Goal: Task Accomplishment & Management: Use online tool/utility

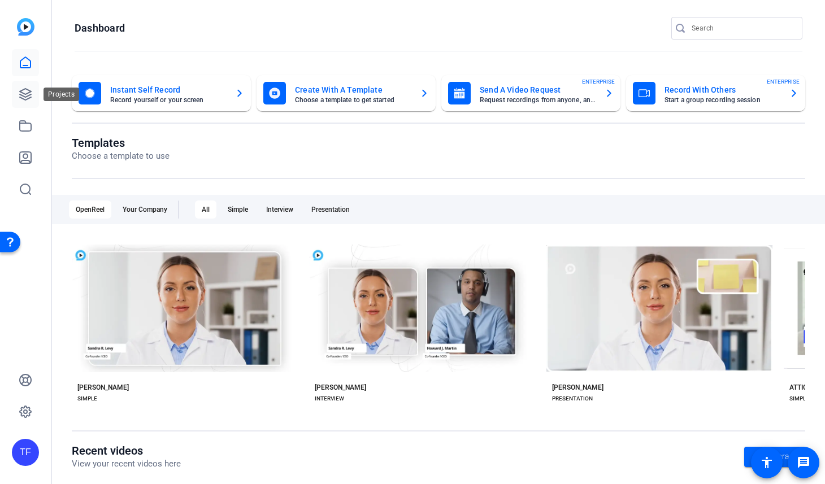
click at [27, 90] on icon at bounding box center [25, 94] width 11 height 11
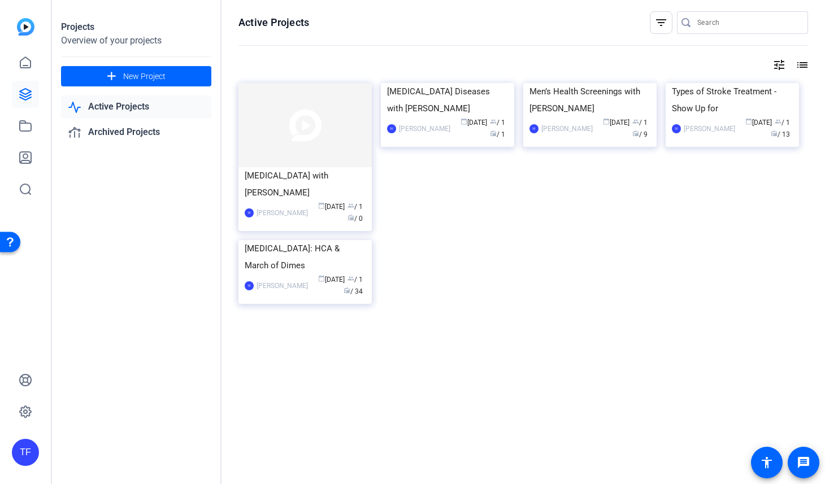
click at [432, 316] on div "Placenta Accreta Spectrum with Dr. Rober TF Travis Frady calendar_today Aug 12 …" at bounding box center [523, 206] width 570 height 246
click at [433, 83] on img at bounding box center [447, 83] width 133 height 0
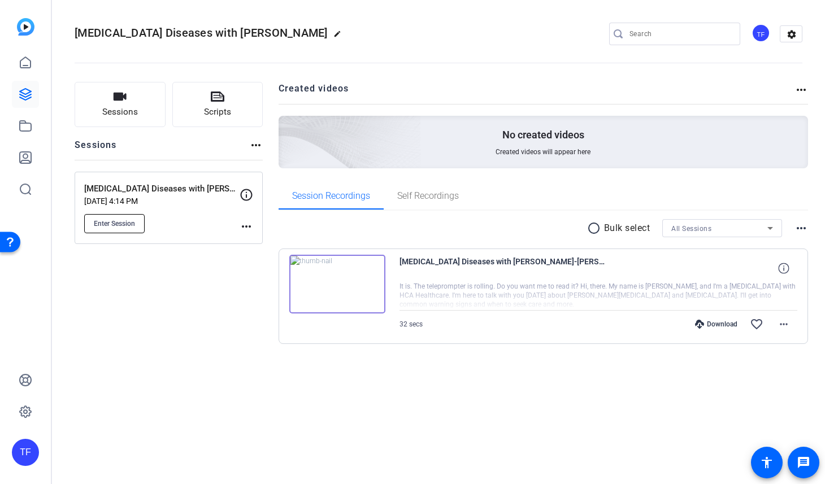
click at [128, 220] on span "Enter Session" at bounding box center [114, 223] width 41 height 9
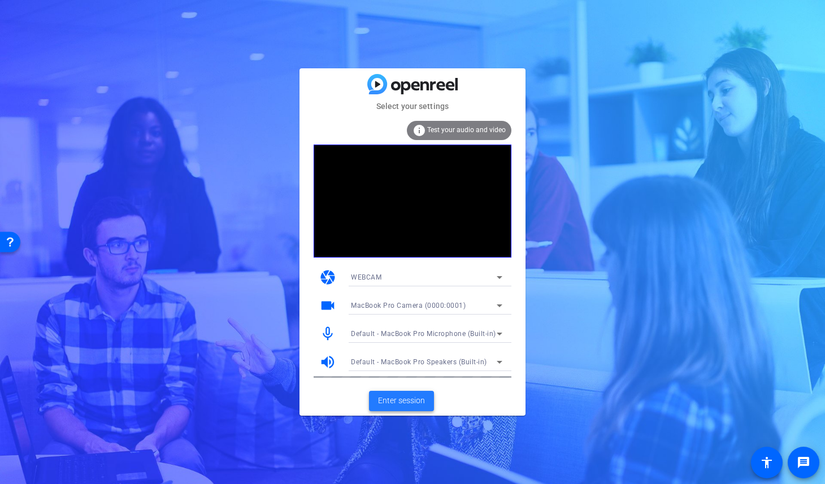
click at [392, 398] on span "Enter session" at bounding box center [401, 401] width 47 height 12
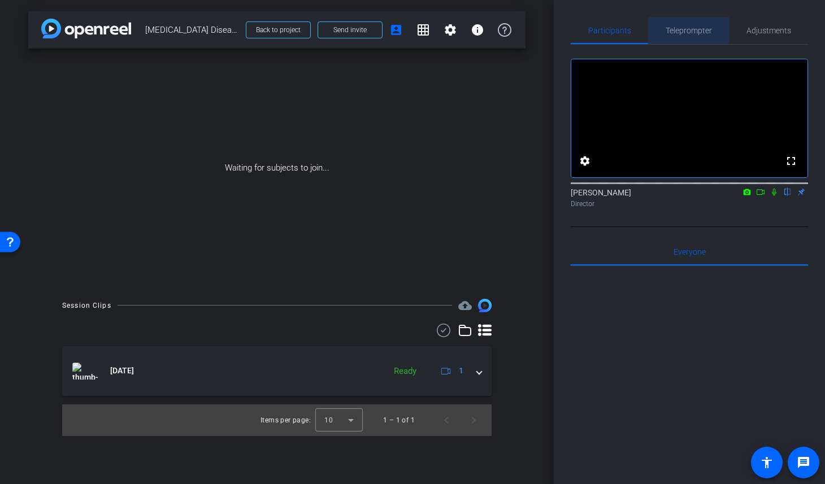
click at [683, 33] on span "Teleprompter" at bounding box center [689, 31] width 46 height 8
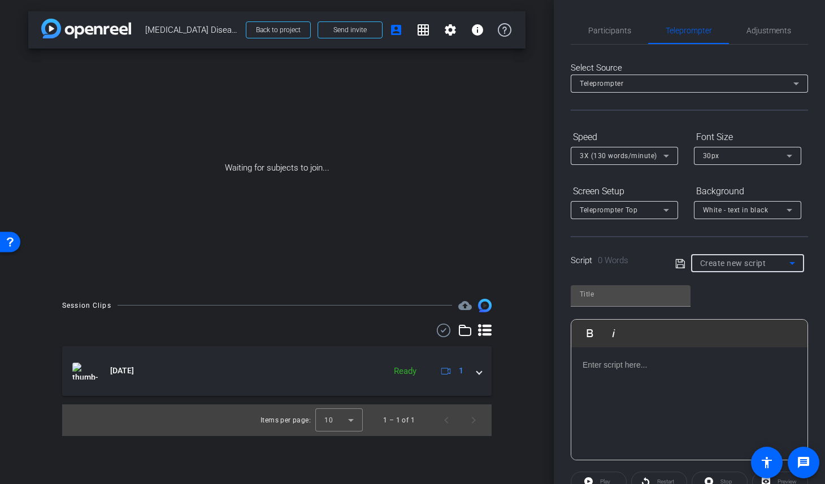
click at [769, 263] on div "Create new script" at bounding box center [744, 264] width 89 height 14
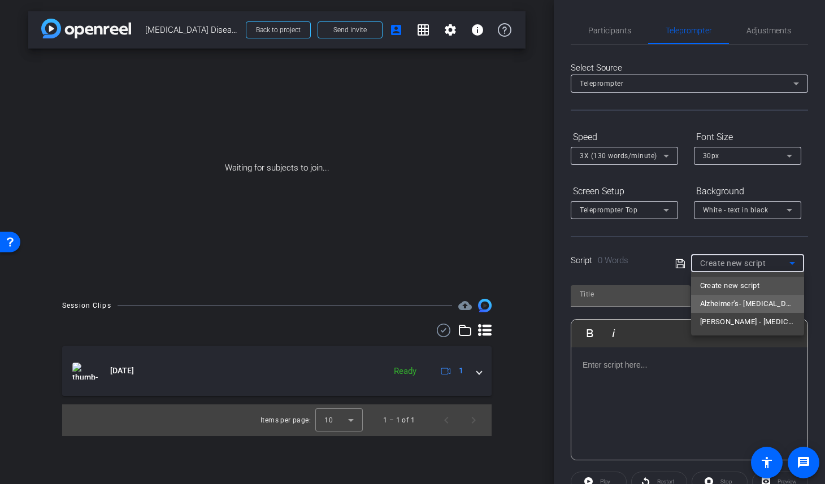
click at [726, 302] on span "Alzheimer’s- Neurodegenerative Diseases - V1" at bounding box center [747, 304] width 95 height 14
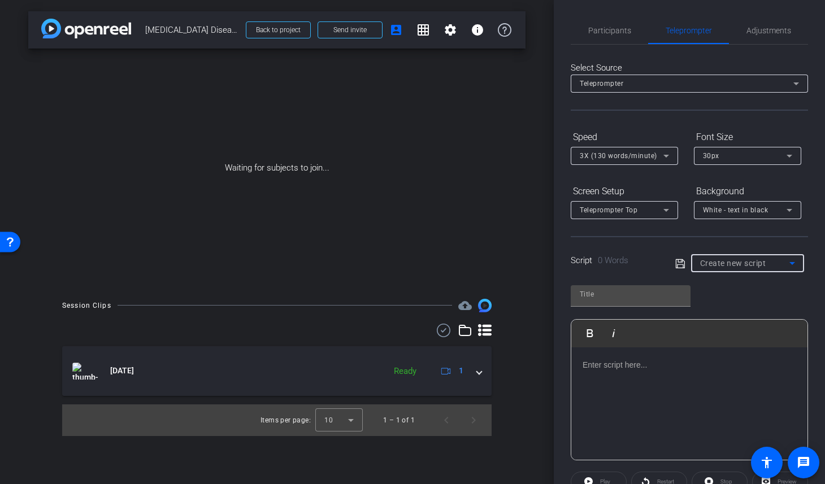
type input "Alzheimer’s- Neurodegenerative Diseases - V1"
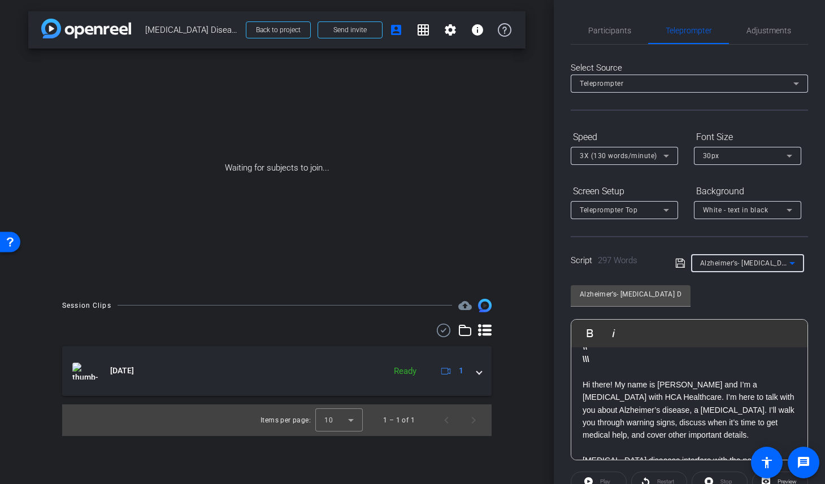
scroll to position [58, 0]
click at [657, 385] on p "Hi there! My name is Addie Patterson and I’m a Neurologist with HCA Healthcare.…" at bounding box center [690, 407] width 214 height 63
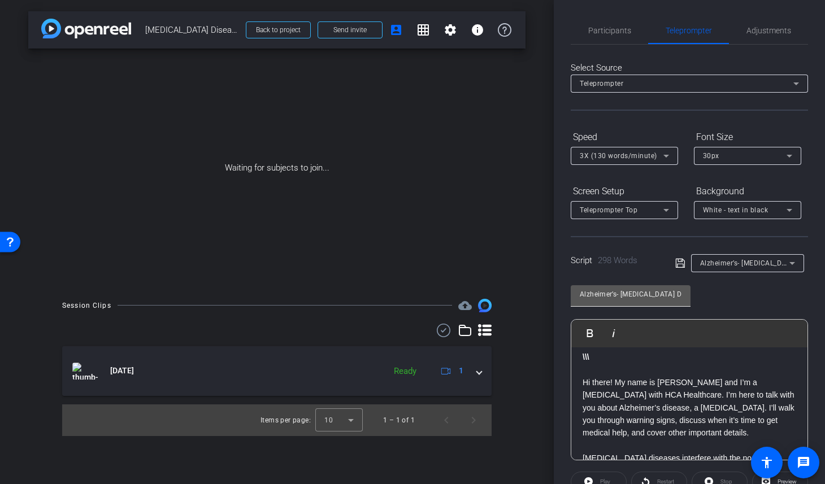
click at [682, 295] on div "Alzheimer’s- Neurodegenerative Diseases - V1" at bounding box center [631, 295] width 120 height 21
click at [679, 294] on input "Alzheimer’s- Neurodegenerative Diseases - V1" at bounding box center [631, 295] width 102 height 14
click at [680, 294] on input "Alzheimer’s- Neurodegenerative Diseases - V1" at bounding box center [631, 295] width 102 height 14
click at [676, 295] on input "Alzheimer’s- Neurodegenerative Diseases - V1" at bounding box center [631, 295] width 102 height 14
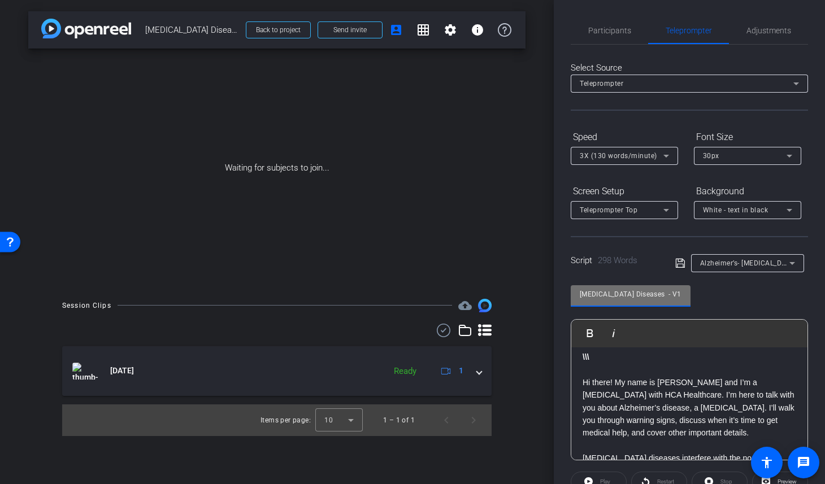
click at [649, 293] on input "Alzheimer’s- Neurodegenerative Diseases - V1" at bounding box center [631, 295] width 102 height 14
click at [623, 295] on input "Alzheimer’s- Neurodegenerative Diseases - V1" at bounding box center [631, 295] width 102 height 14
click at [680, 293] on input "Alzheimer’s- Neurodegenerative Diseases - V1" at bounding box center [631, 295] width 102 height 14
click at [678, 264] on icon at bounding box center [680, 264] width 10 height 14
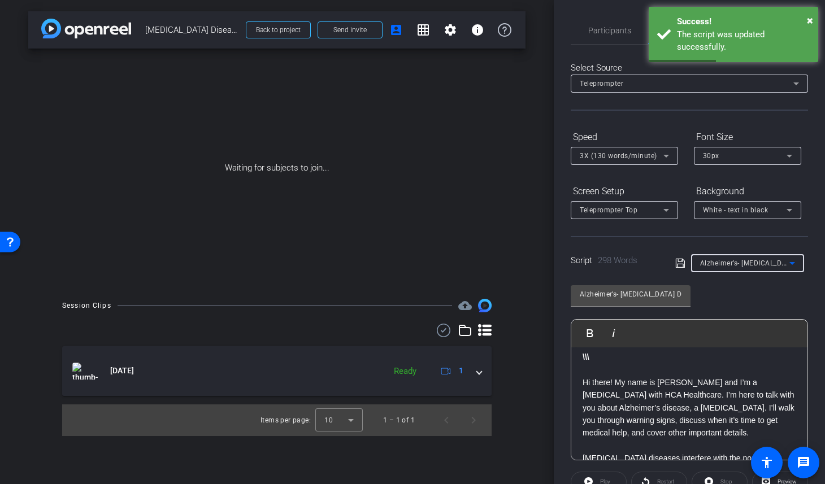
click at [779, 265] on span "Alzheimer’s- Neurodegenerative Diseases - V1" at bounding box center [772, 262] width 144 height 9
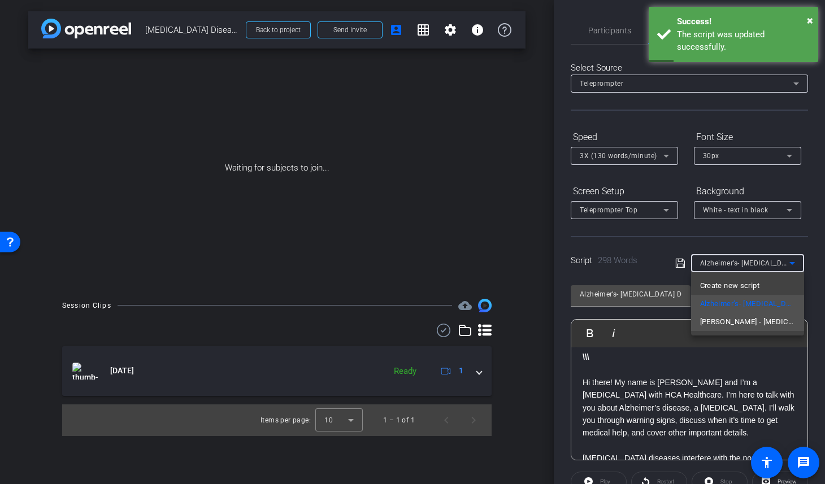
click at [756, 320] on span "Parkinson’s - Neurodegenerative Diseases - V1" at bounding box center [747, 322] width 95 height 14
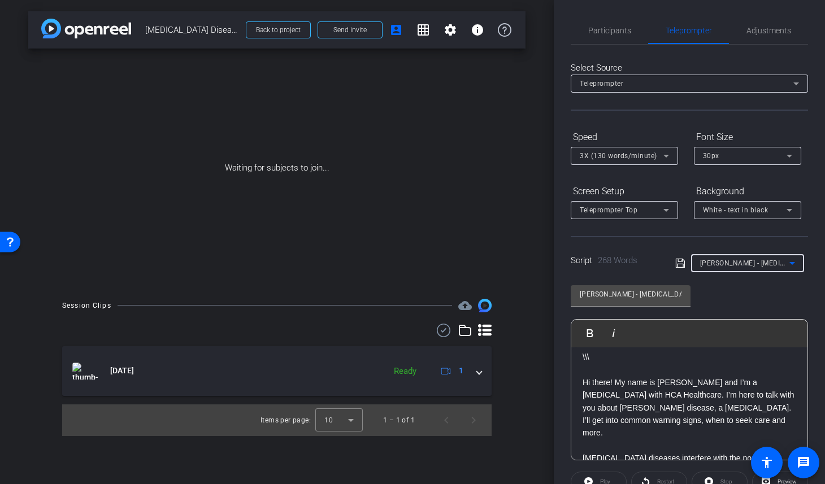
click at [658, 383] on p "Hi there! My name is Addie Patterson and I’m a Neurologist with HCA Healthcare.…" at bounding box center [690, 407] width 214 height 63
click at [679, 266] on icon at bounding box center [680, 264] width 10 height 14
click at [627, 34] on span "Participants" at bounding box center [609, 30] width 43 height 27
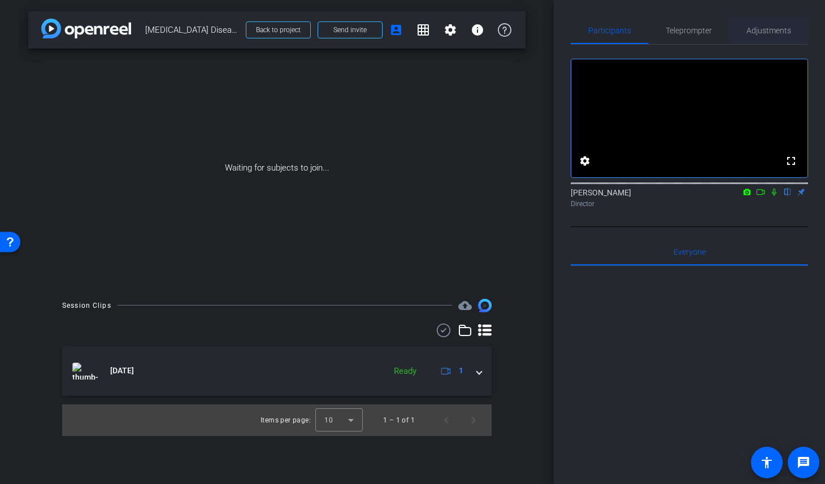
click at [776, 28] on span "Adjustments" at bounding box center [769, 31] width 45 height 8
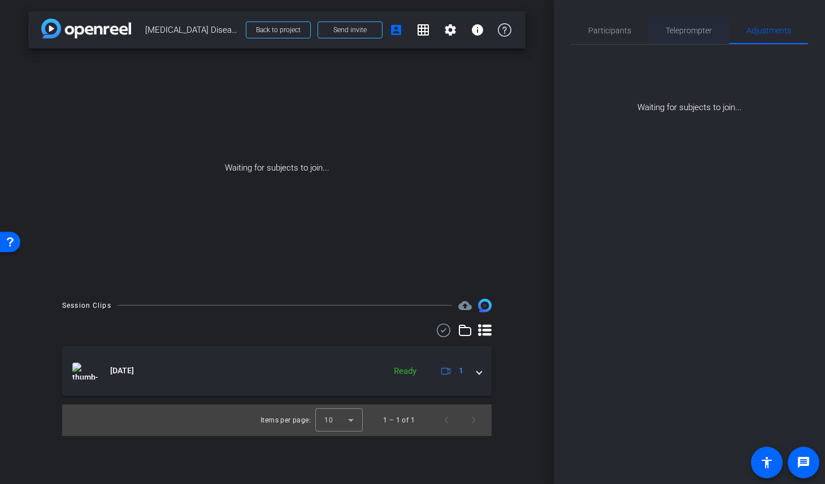
click at [700, 27] on span "Teleprompter" at bounding box center [689, 31] width 46 height 8
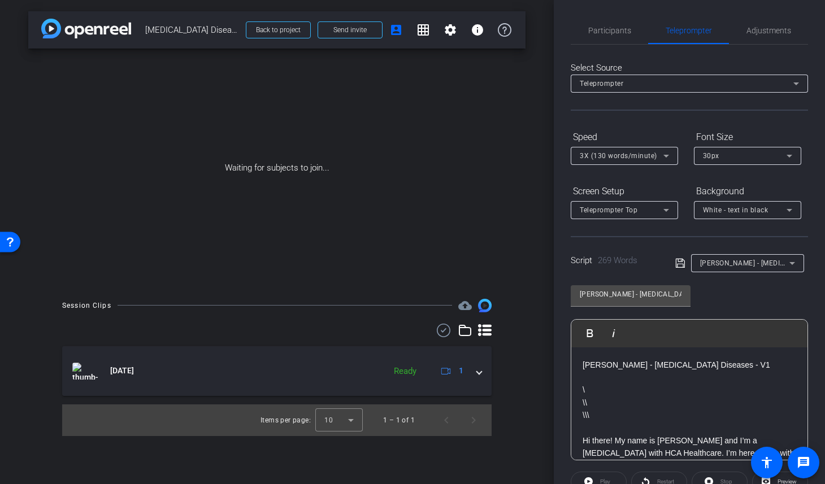
click at [558, 280] on div "Participants Teleprompter Adjustments settings Travis Frady flip Director Every…" at bounding box center [689, 242] width 271 height 484
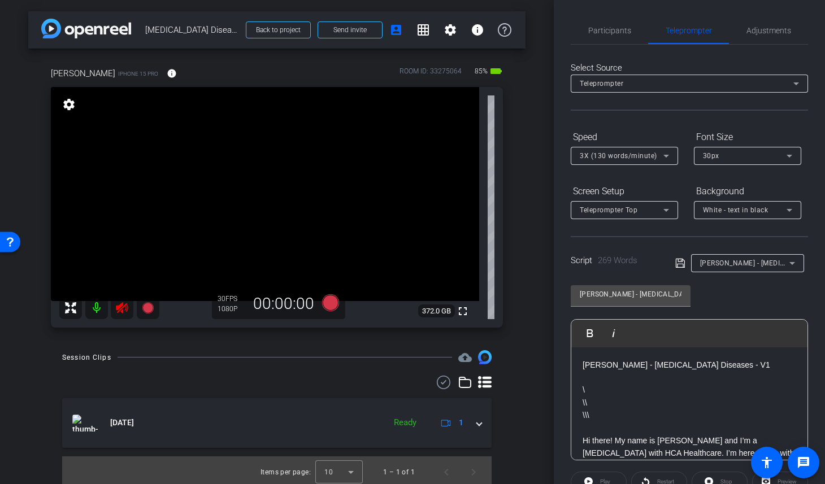
click at [122, 306] on icon at bounding box center [122, 307] width 12 height 11
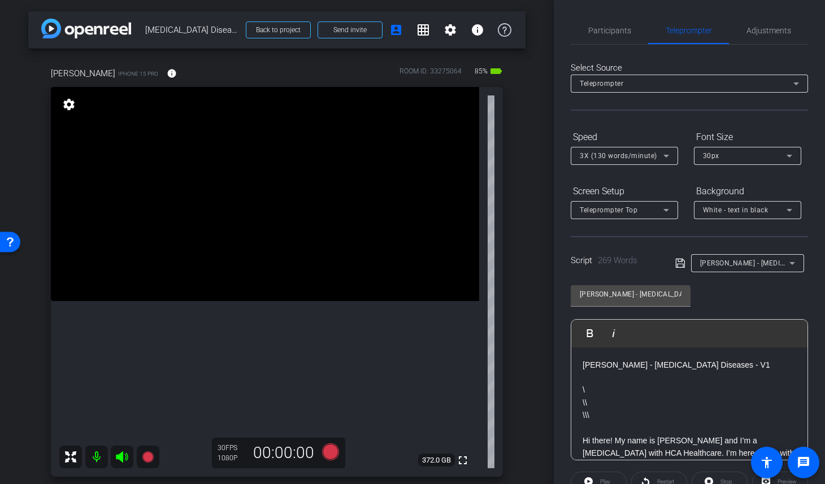
click at [67, 109] on mat-icon "settings" at bounding box center [69, 105] width 16 height 14
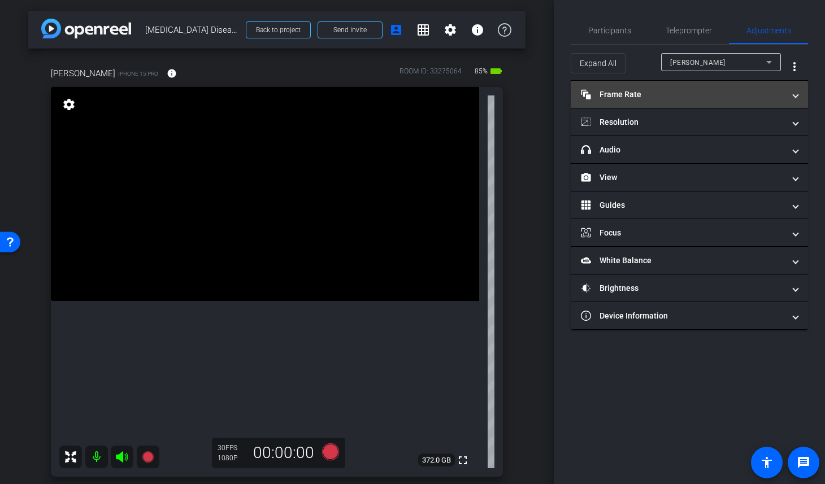
click at [660, 99] on mat-panel-title "Frame Rate Frame Rate" at bounding box center [682, 95] width 203 height 12
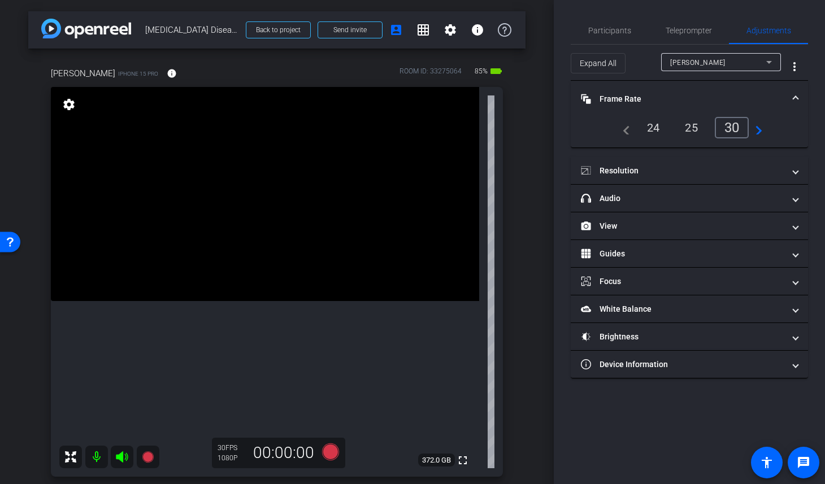
click at [660, 98] on mat-panel-title "Frame Rate Frame Rate" at bounding box center [682, 99] width 203 height 12
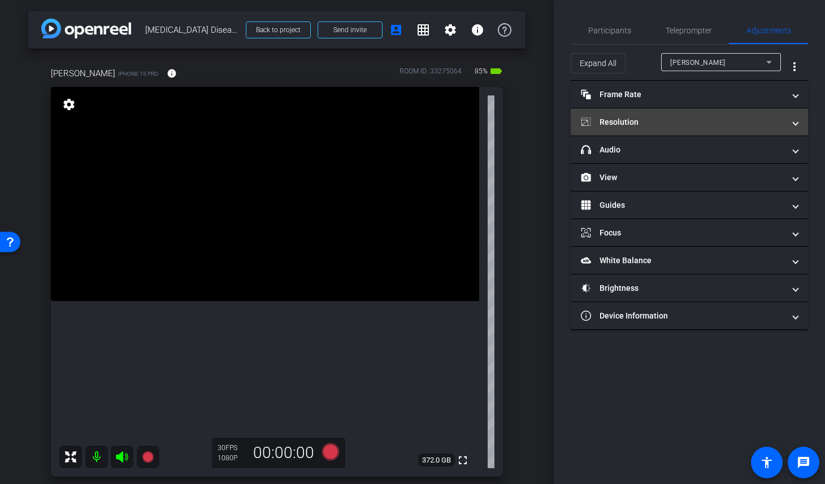
click at [662, 122] on mat-panel-title "Resolution" at bounding box center [682, 122] width 203 height 12
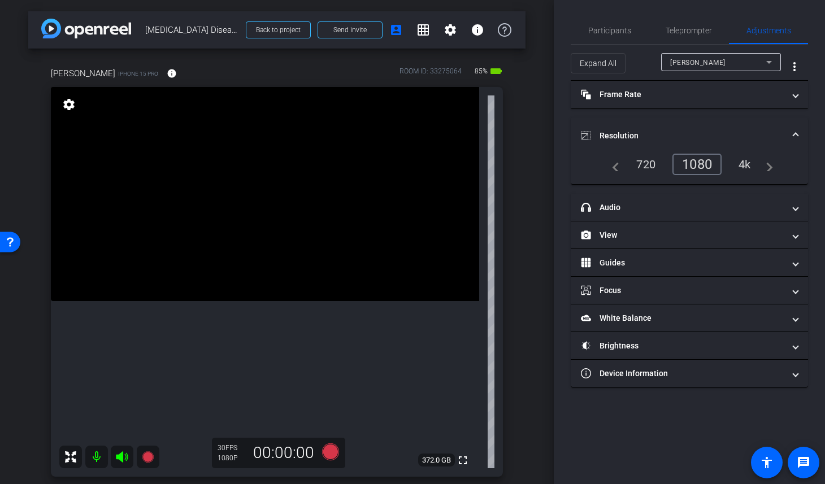
click at [662, 122] on mat-expansion-panel-header "Resolution" at bounding box center [689, 136] width 237 height 36
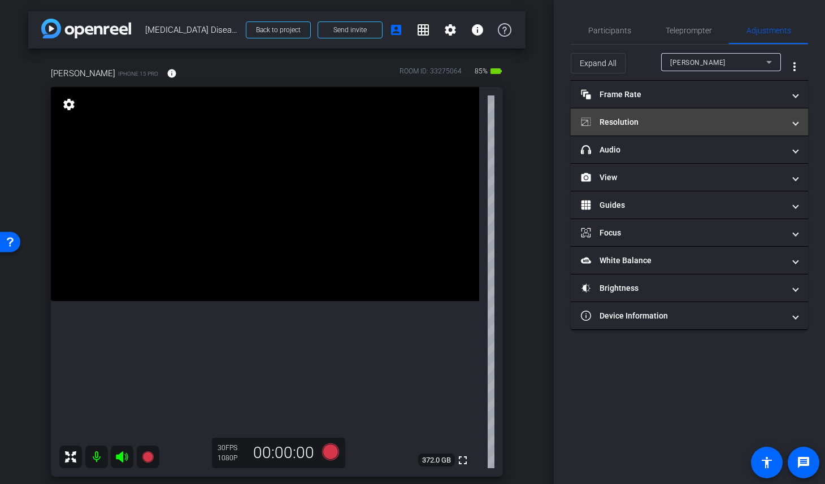
click at [672, 122] on mat-panel-title "Resolution" at bounding box center [682, 122] width 203 height 12
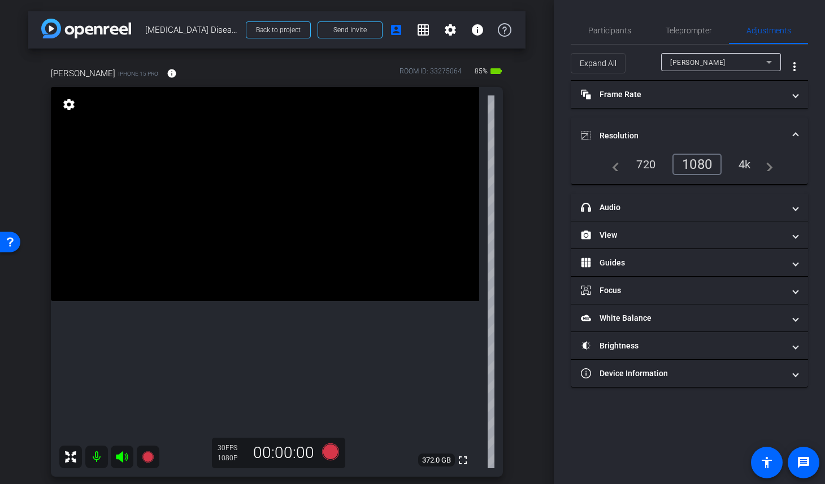
click at [748, 168] on div "4k" at bounding box center [744, 164] width 29 height 19
click at [535, 361] on div "arrow_back Neurodegenerative Diseases with Dr. Patterson Back to project Send i…" at bounding box center [277, 242] width 554 height 484
click at [682, 34] on span "Teleprompter" at bounding box center [689, 31] width 46 height 8
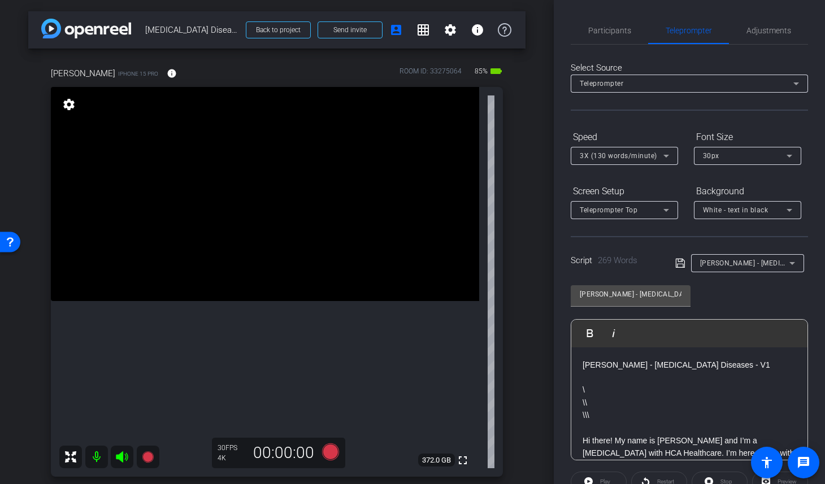
click at [64, 106] on mat-icon "settings" at bounding box center [69, 105] width 16 height 14
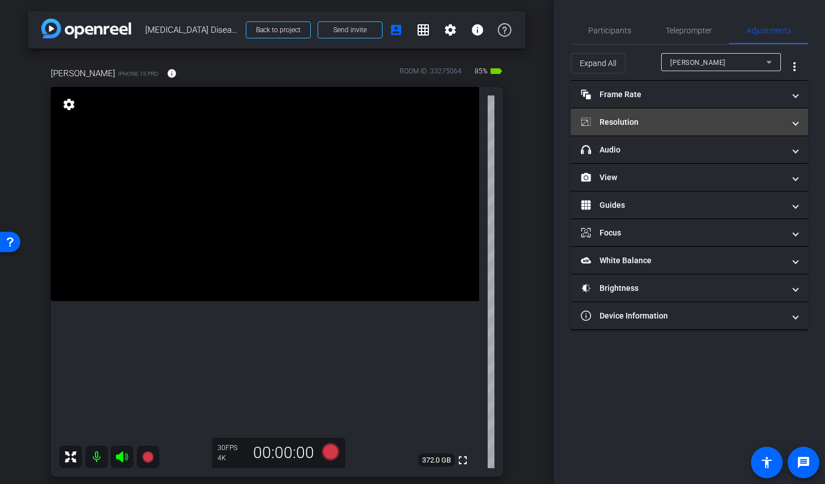
click at [664, 124] on mat-panel-title "Resolution" at bounding box center [682, 122] width 203 height 12
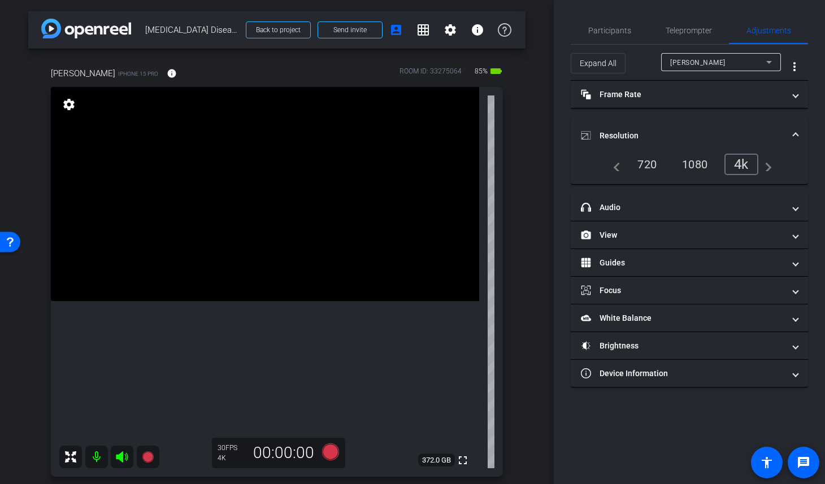
click at [537, 166] on div "arrow_back Neurodegenerative Diseases with Dr. Patterson Back to project Send i…" at bounding box center [277, 242] width 554 height 484
click at [780, 130] on mat-panel-title "Resolution" at bounding box center [682, 136] width 203 height 12
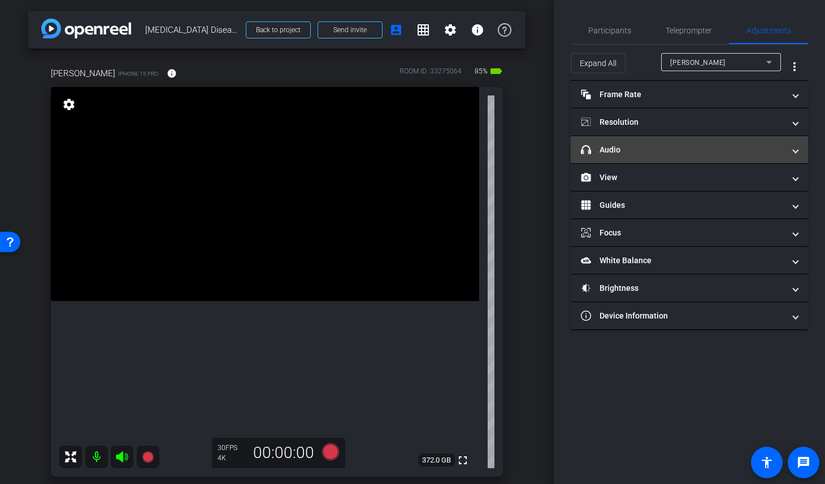
click at [771, 159] on mat-expansion-panel-header "headphone icon Audio" at bounding box center [689, 149] width 237 height 27
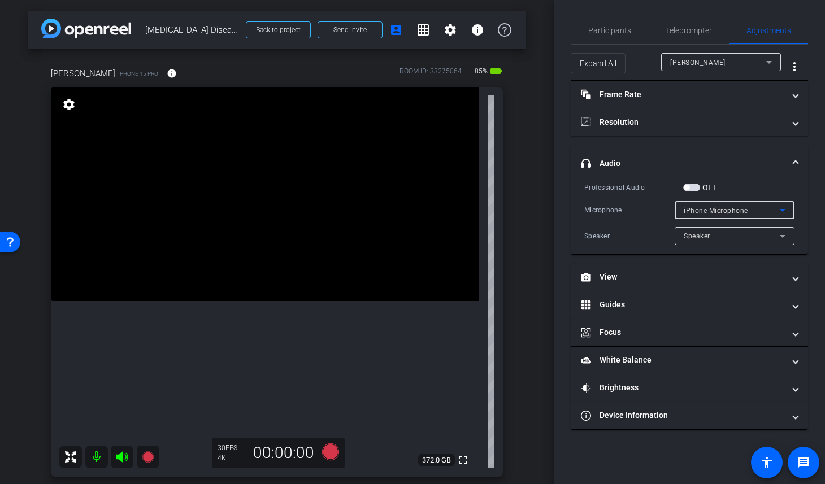
click at [774, 210] on div "iPhone Microphone" at bounding box center [732, 210] width 96 height 14
click at [691, 187] on div at bounding box center [412, 242] width 825 height 484
click at [691, 187] on span "button" at bounding box center [691, 188] width 17 height 8
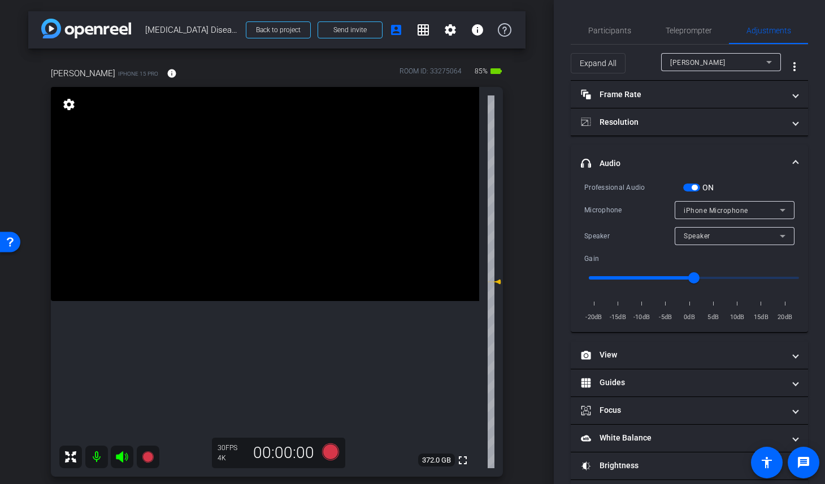
click at [691, 187] on span "button" at bounding box center [691, 188] width 17 height 8
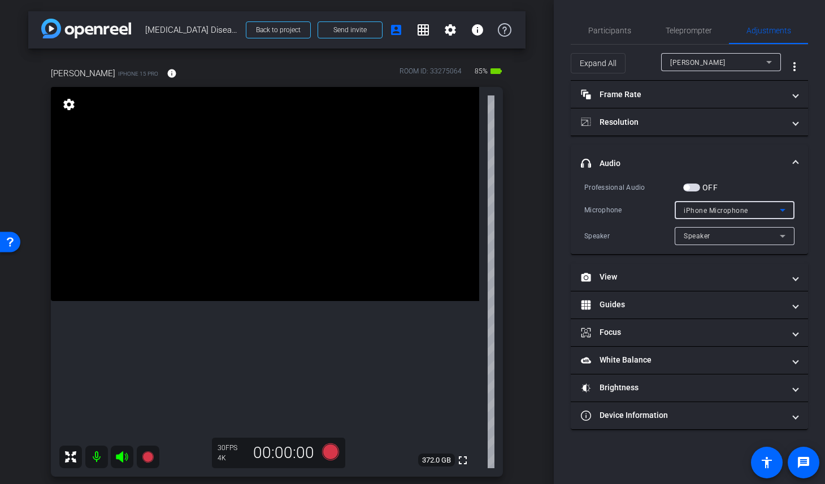
click at [732, 208] on span "iPhone Microphone" at bounding box center [716, 211] width 64 height 8
click at [732, 208] on div at bounding box center [412, 242] width 825 height 484
click at [546, 189] on div "arrow_back Neurodegenerative Diseases with Dr. Patterson Back to project Send i…" at bounding box center [277, 242] width 554 height 484
click at [796, 158] on span at bounding box center [795, 164] width 5 height 12
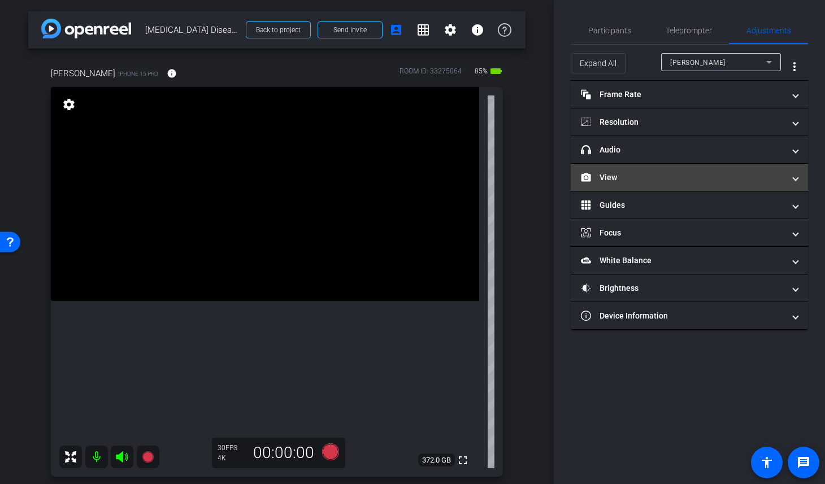
click at [788, 185] on mat-expansion-panel-header "View" at bounding box center [689, 177] width 237 height 27
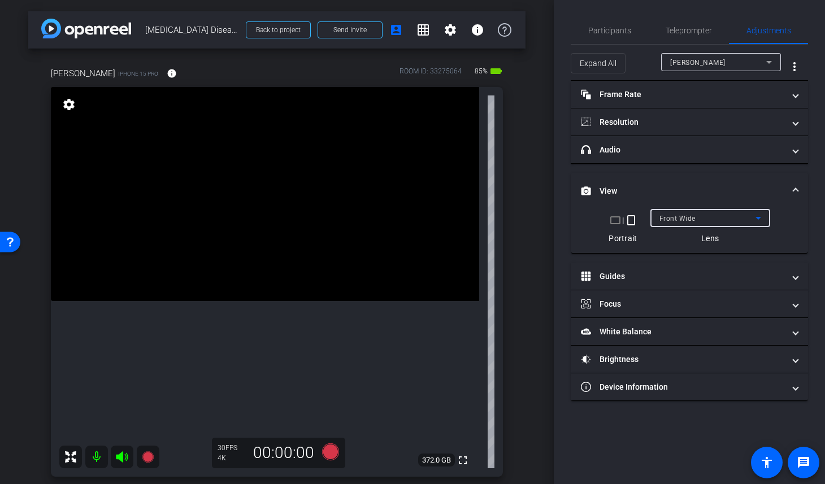
click at [756, 213] on icon at bounding box center [759, 218] width 14 height 14
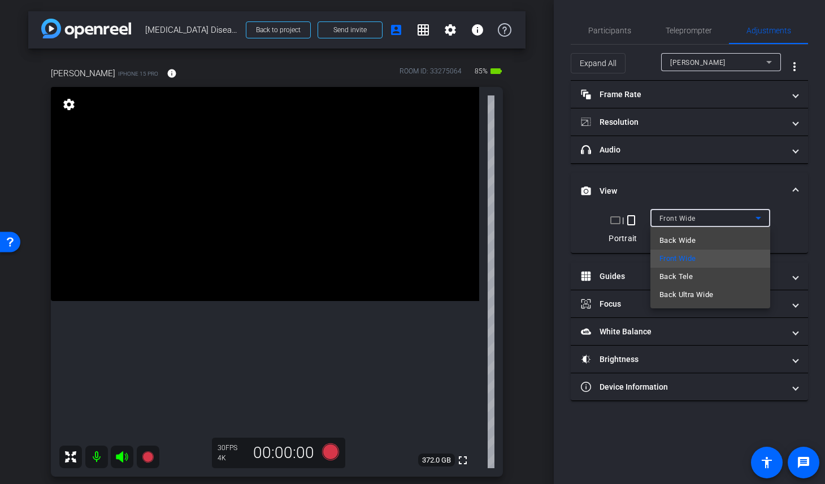
click at [767, 184] on div at bounding box center [412, 242] width 825 height 484
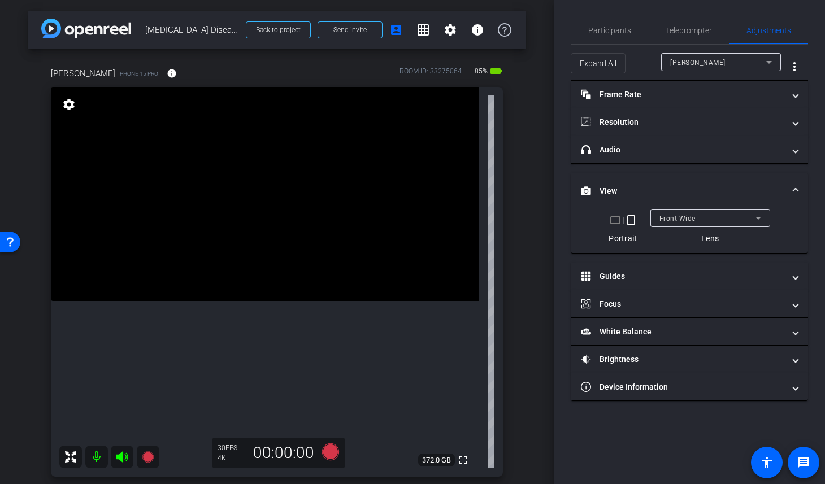
click at [773, 181] on mat-expansion-panel-header "View" at bounding box center [689, 191] width 237 height 36
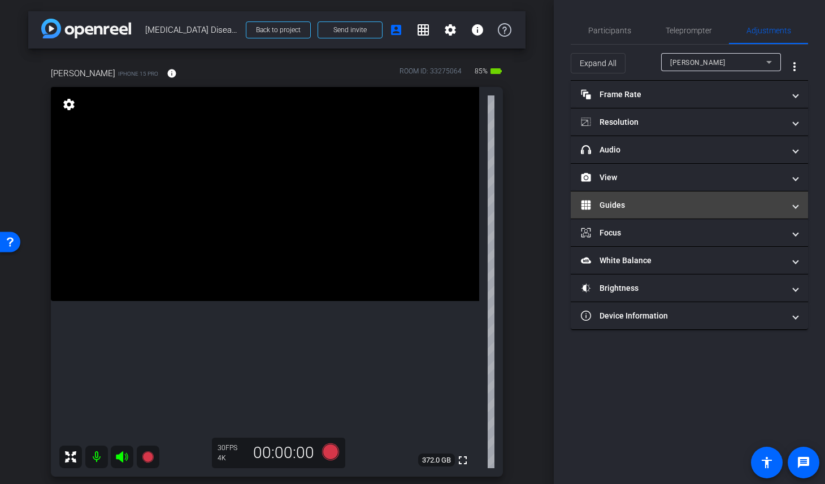
click at [770, 202] on mat-panel-title "Guides" at bounding box center [682, 206] width 203 height 12
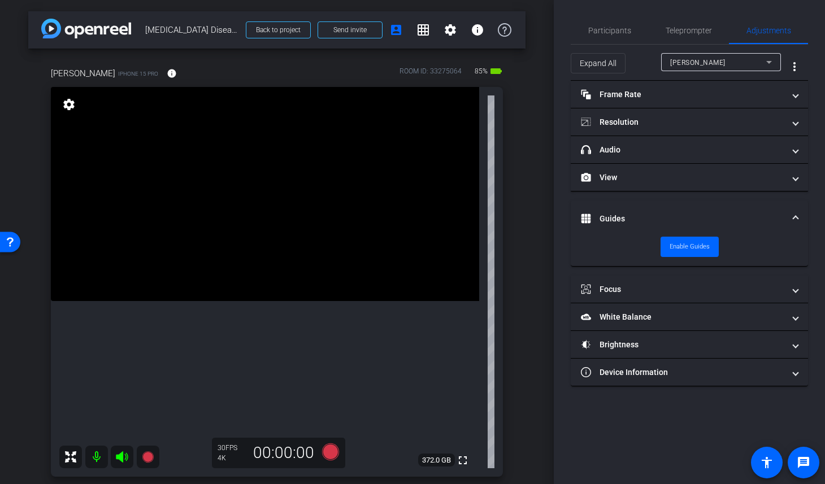
click at [773, 206] on mat-expansion-panel-header "Guides" at bounding box center [689, 219] width 237 height 36
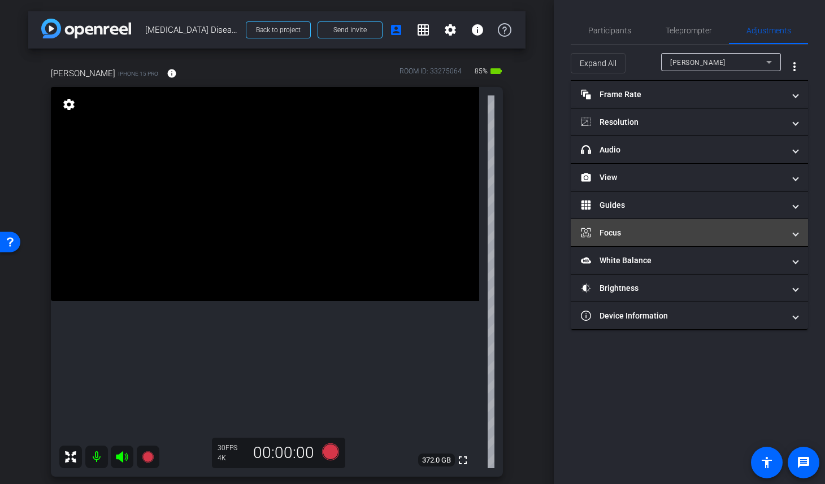
click at [771, 229] on mat-panel-title "Focus" at bounding box center [682, 233] width 203 height 12
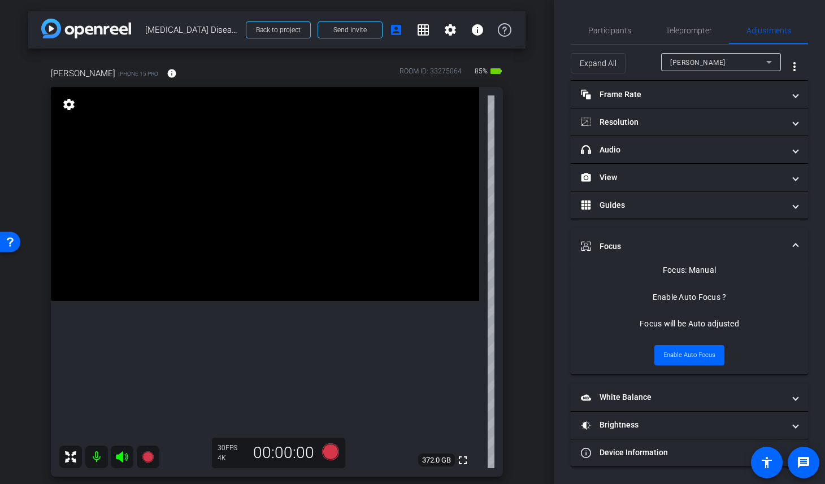
click at [771, 229] on mat-expansion-panel-header "Focus" at bounding box center [689, 246] width 237 height 36
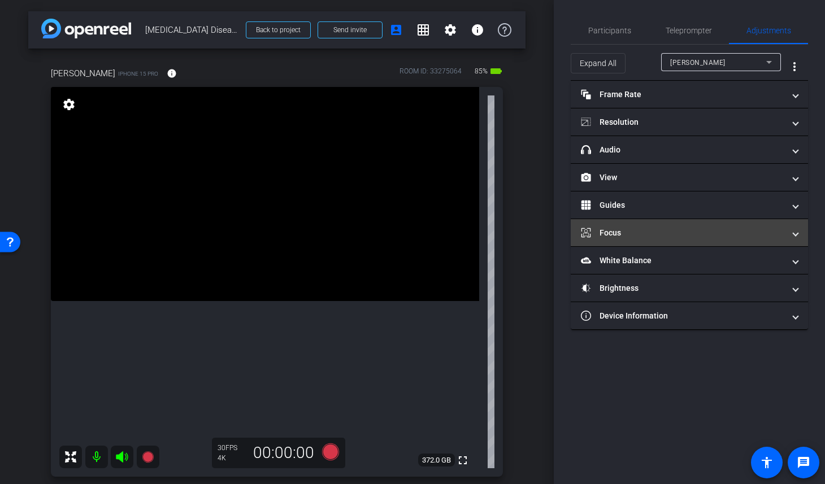
click at [771, 229] on mat-panel-title "Focus" at bounding box center [682, 233] width 203 height 12
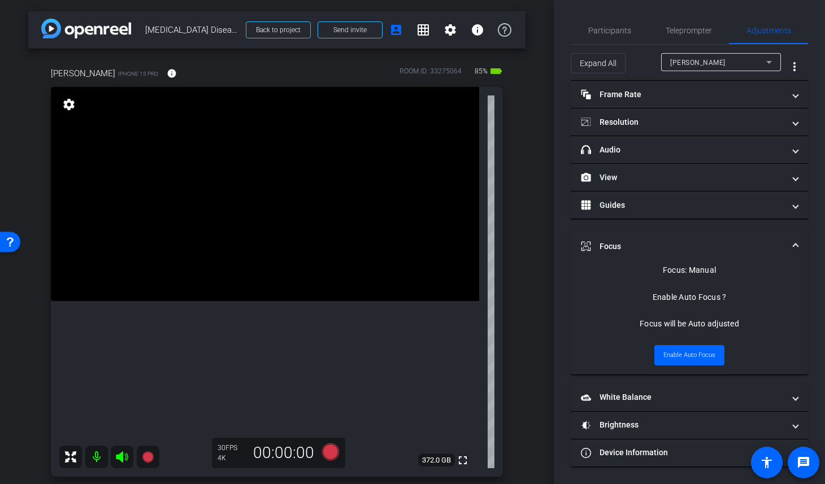
click at [771, 229] on mat-expansion-panel-header "Focus" at bounding box center [689, 246] width 237 height 36
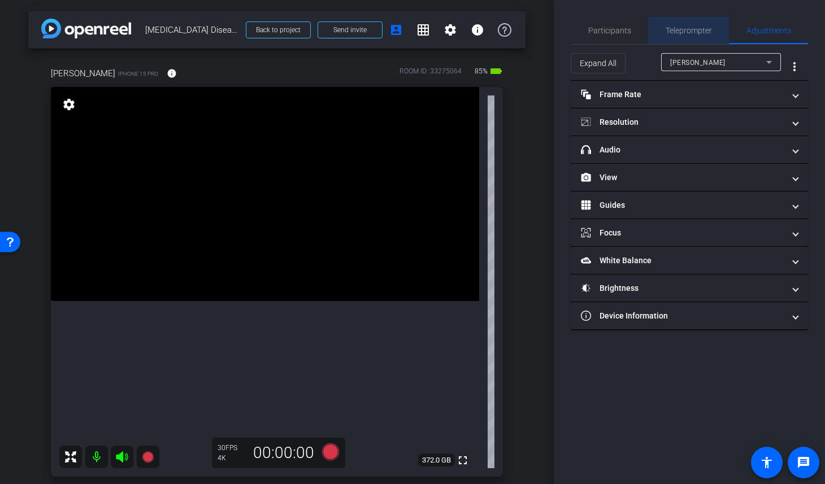
click at [693, 24] on span "Teleprompter" at bounding box center [689, 30] width 46 height 27
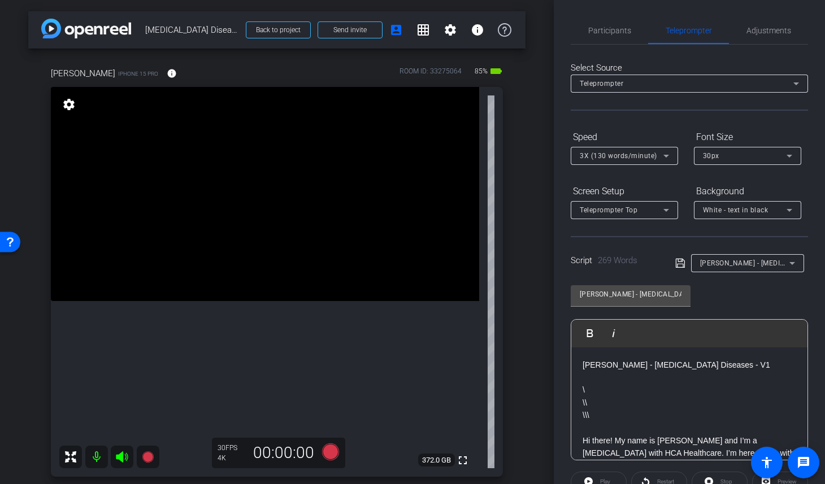
click at [536, 88] on div "arrow_back Neurodegenerative Diseases with Dr. Patterson Back to project Send i…" at bounding box center [277, 242] width 554 height 484
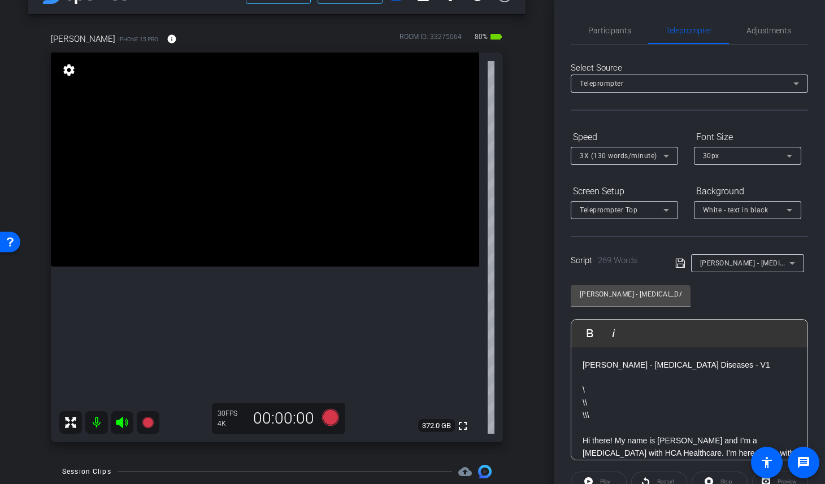
scroll to position [46, 0]
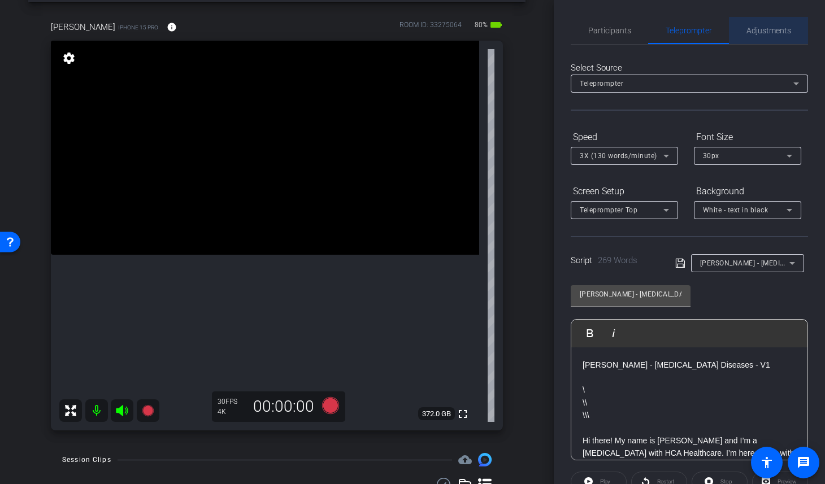
click at [763, 24] on span "Adjustments" at bounding box center [769, 30] width 45 height 27
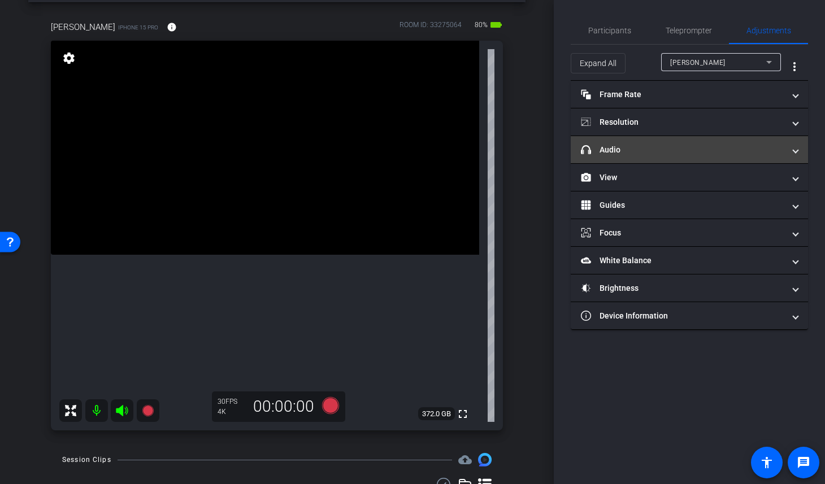
click at [729, 146] on mat-panel-title "headphone icon Audio" at bounding box center [682, 150] width 203 height 12
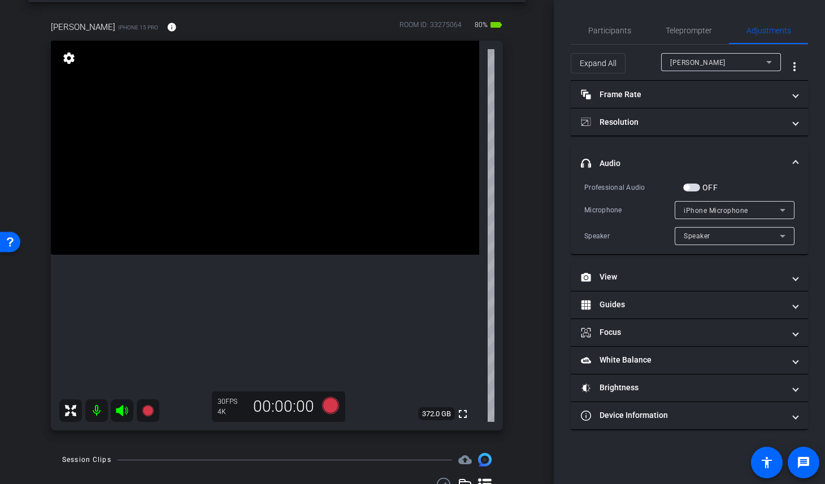
click at [767, 203] on div "iPhone Microphone" at bounding box center [732, 210] width 96 height 14
click at [823, 219] on div at bounding box center [412, 242] width 825 height 484
click at [544, 208] on div "arrow_back Neurodegenerative Diseases with Dr. Patterson Back to project Send i…" at bounding box center [277, 196] width 554 height 484
click at [687, 29] on span "Teleprompter" at bounding box center [689, 31] width 46 height 8
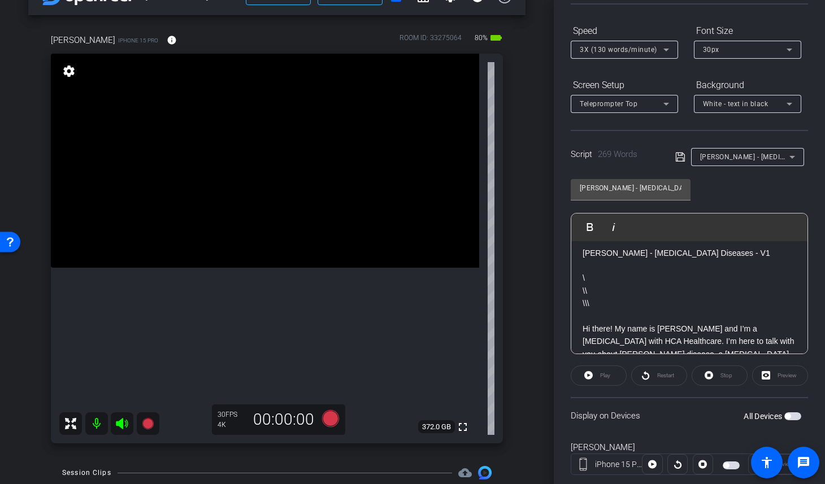
scroll to position [0, 0]
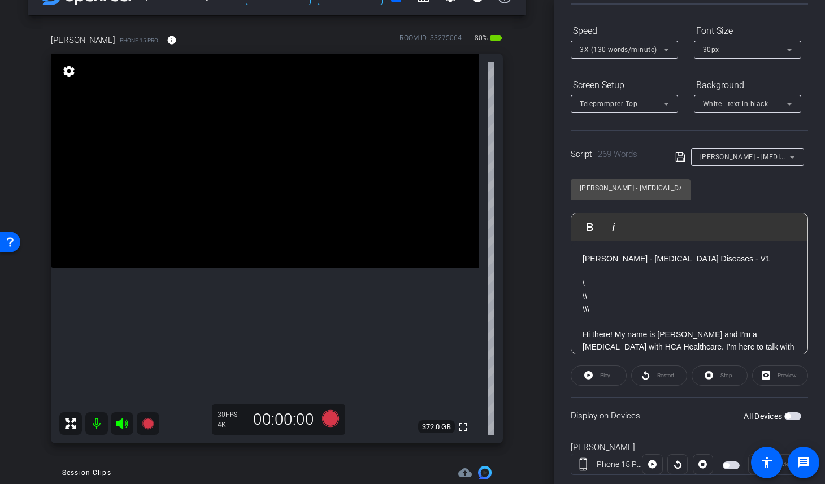
click at [738, 158] on span "Parkinson’s - Neurodegenerative Diseases - V1" at bounding box center [781, 156] width 163 height 9
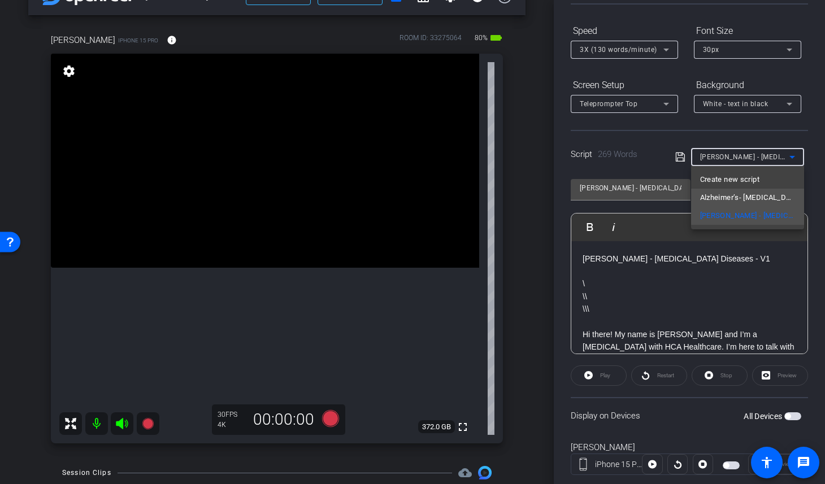
click at [742, 201] on span "Alzheimer’s- Neurodegenerative Diseases - V1" at bounding box center [747, 198] width 95 height 14
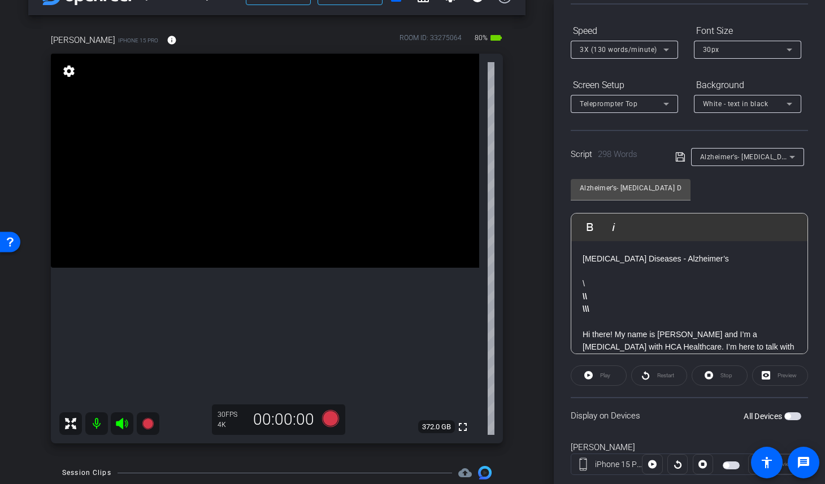
click at [543, 308] on div "arrow_back Neurodegenerative Diseases with Dr. Patterson Back to project Send i…" at bounding box center [277, 209] width 554 height 484
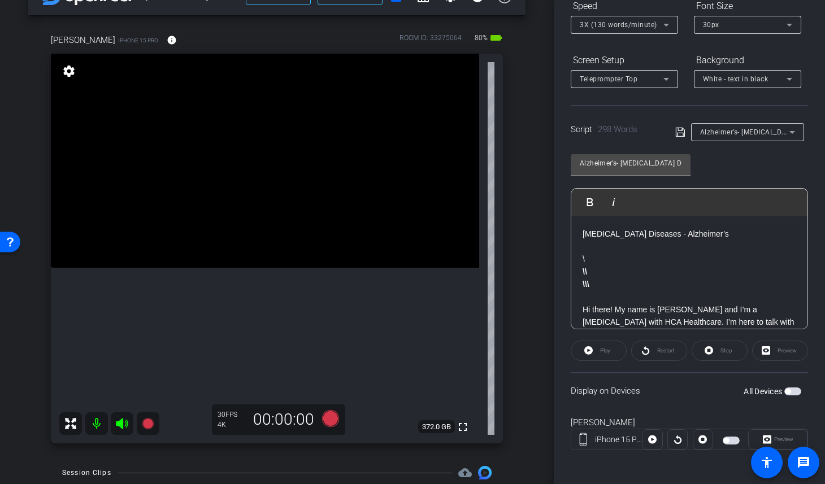
scroll to position [133, 0]
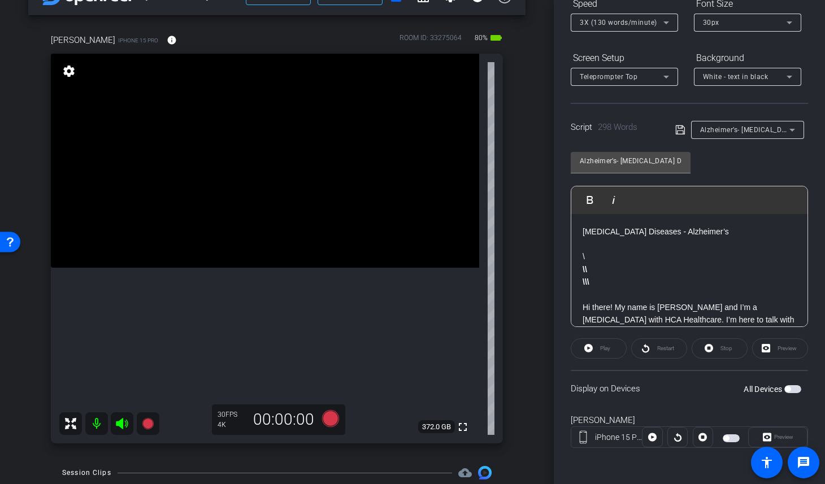
click at [787, 388] on span "button" at bounding box center [788, 390] width 6 height 6
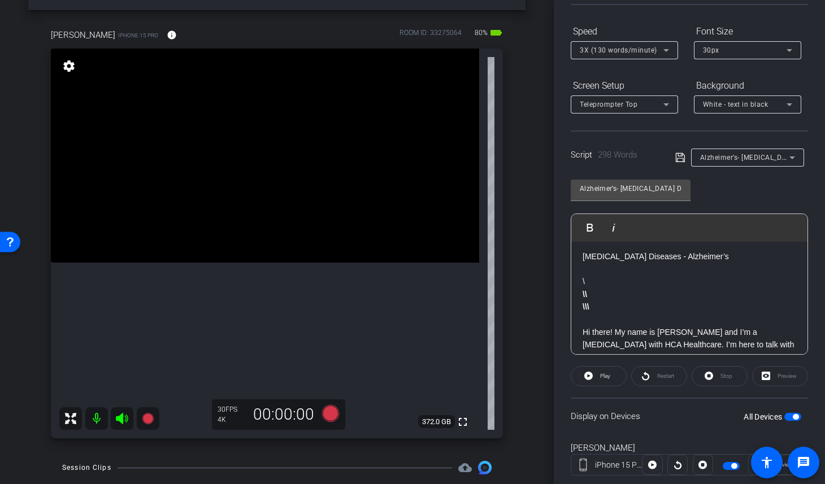
scroll to position [37, 0]
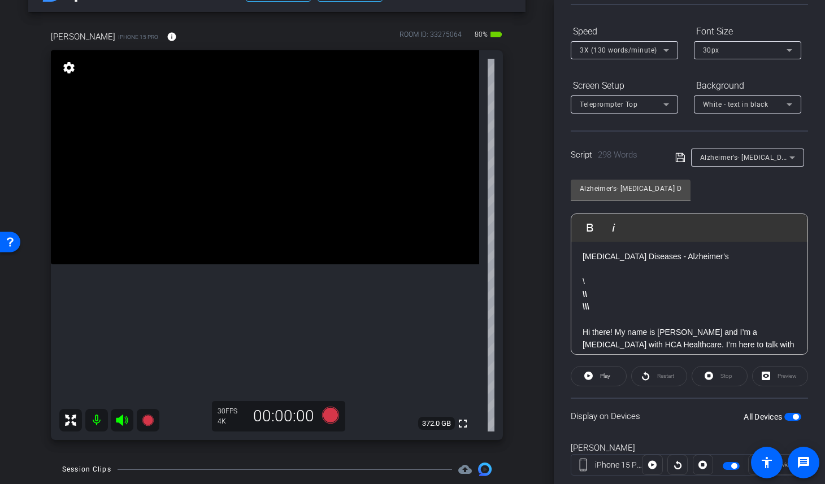
click at [536, 383] on div "arrow_back Neurodegenerative Diseases with Dr. Patterson Back to project Send i…" at bounding box center [277, 205] width 554 height 484
click at [328, 417] on icon at bounding box center [330, 415] width 17 height 17
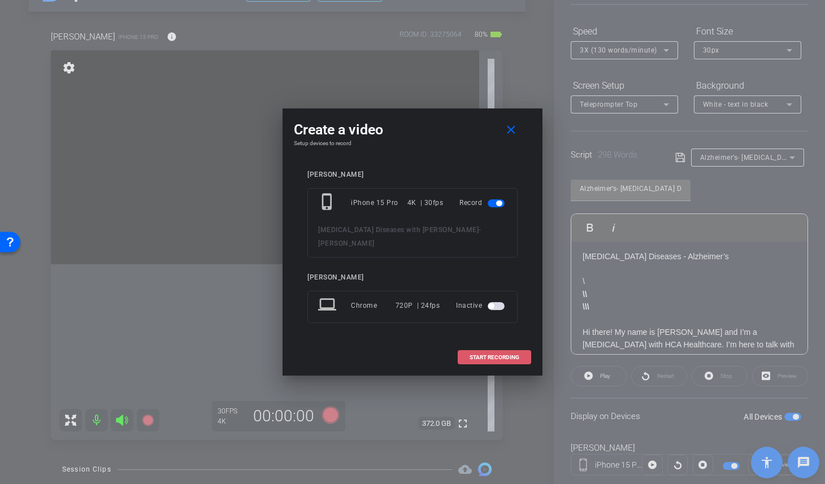
click at [504, 357] on span "START RECORDING" at bounding box center [495, 358] width 50 height 6
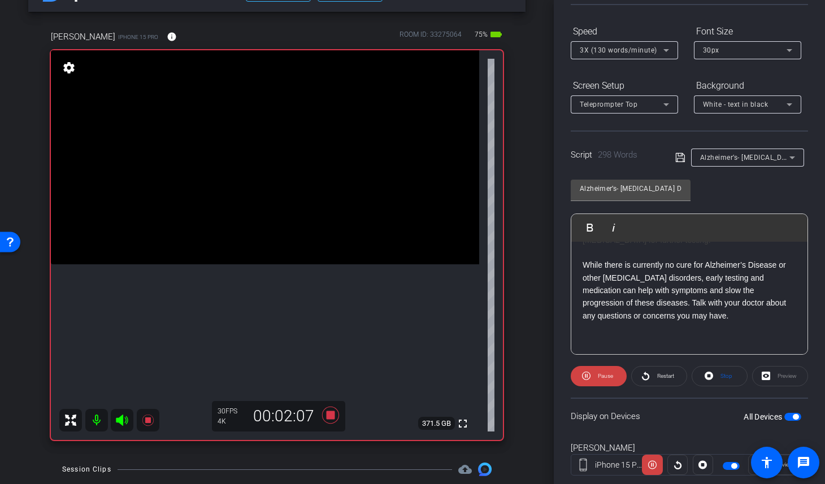
scroll to position [543, 0]
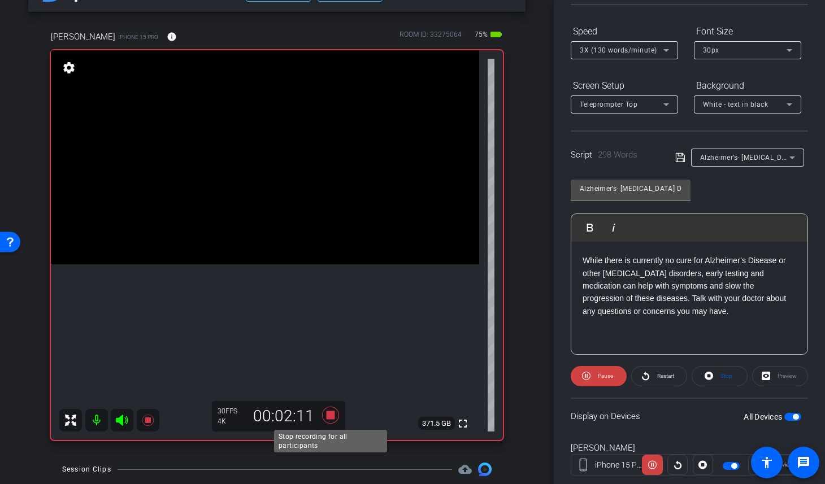
click at [332, 415] on icon at bounding box center [330, 415] width 17 height 17
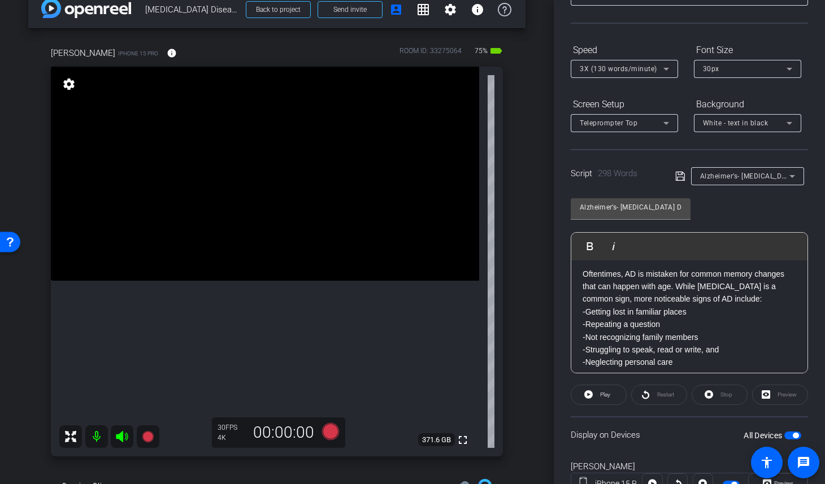
scroll to position [324, 0]
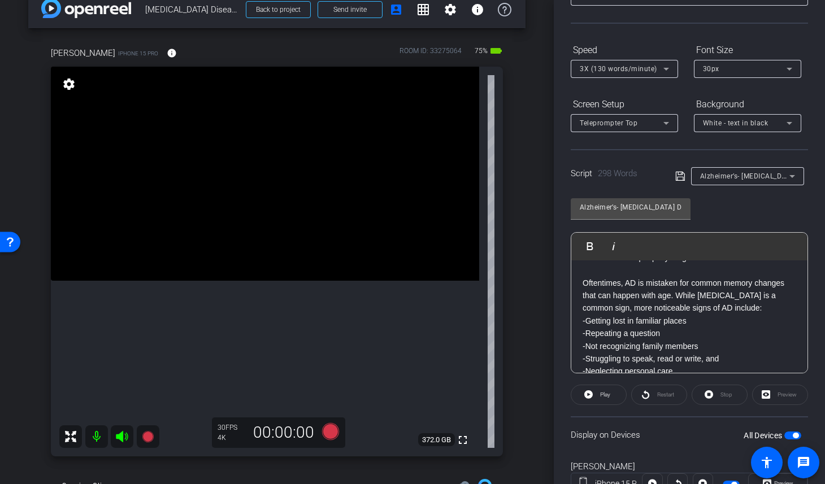
click at [521, 294] on div "Lauren Elliott iPhone 15 Pro info ROOM ID: 33275064 75% battery_std fullscreen …" at bounding box center [276, 248] width 497 height 440
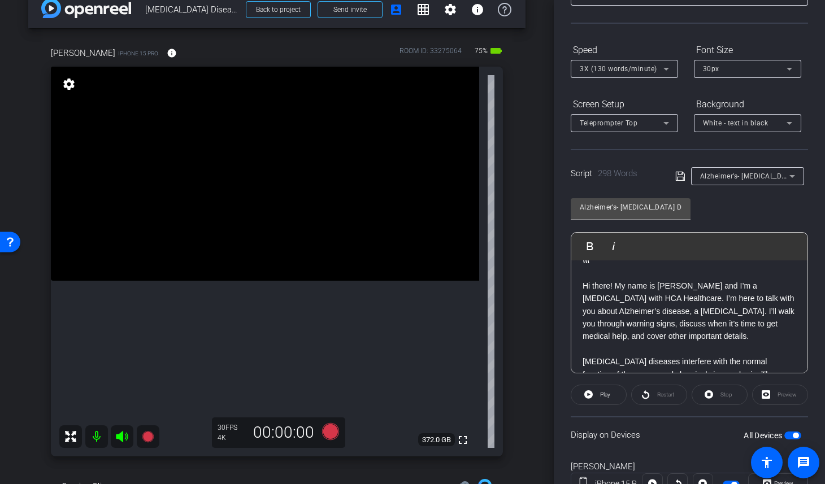
scroll to position [0, 0]
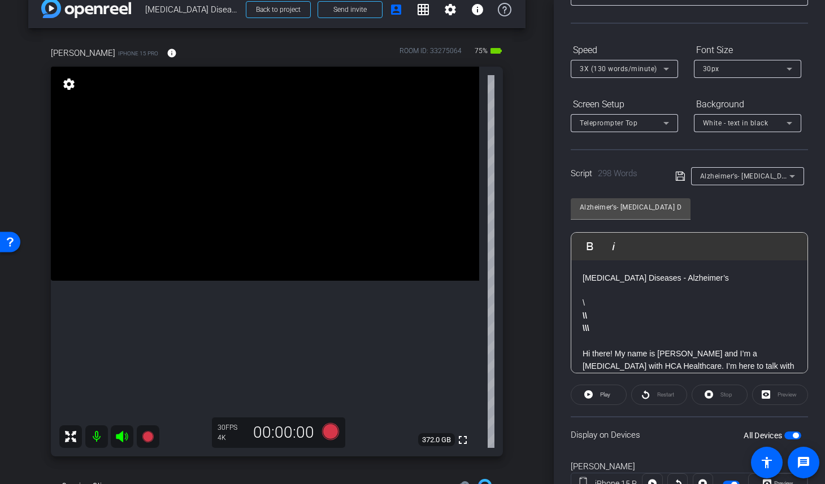
click at [744, 216] on div "Alzheimer’s- Neurodegenerative Diseases - V1 Play Play from this location Play …" at bounding box center [689, 282] width 237 height 184
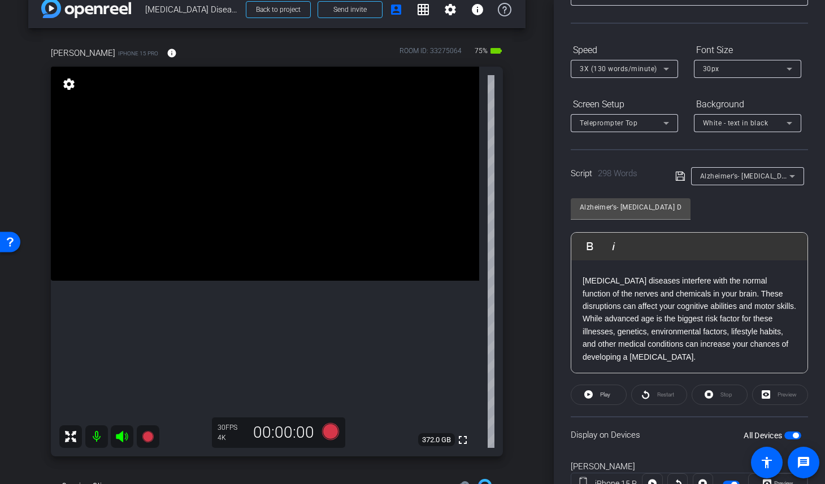
scroll to position [148, 0]
click at [764, 295] on p "Neurodegenerative diseases interfere with the normal function of the nerves and…" at bounding box center [690, 319] width 214 height 89
drag, startPoint x: 743, startPoint y: 307, endPoint x: 602, endPoint y: 317, distance: 141.1
click at [602, 317] on p "Neurodegenerative diseases interfere with the normal function of the nerves and…" at bounding box center [690, 319] width 214 height 89
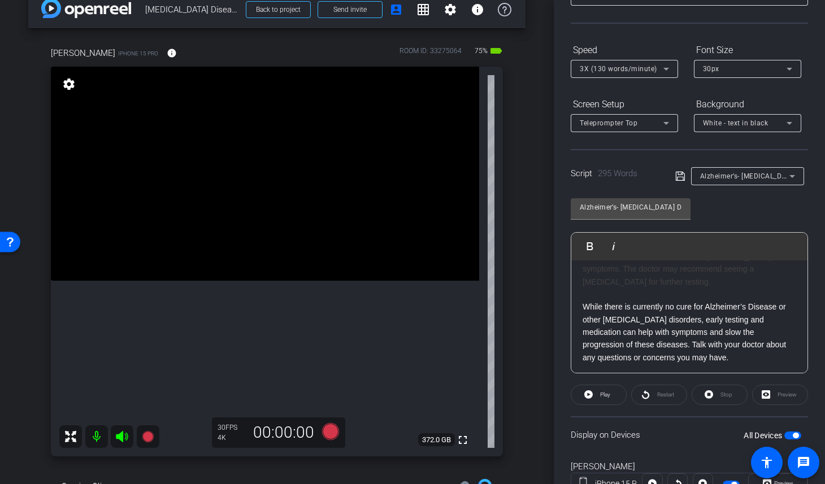
scroll to position [528, 0]
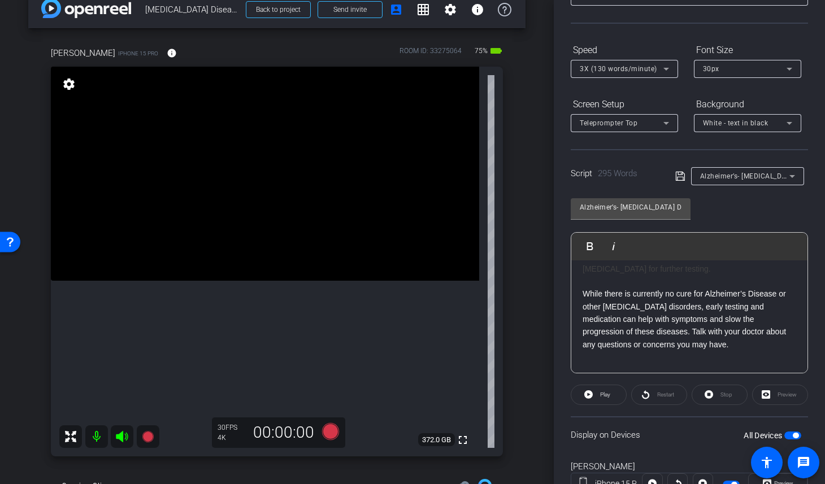
click at [677, 175] on icon at bounding box center [680, 177] width 10 height 14
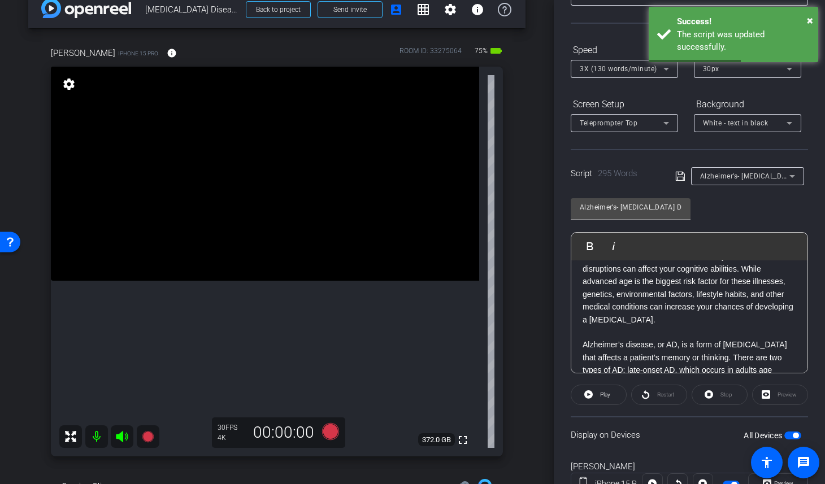
scroll to position [0, 0]
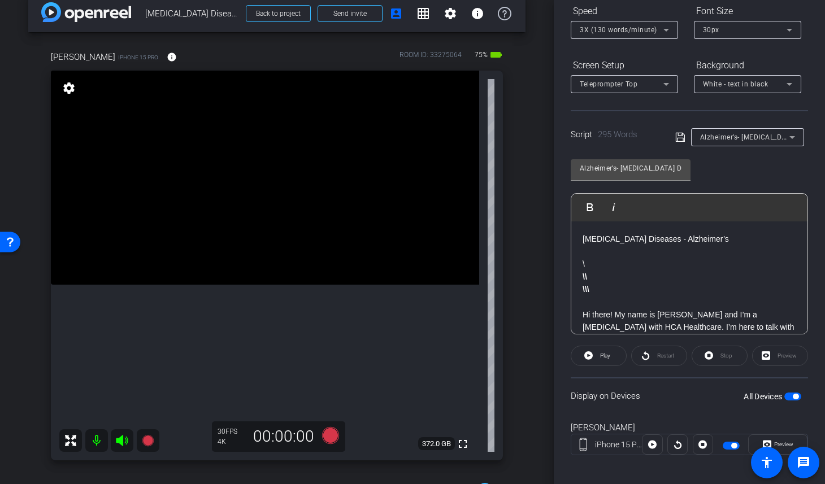
scroll to position [133, 0]
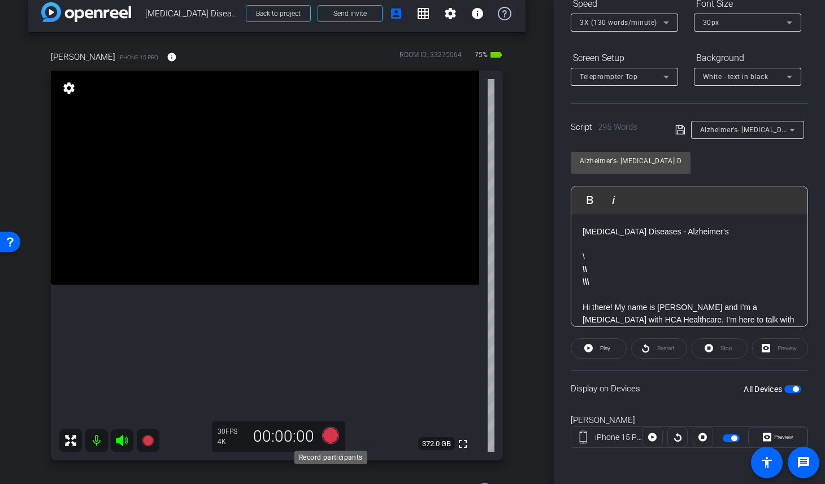
click at [328, 435] on icon at bounding box center [330, 435] width 17 height 17
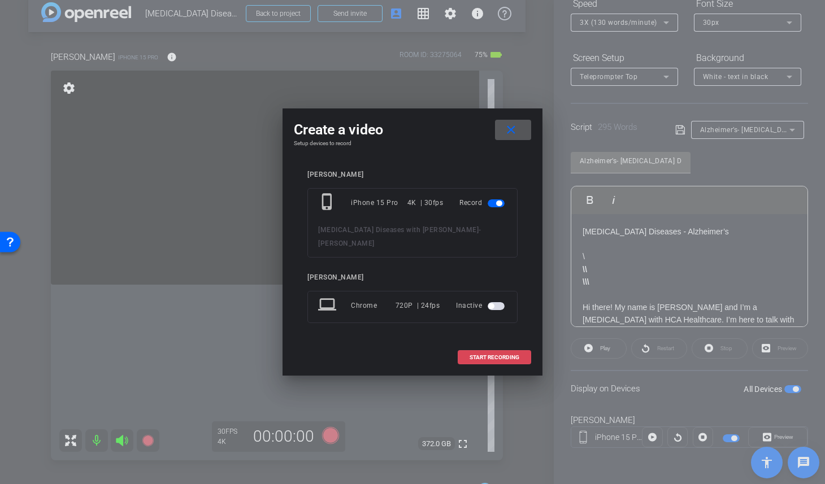
click at [485, 353] on span at bounding box center [494, 357] width 72 height 27
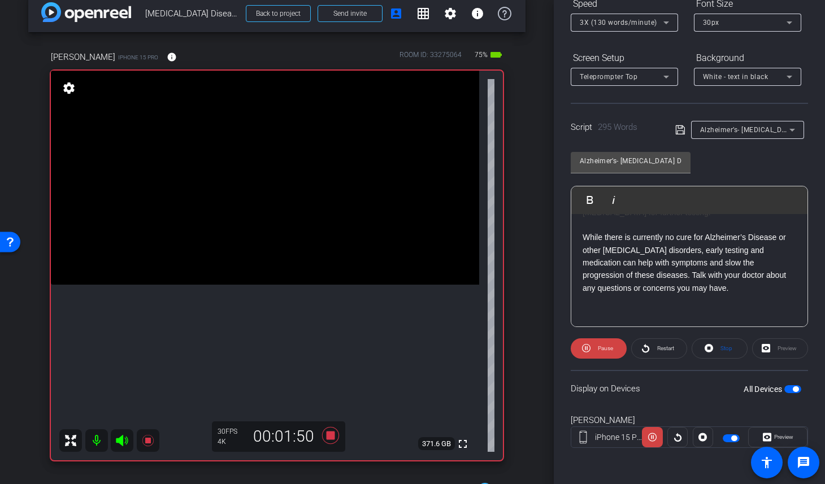
scroll to position [543, 0]
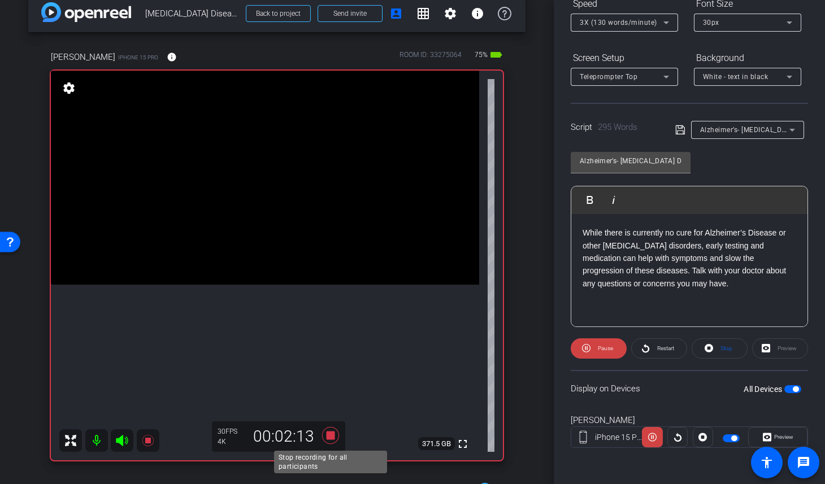
click at [329, 435] on icon at bounding box center [330, 435] width 17 height 17
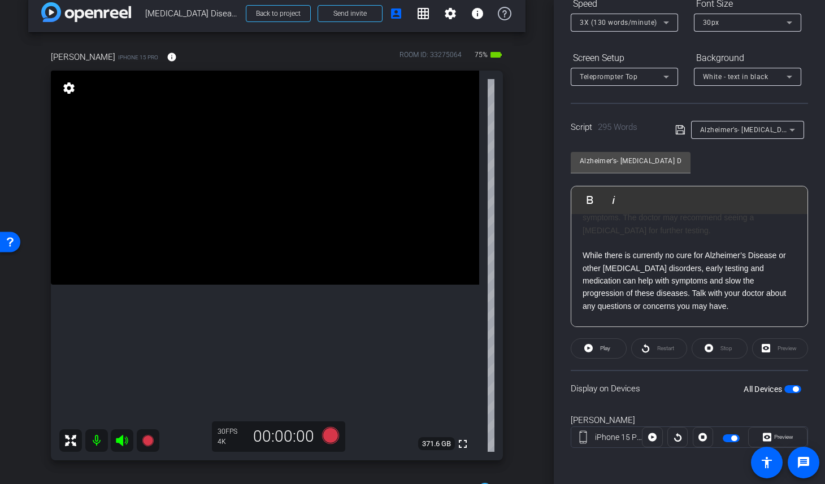
scroll to position [506, 0]
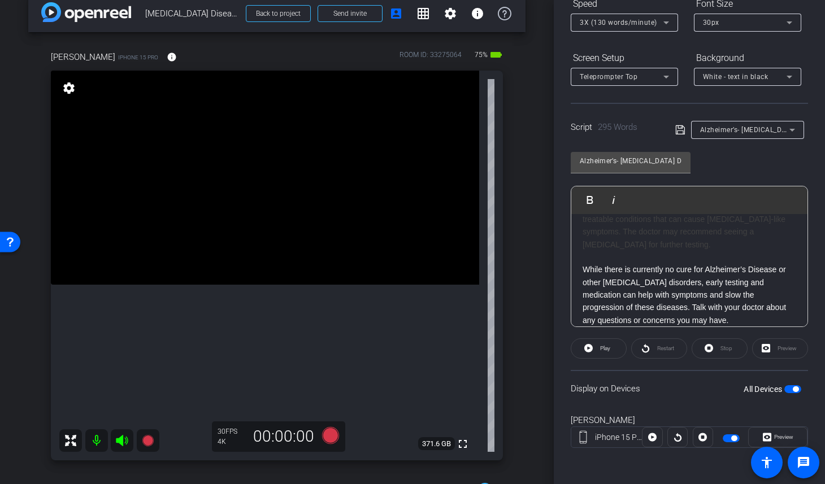
click at [587, 257] on p at bounding box center [690, 257] width 214 height 12
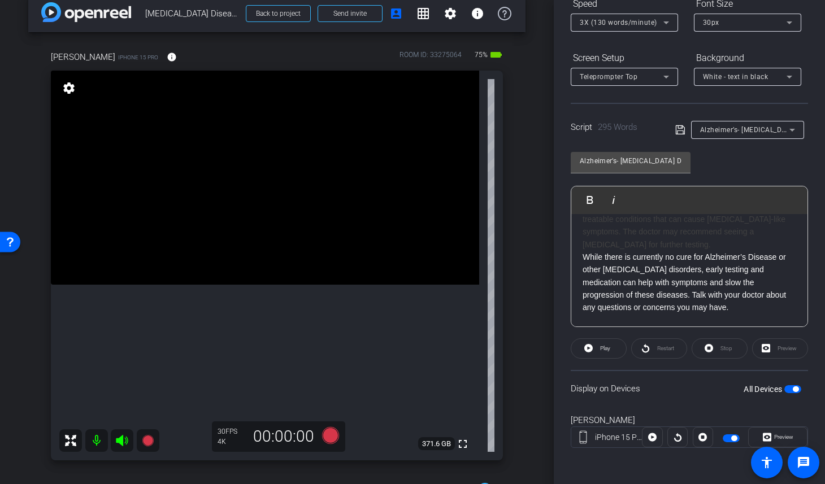
click at [579, 259] on div "Neurodegenerative Diseases - Alzheimer’s \ \\ \\\ Hi there! My name is Dr. Addi…" at bounding box center [689, 29] width 236 height 643
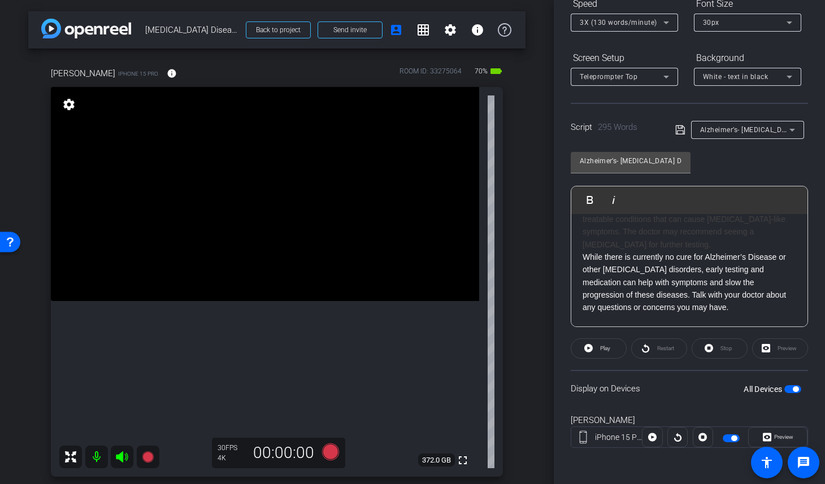
click at [666, 21] on icon at bounding box center [666, 22] width 6 height 3
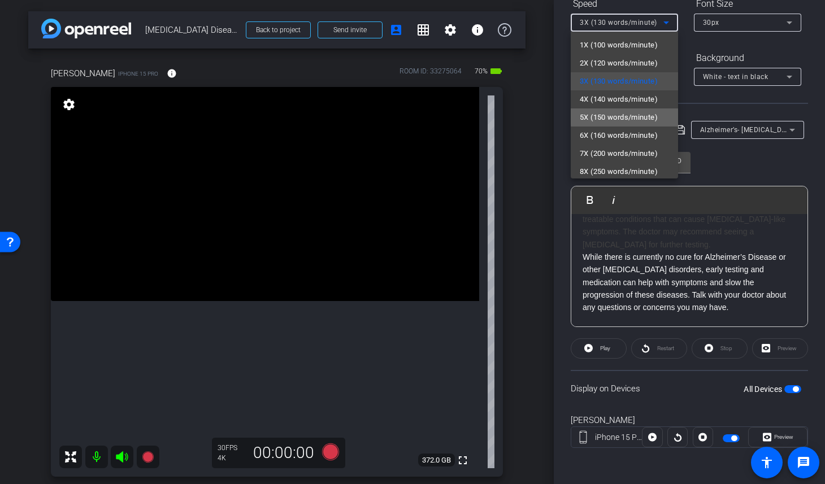
click at [653, 111] on span "5X (150 words/minute)" at bounding box center [619, 118] width 78 height 14
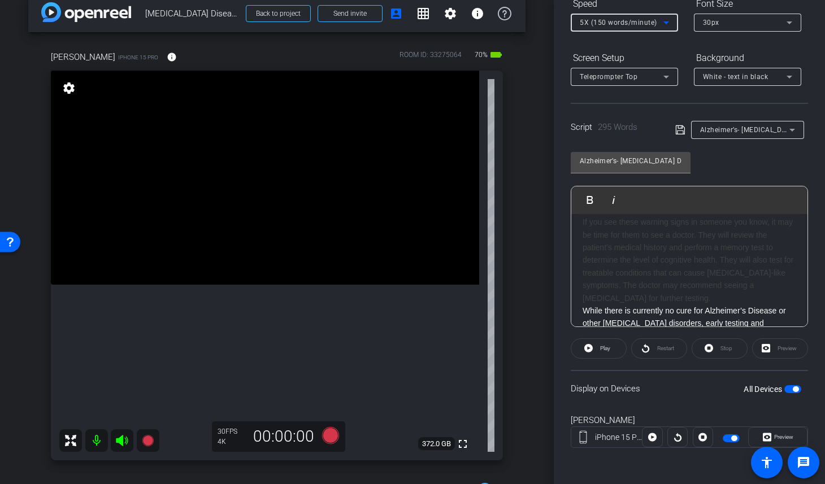
scroll to position [452, 0]
click at [721, 301] on div "If you see these warning signs in someone you know, it may be time for them to …" at bounding box center [690, 260] width 214 height 89
click at [721, 257] on div "If you see these warning signs in someone you know, it may be time for them to …" at bounding box center [690, 260] width 214 height 89
click at [544, 228] on div "arrow_back Neurodegenerative Diseases with Dr. Patterson Back to project Send i…" at bounding box center [277, 226] width 554 height 484
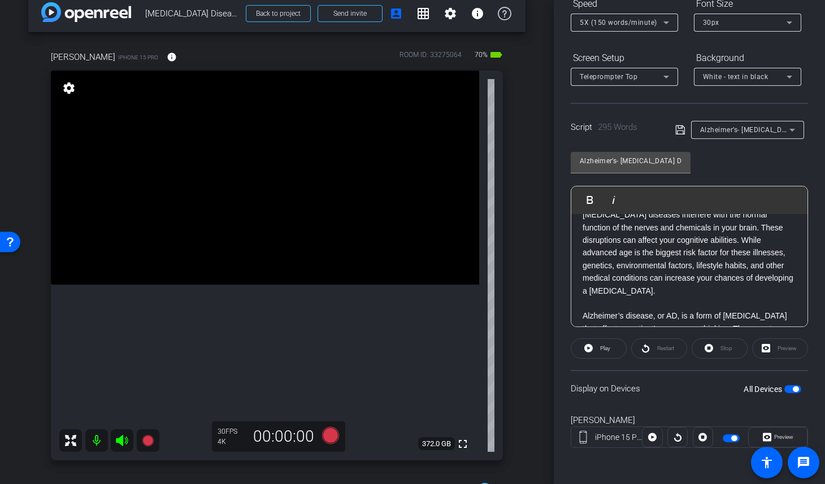
scroll to position [0, 0]
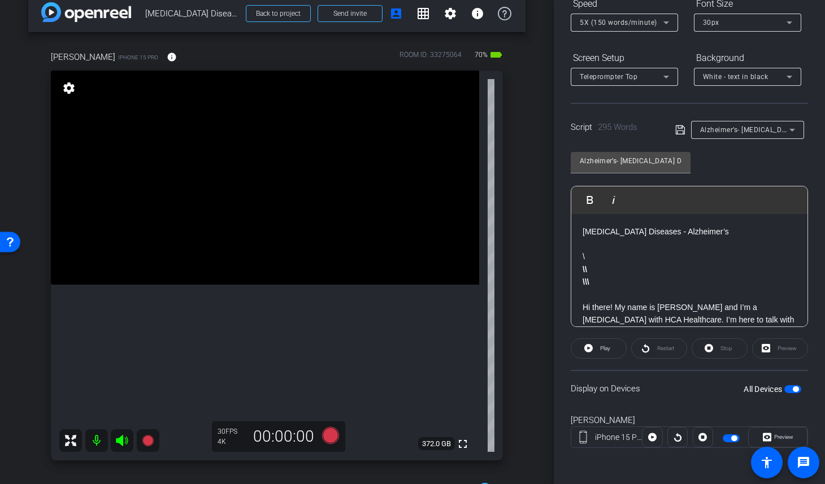
click at [583, 232] on b "Neurodegenerative Diseases - Alzheimer’s" at bounding box center [656, 231] width 146 height 9
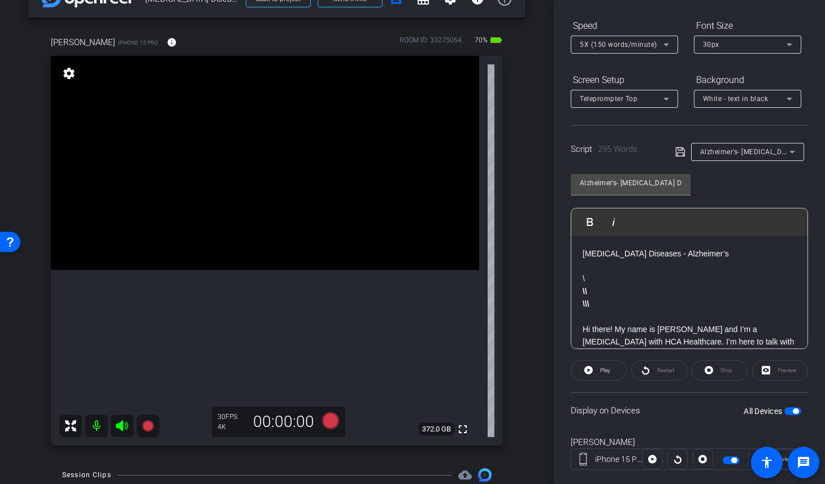
scroll to position [33, 0]
click at [534, 340] on div "arrow_back Neurodegenerative Diseases with Dr. Patterson Back to project Send i…" at bounding box center [277, 209] width 554 height 484
click at [332, 419] on icon at bounding box center [330, 419] width 17 height 17
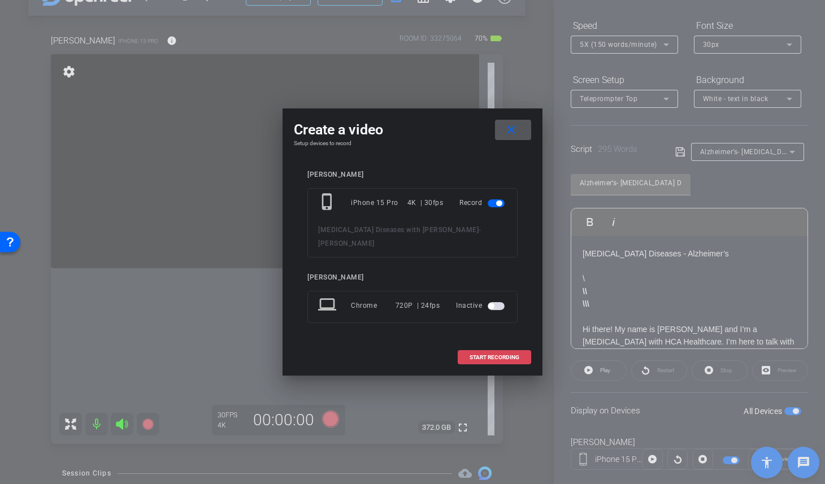
click at [504, 355] on span "START RECORDING" at bounding box center [495, 358] width 50 height 6
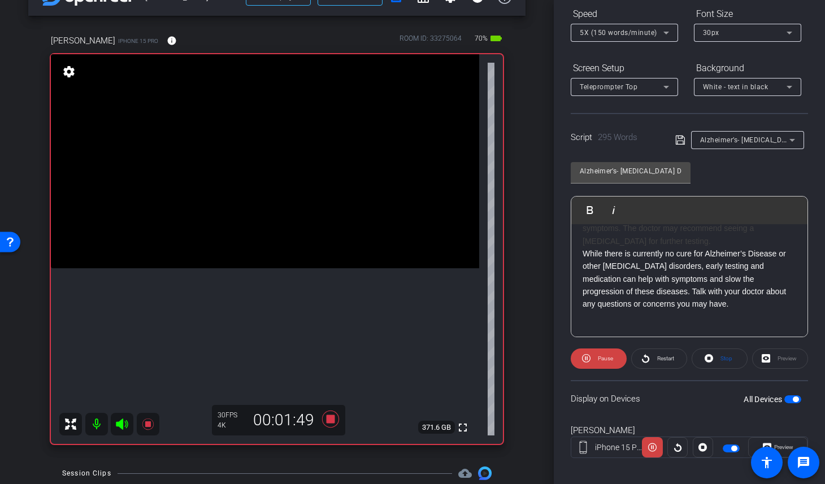
scroll to position [530, 0]
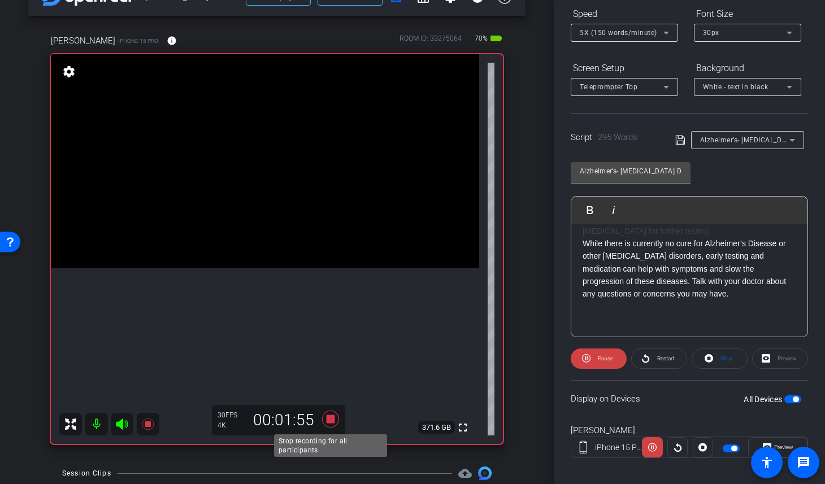
click at [332, 420] on icon at bounding box center [330, 419] width 17 height 17
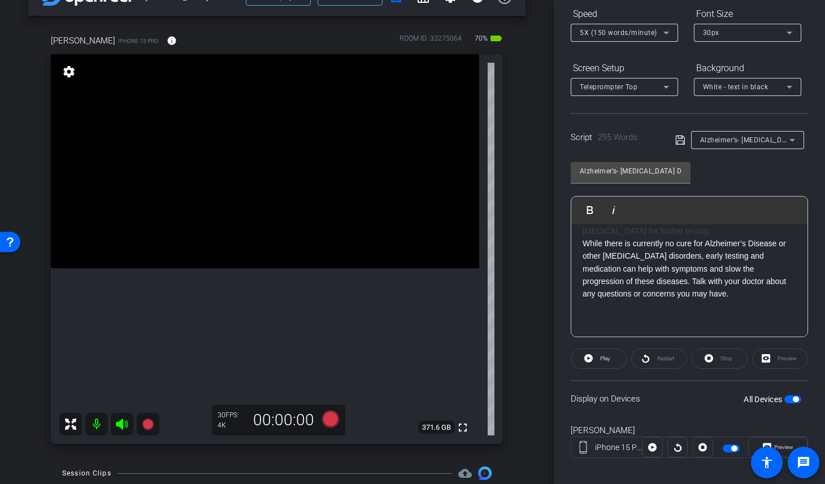
click at [581, 244] on div "Neurodegenerative Diseases - Alzheimer’s \ \\ \\\ Hi there! My name is Dr. Addi…" at bounding box center [689, 16] width 236 height 643
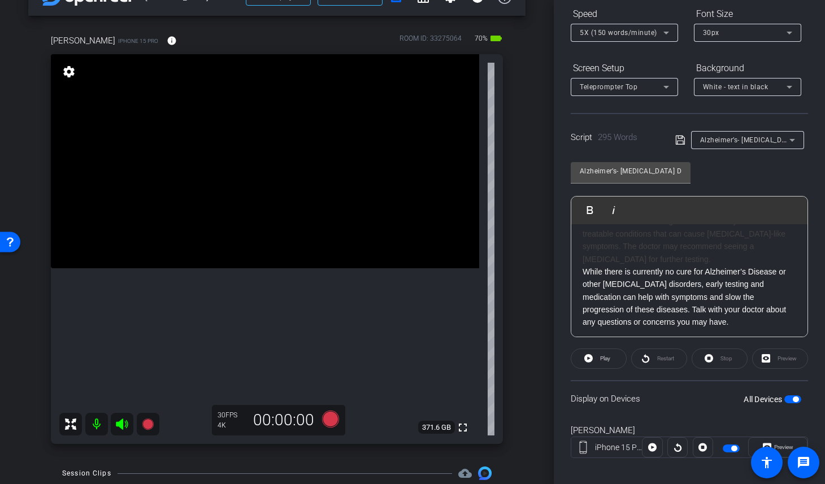
scroll to position [518, 0]
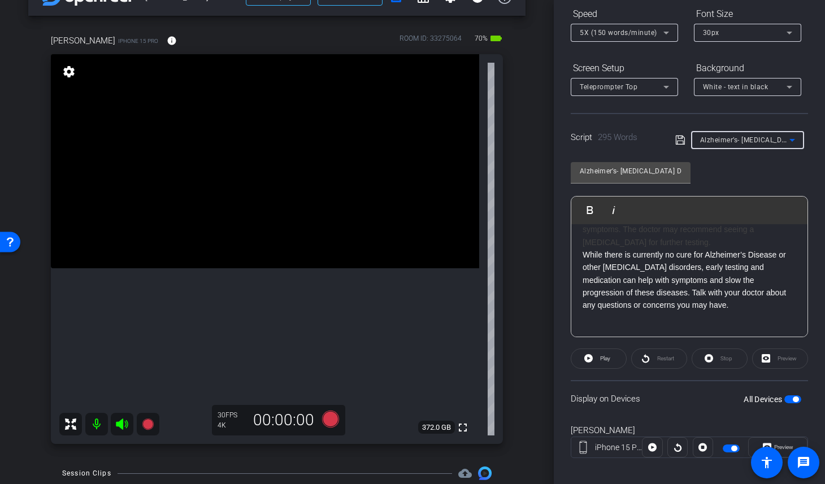
click at [790, 143] on icon at bounding box center [793, 140] width 14 height 14
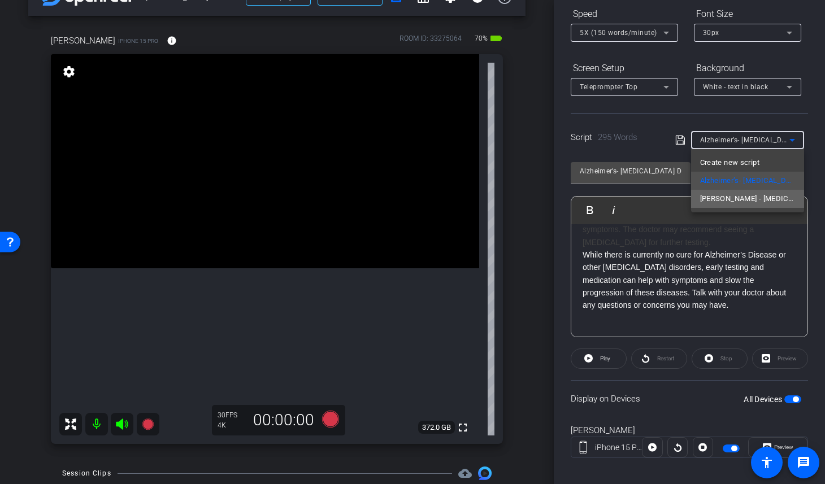
click at [779, 200] on span "Parkinson’s - Neurodegenerative Diseases - V1" at bounding box center [747, 199] width 95 height 14
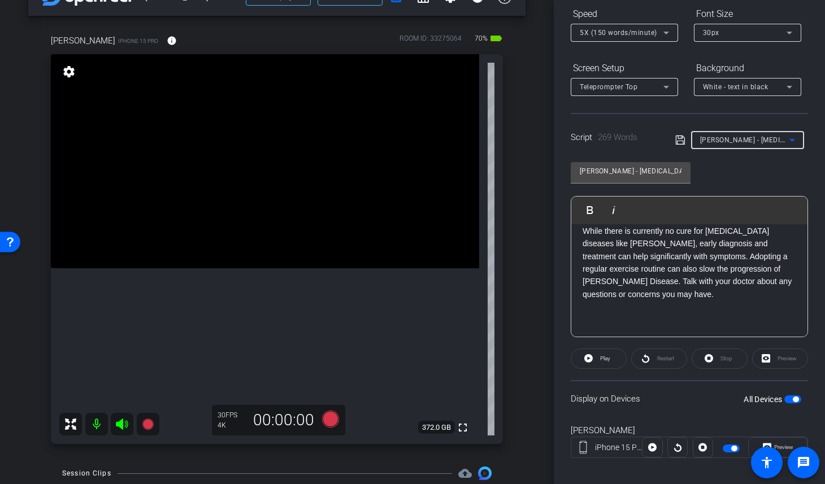
scroll to position [492, 0]
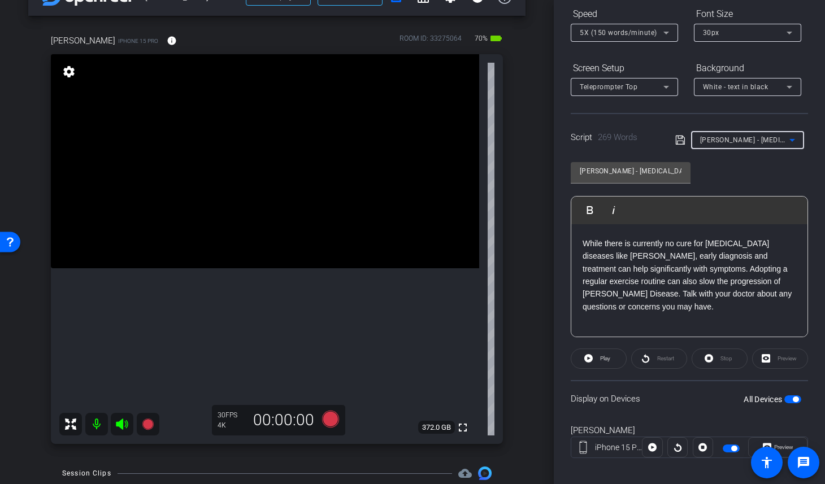
click at [793, 138] on icon at bounding box center [793, 140] width 14 height 14
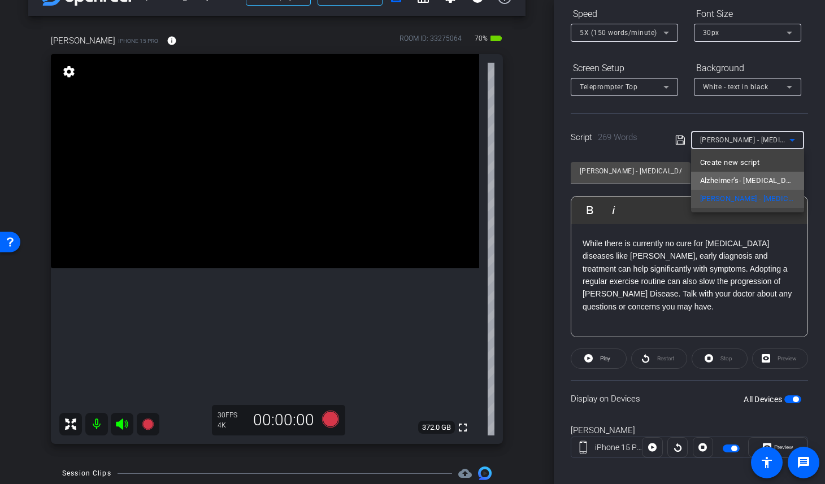
click at [774, 181] on span "Alzheimer’s- Neurodegenerative Diseases - V1" at bounding box center [747, 181] width 95 height 14
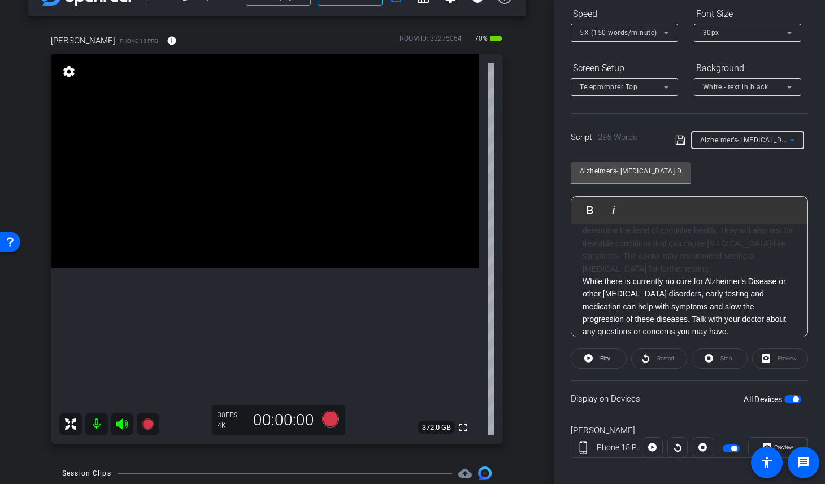
scroll to position [518, 0]
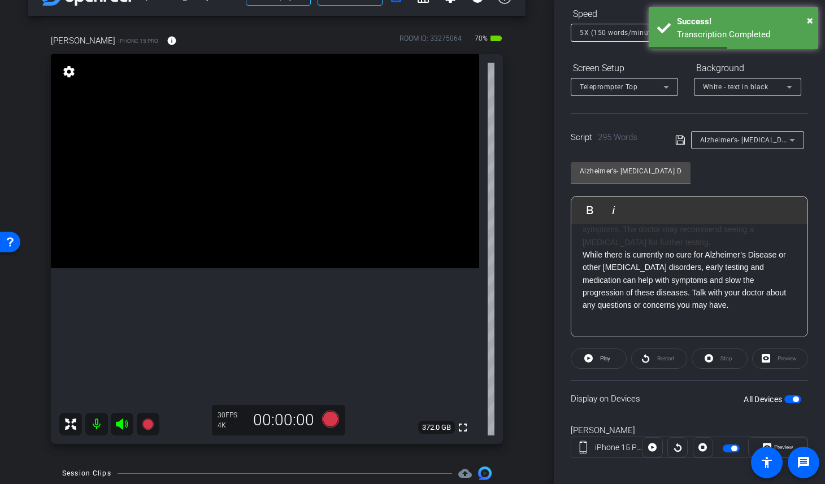
click at [537, 173] on div "arrow_back Neurodegenerative Diseases with Dr. Patterson Back to project Send i…" at bounding box center [277, 209] width 554 height 484
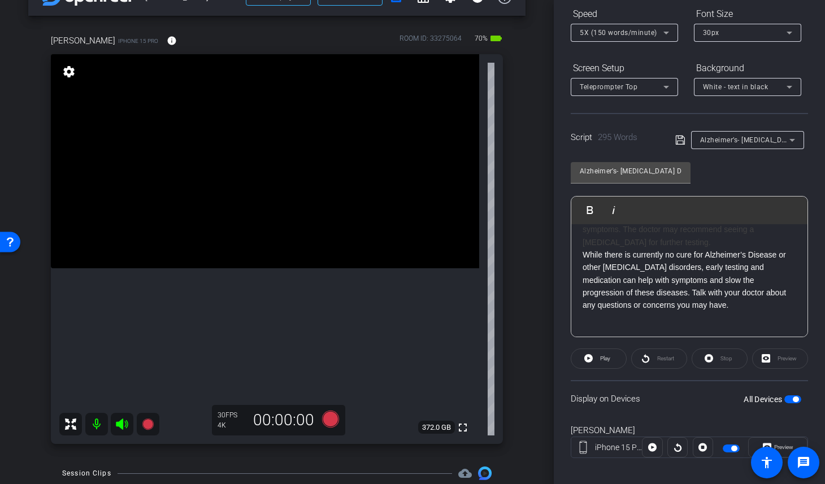
click at [583, 256] on p "While there is currently no cure for Alzheimer’s Disease or other neurodegenera…" at bounding box center [690, 280] width 214 height 63
click at [584, 255] on p "While there is currently no cure for Alzheimer’s Disease or other neurodegenera…" at bounding box center [690, 280] width 214 height 63
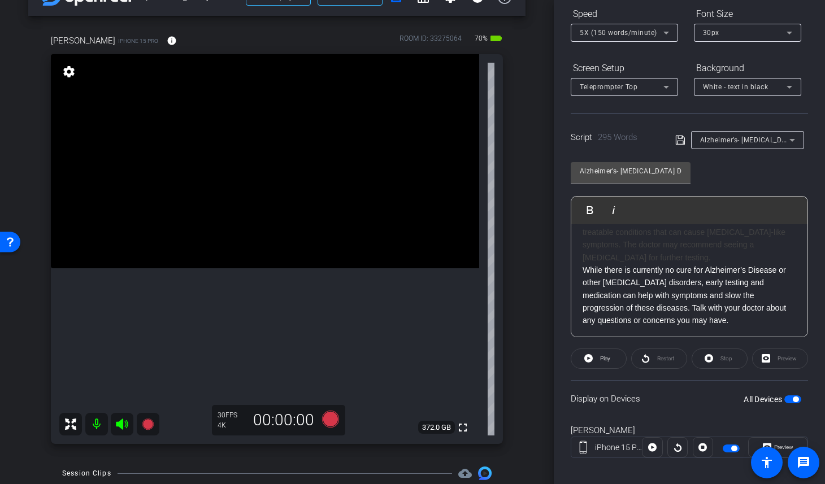
scroll to position [530, 0]
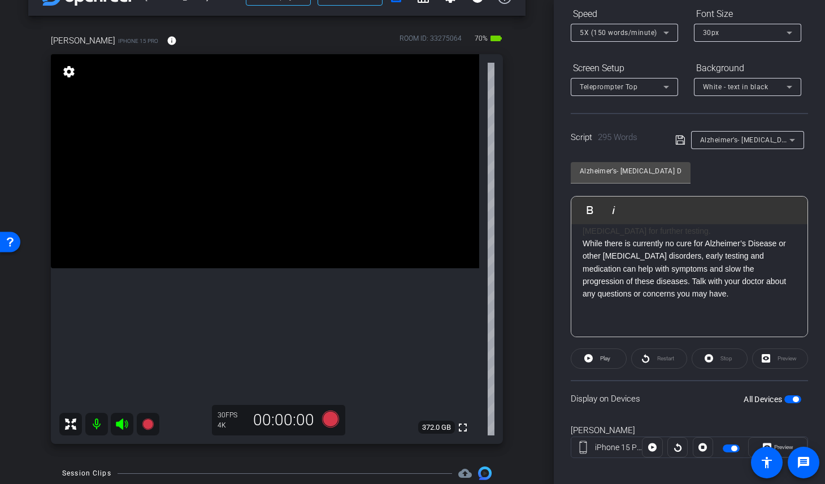
click at [583, 249] on p "While there is currently no cure for Alzheimer’s Disease or other neurodegenera…" at bounding box center [690, 268] width 214 height 63
click at [582, 247] on div "Neurodegenerative Diseases - Alzheimer’s \ \\ \\\ Hi there! My name is Dr. Addi…" at bounding box center [689, 16] width 236 height 643
click at [536, 209] on div "arrow_back Neurodegenerative Diseases with Dr. Patterson Back to project Send i…" at bounding box center [277, 209] width 554 height 484
click at [774, 141] on span "Alzheimer’s- Neurodegenerative Diseases - V1 - Neurodegenerative Diseases - V1" at bounding box center [824, 139] width 249 height 9
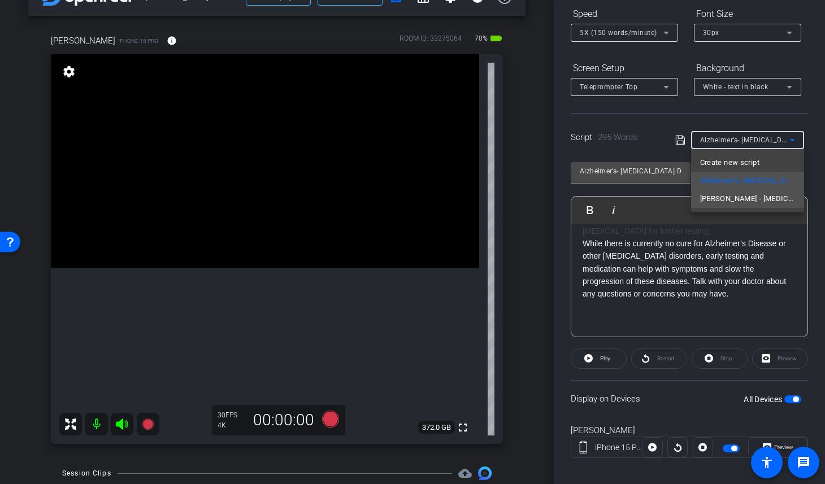
click at [775, 204] on span "Parkinson’s - Neurodegenerative Diseases - V1" at bounding box center [747, 199] width 95 height 14
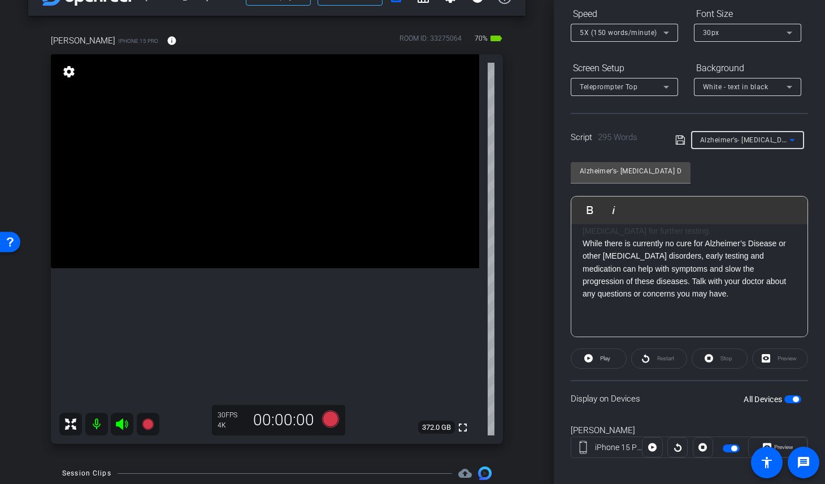
type input "Parkinson’s - Neurodegenerative Diseases - V1"
click at [748, 296] on p "While there is currently no cure for neurodegenerative diseases like Parkinson’…" at bounding box center [690, 275] width 214 height 76
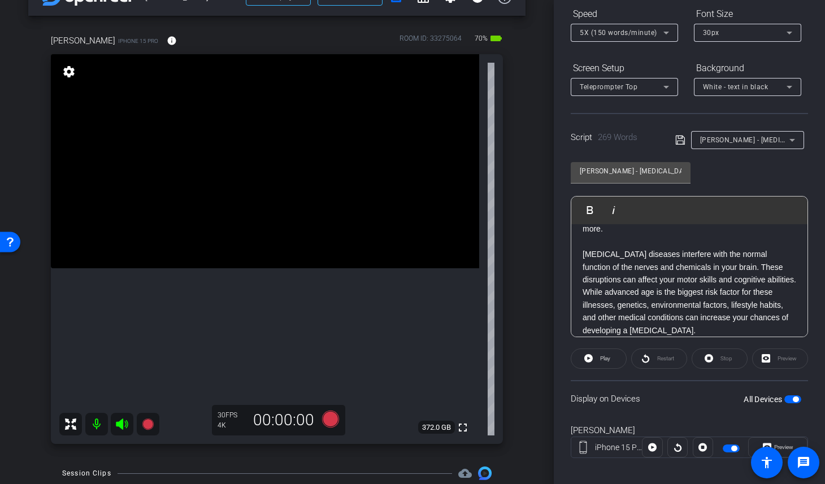
scroll to position [136, 0]
click at [766, 140] on span "Parkinson’s - Neurodegenerative Diseases - V1 - Neurodegenerative Diseases - V1" at bounding box center [834, 139] width 268 height 9
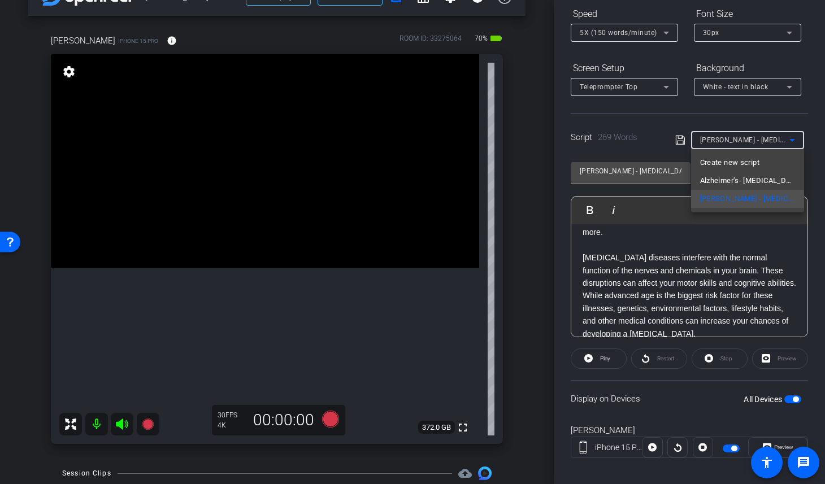
click at [660, 248] on div at bounding box center [412, 242] width 825 height 484
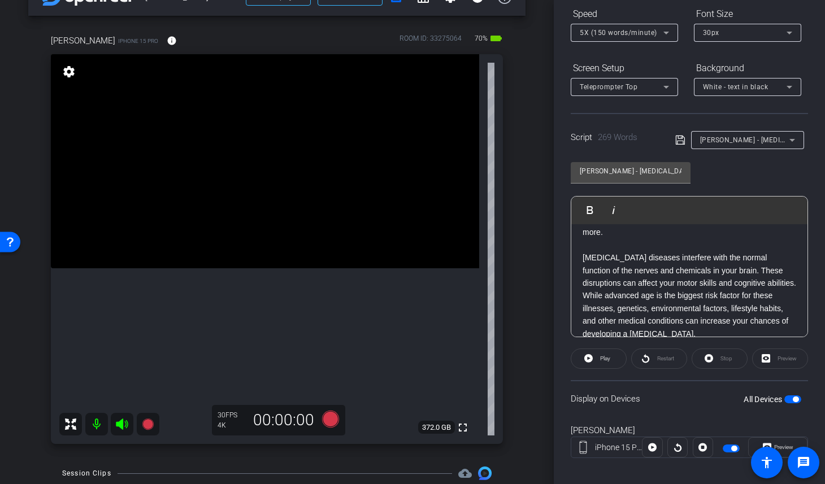
scroll to position [0, 0]
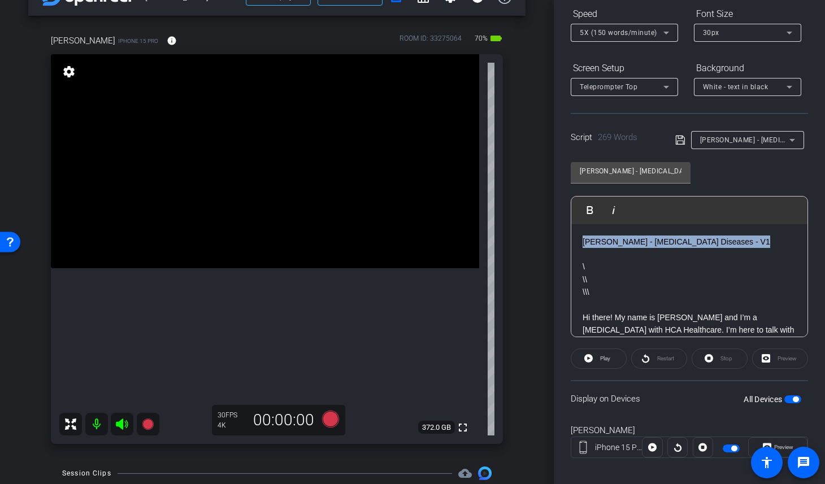
drag, startPoint x: 743, startPoint y: 242, endPoint x: 580, endPoint y: 240, distance: 163.3
copy p "Parkinson’s - Neurodegenerative Diseases - V"
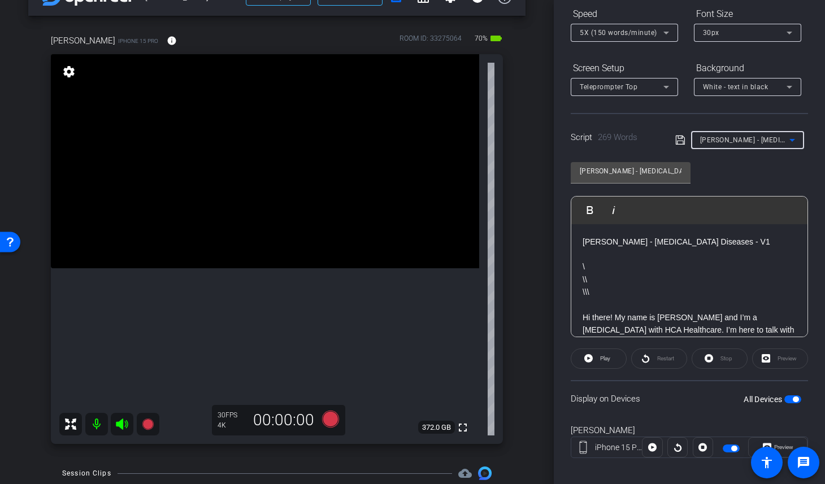
click at [779, 140] on span "Parkinson’s - Neurodegenerative Diseases - V1 - Neurodegenerative Diseases - V1" at bounding box center [834, 139] width 268 height 9
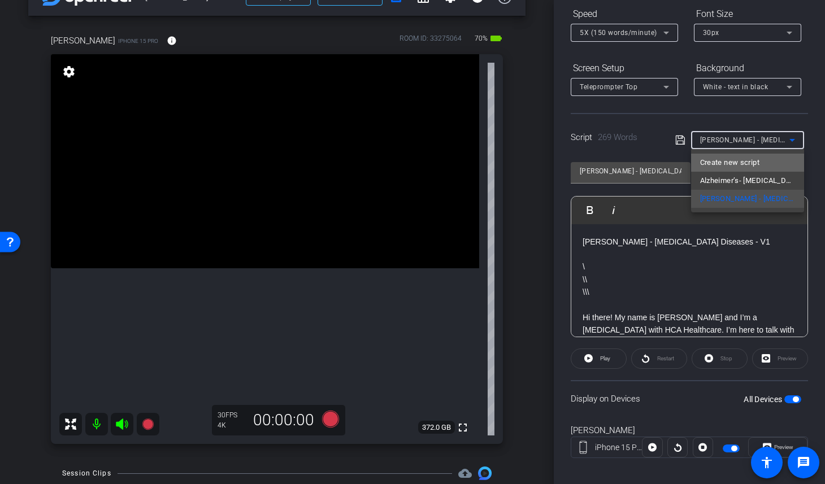
click at [750, 162] on span "Create new script" at bounding box center [729, 163] width 59 height 14
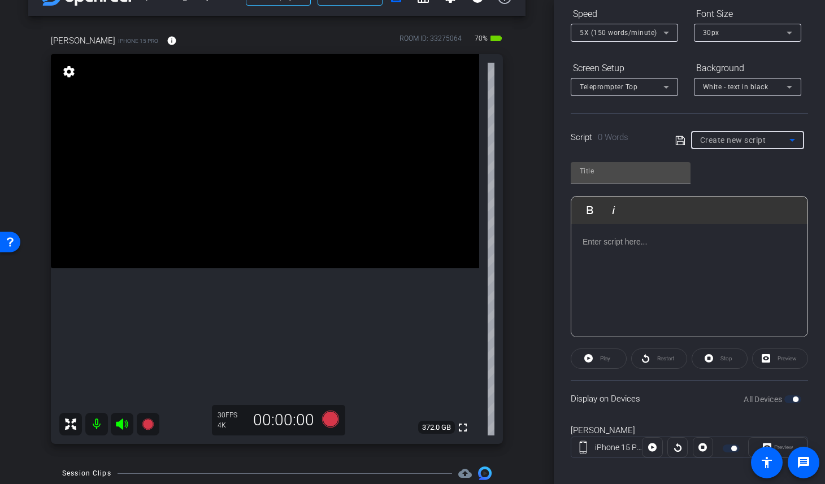
click at [640, 244] on p at bounding box center [690, 242] width 214 height 12
click at [749, 138] on span "Create new script" at bounding box center [733, 140] width 66 height 9
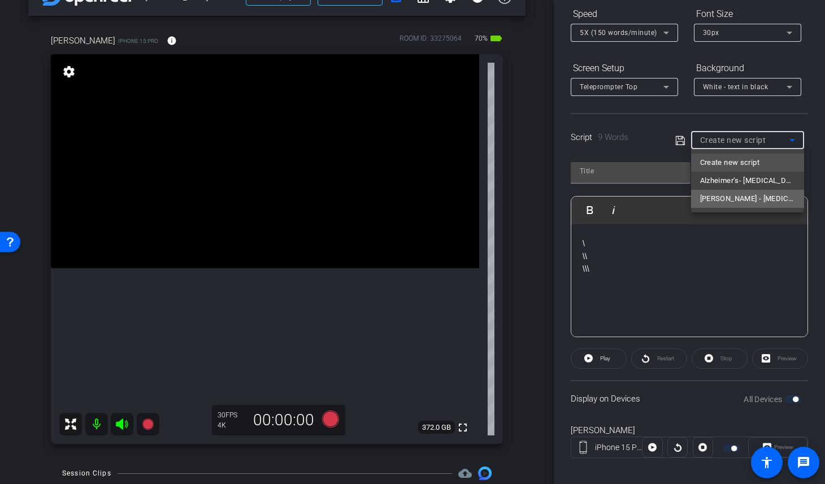
click at [748, 197] on span "Parkinson’s - Neurodegenerative Diseases - V1" at bounding box center [747, 199] width 95 height 14
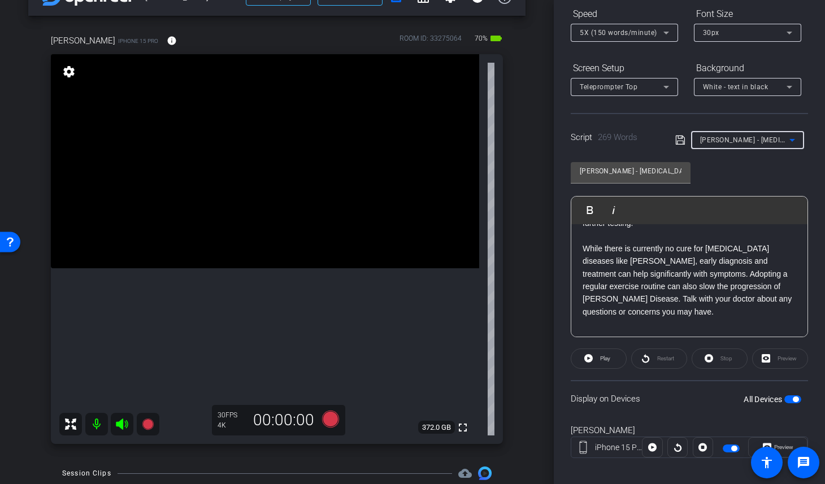
scroll to position [492, 0]
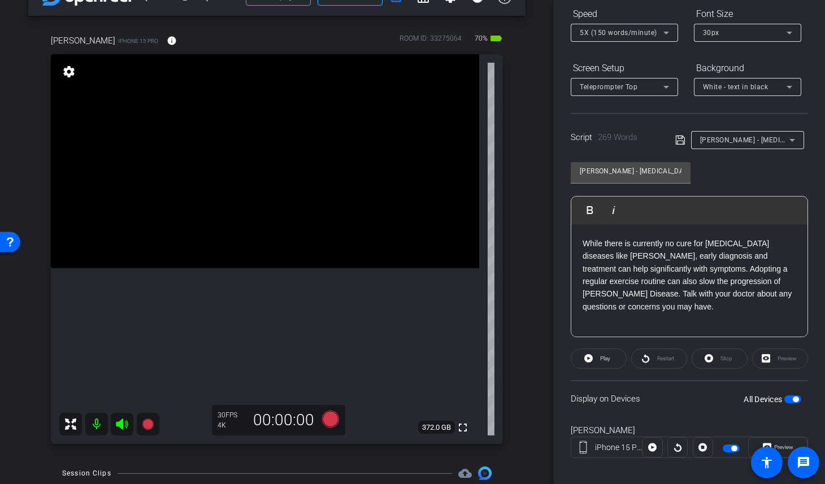
click at [712, 326] on p at bounding box center [690, 332] width 214 height 12
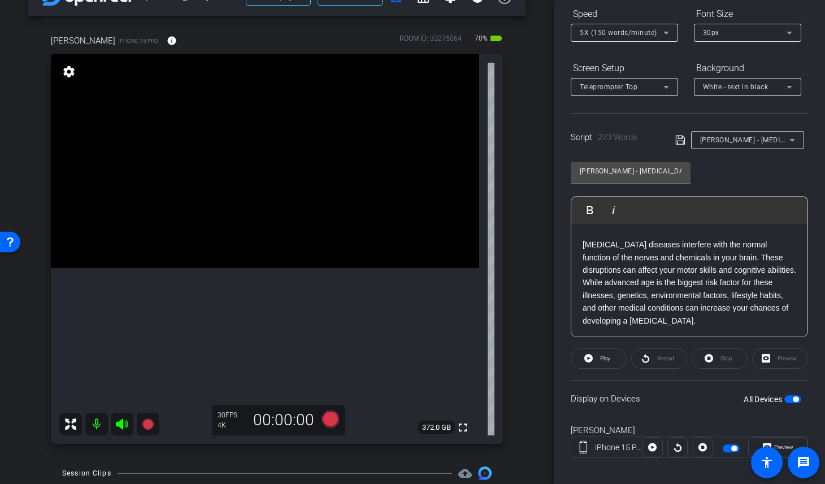
scroll to position [0, 0]
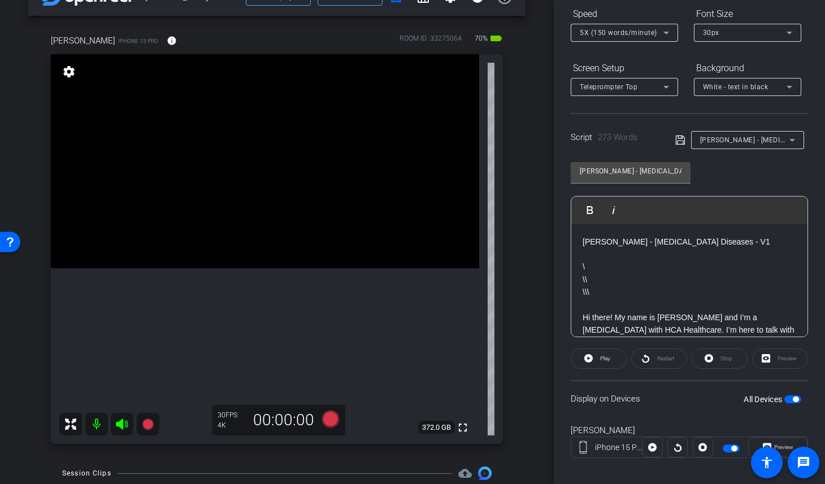
click at [545, 129] on div "arrow_back Neurodegenerative Diseases with Dr. Patterson Back to project Send i…" at bounding box center [277, 209] width 554 height 484
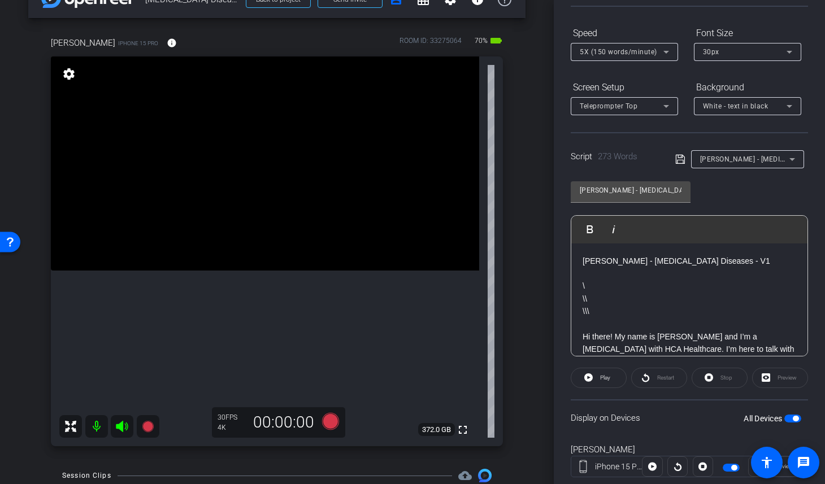
scroll to position [98, 0]
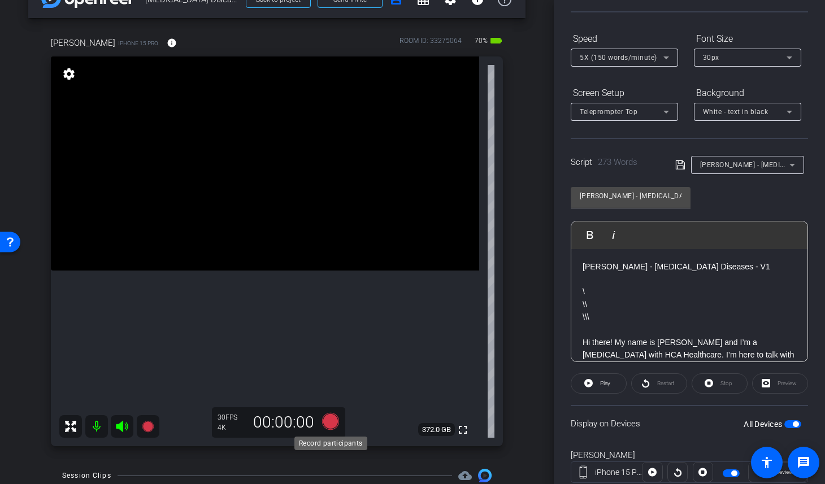
click at [332, 418] on icon at bounding box center [330, 421] width 17 height 17
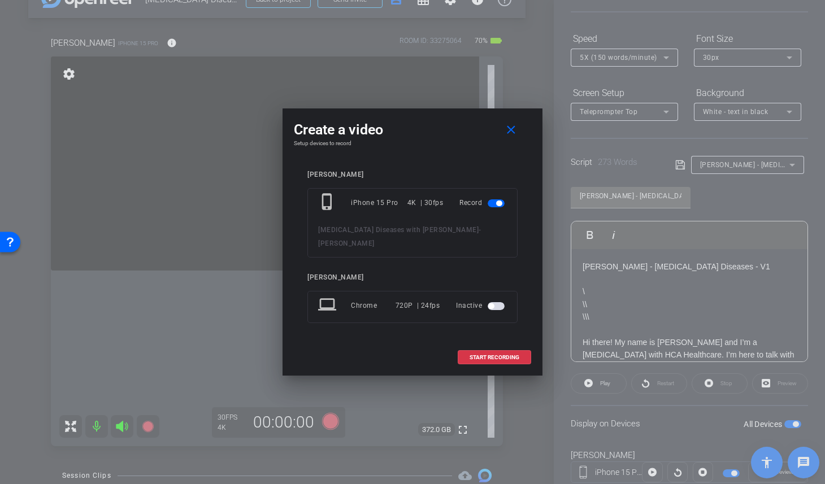
click at [444, 163] on div "Lauren Elliott phone_iphone iPhone 15 Pro 4K | 30fps Record Neurodegenerative D…" at bounding box center [412, 254] width 237 height 191
click at [489, 352] on span at bounding box center [494, 357] width 72 height 27
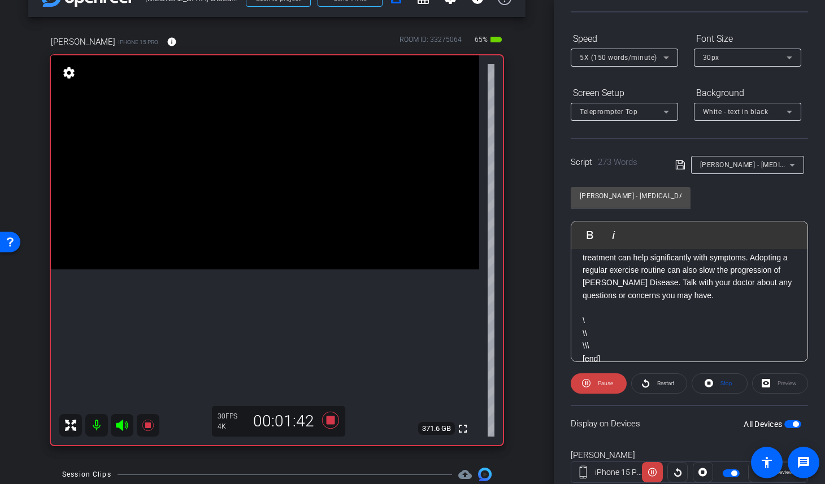
scroll to position [530, 0]
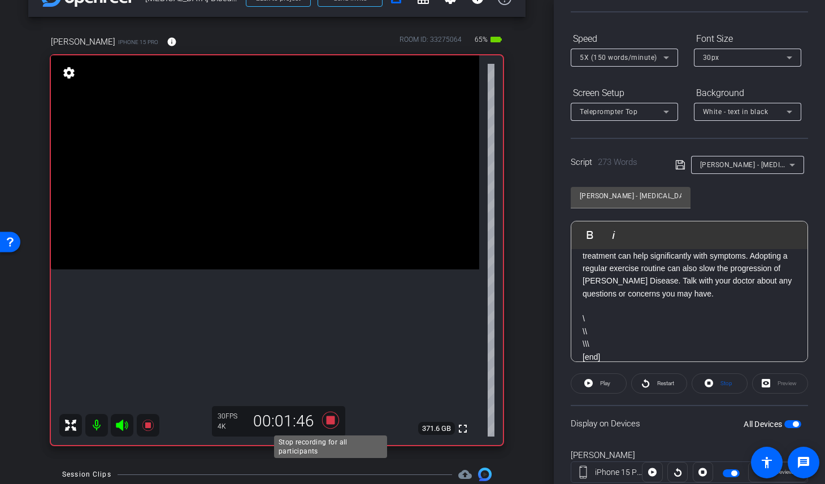
click at [329, 419] on icon at bounding box center [330, 420] width 17 height 17
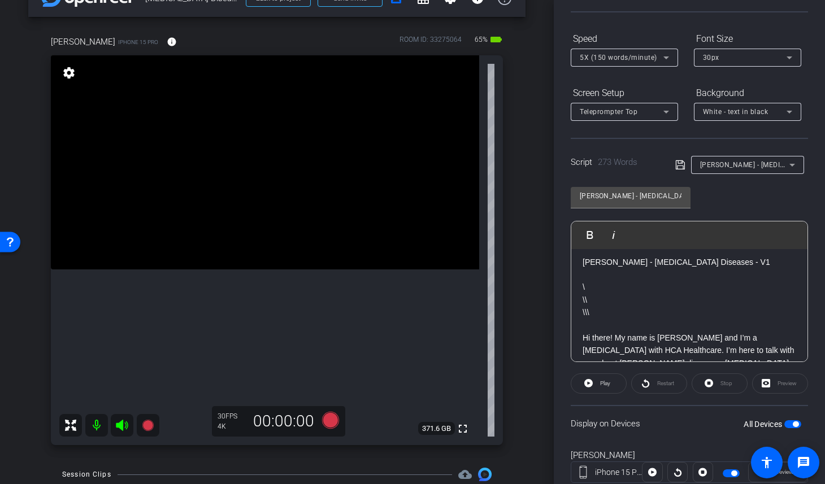
scroll to position [21, 0]
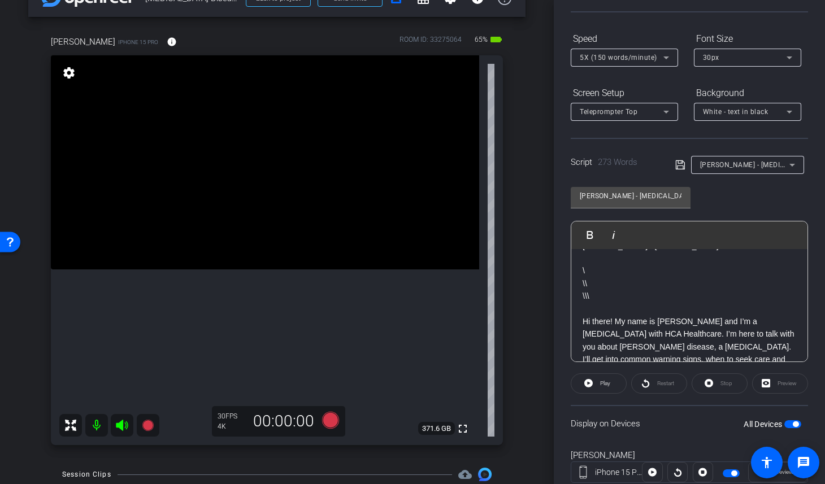
click at [537, 267] on div "arrow_back Neurodegenerative Diseases with Dr. Patterson Back to project Send i…" at bounding box center [277, 210] width 554 height 484
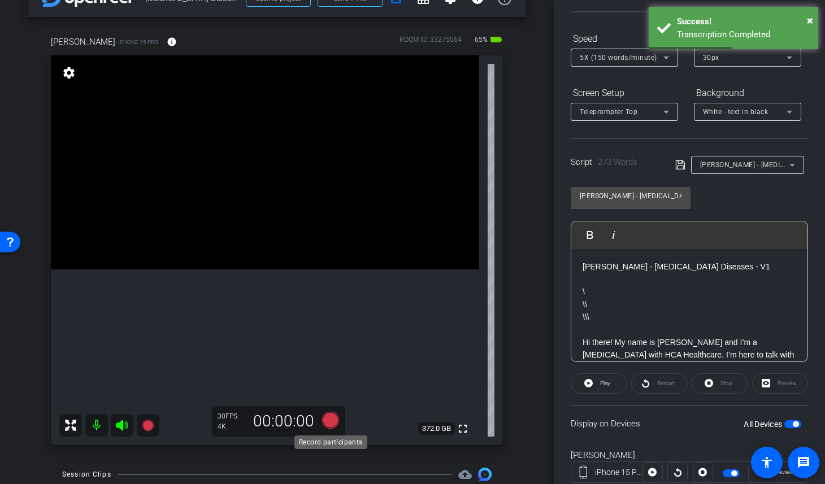
click at [329, 420] on icon at bounding box center [330, 420] width 17 height 17
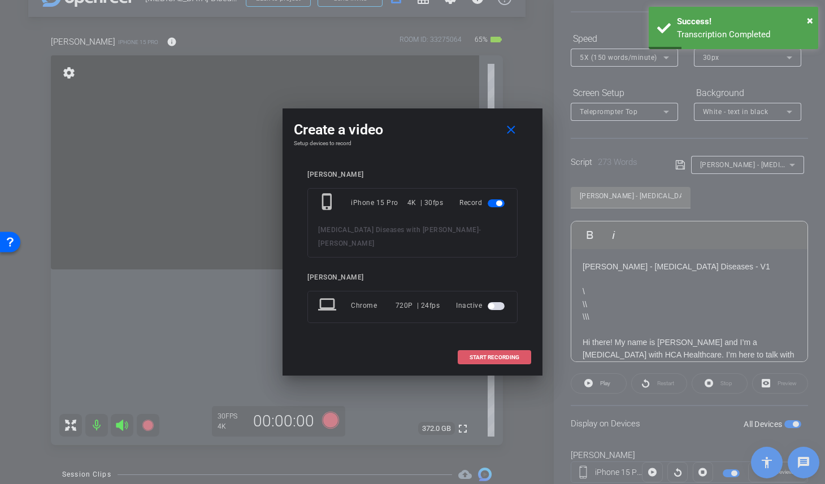
click at [482, 358] on span "START RECORDING" at bounding box center [495, 358] width 50 height 6
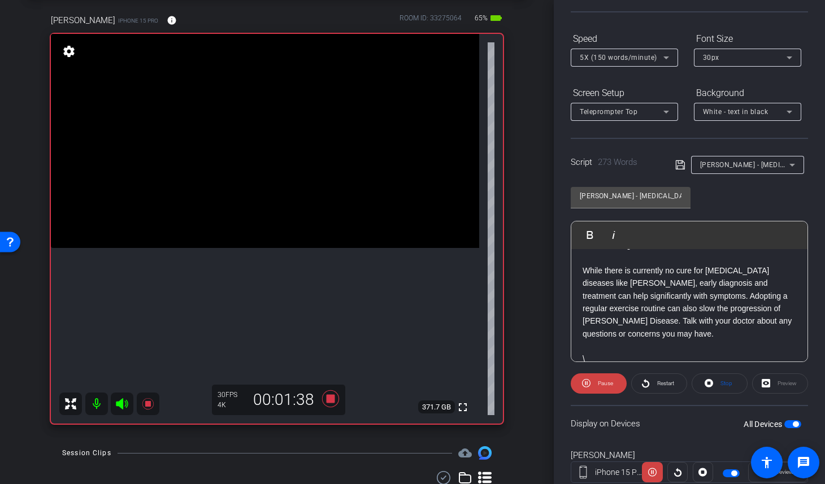
scroll to position [480, 0]
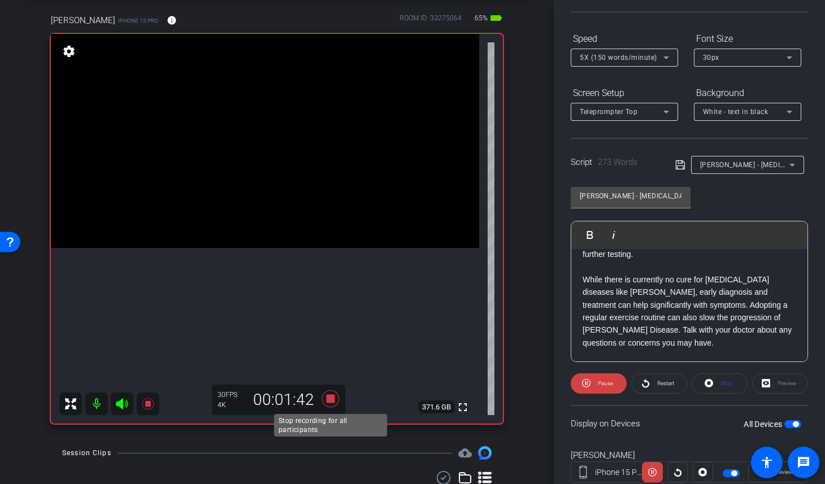
click at [329, 398] on icon at bounding box center [330, 399] width 17 height 17
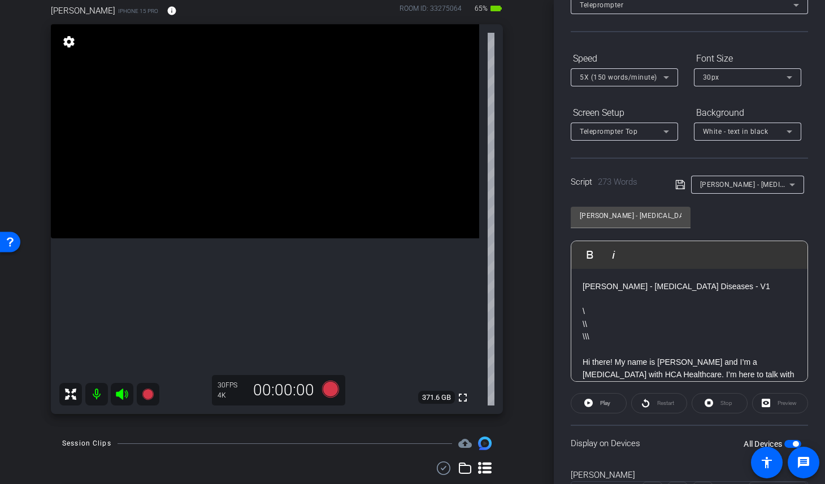
scroll to position [62, 0]
click at [332, 392] on icon at bounding box center [330, 390] width 17 height 17
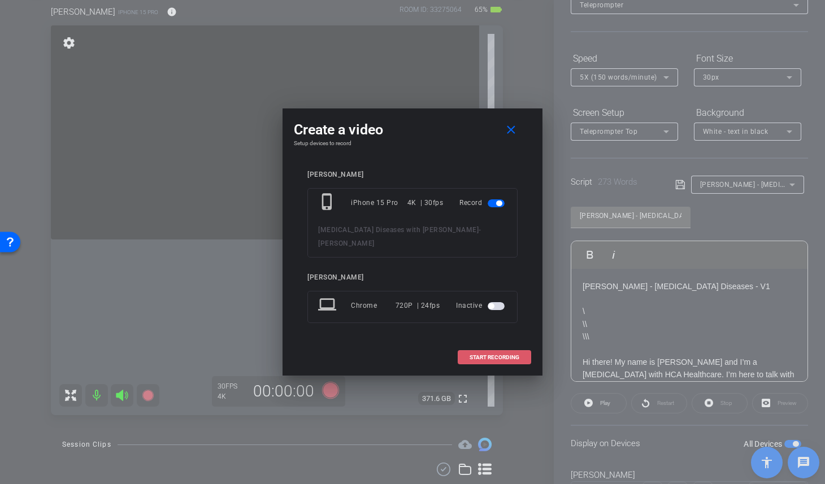
click at [505, 358] on span "START RECORDING" at bounding box center [495, 358] width 50 height 6
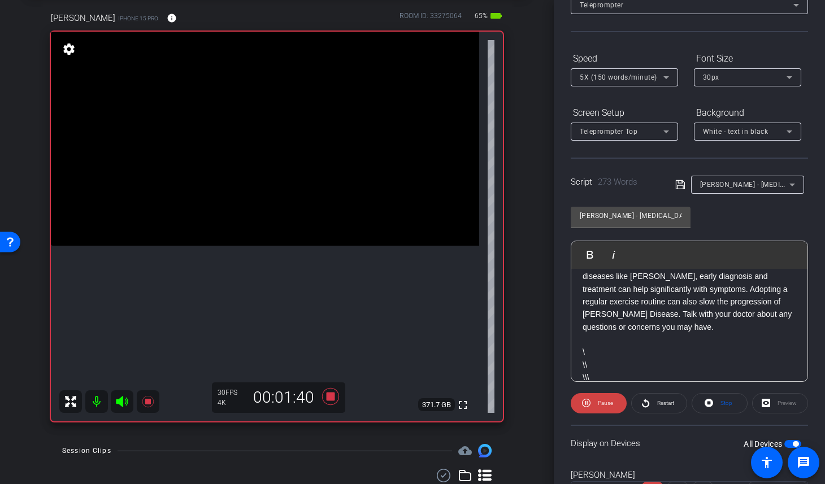
scroll to position [530, 0]
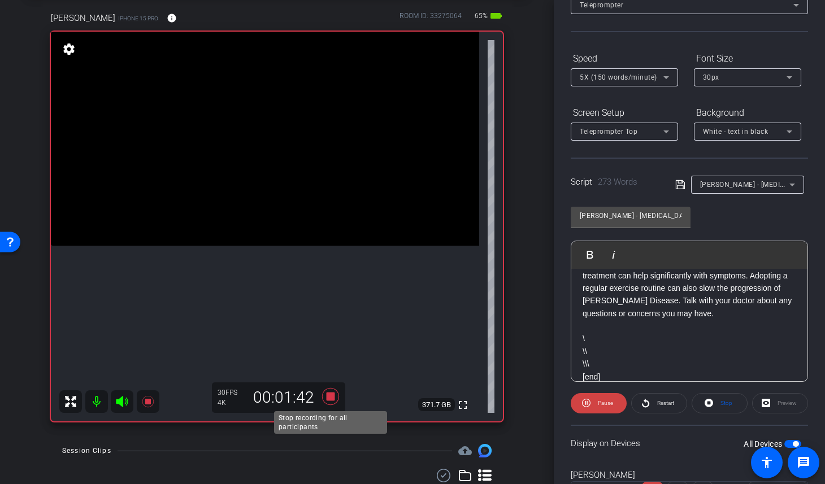
click at [330, 393] on icon at bounding box center [330, 396] width 17 height 17
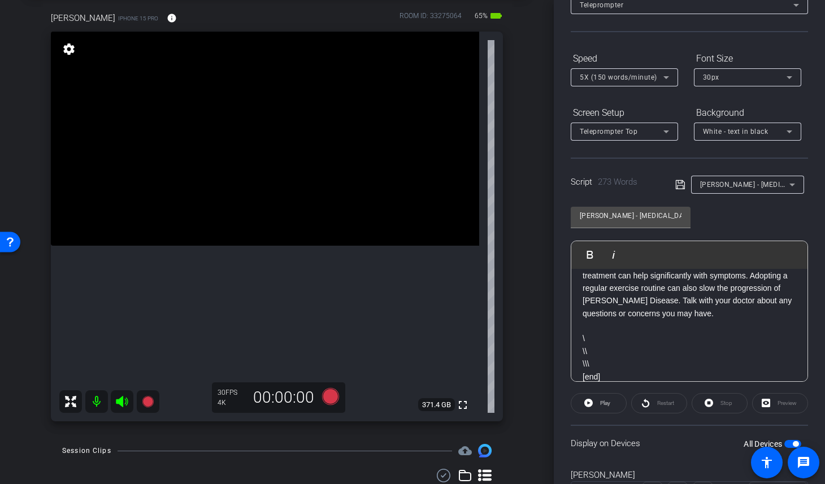
click at [769, 185] on span "Parkinson’s - Neurodegenerative Diseases - V1" at bounding box center [781, 184] width 163 height 9
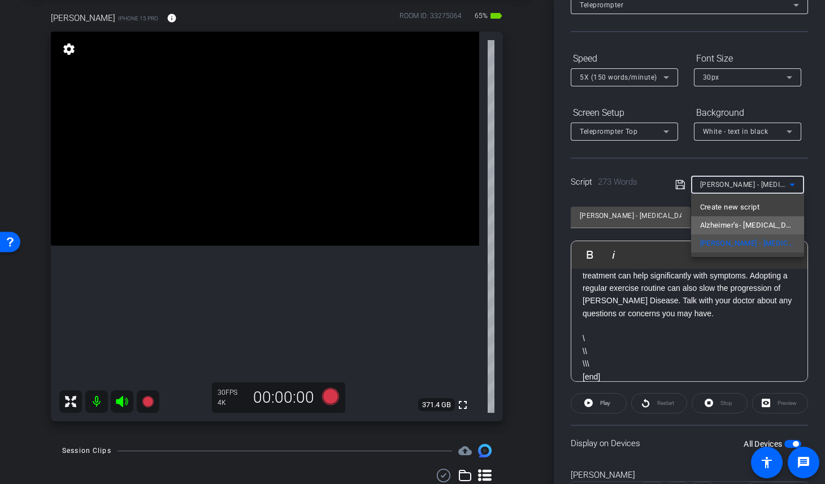
click at [770, 220] on span "Alzheimer’s- Neurodegenerative Diseases - V1" at bounding box center [747, 226] width 95 height 14
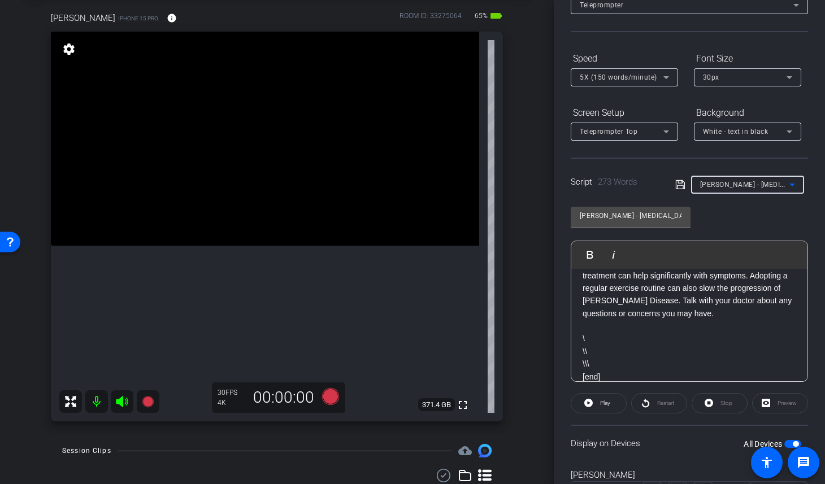
type input "Alzheimer’s- Neurodegenerative Diseases - V1"
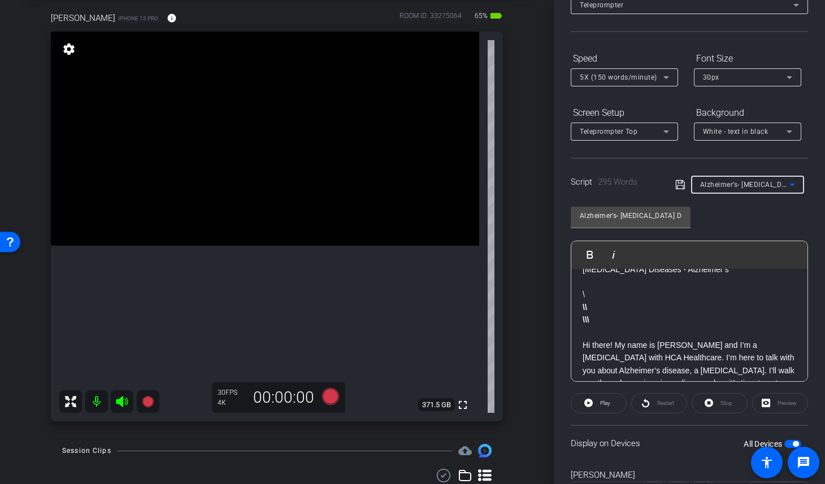
scroll to position [0, 0]
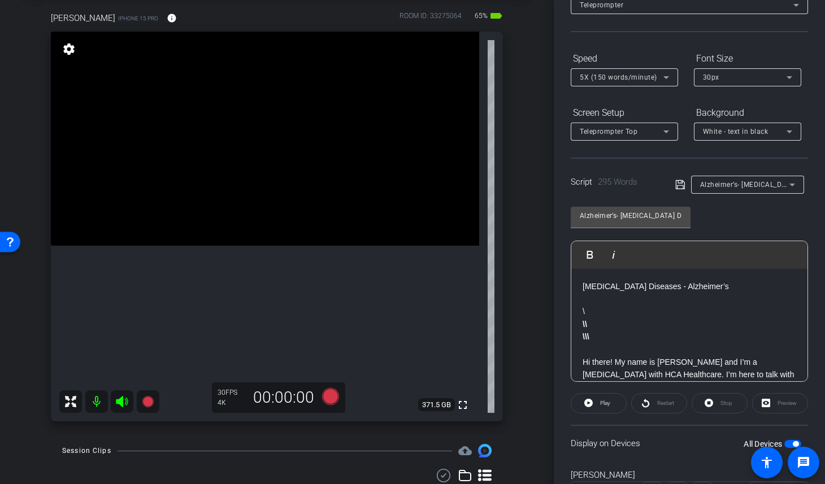
click at [536, 181] on div "arrow_back Neurodegenerative Diseases with Dr. Patterson Back to project Send i…" at bounding box center [277, 187] width 554 height 484
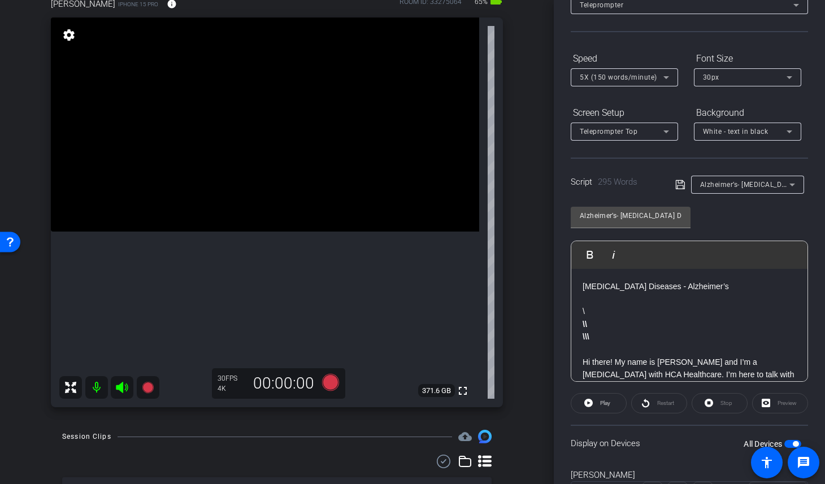
click at [517, 349] on div "Lauren Elliott iPhone 15 Pro info ROOM ID: 33275064 65% battery_std fullscreen …" at bounding box center [276, 199] width 497 height 440
click at [332, 381] on icon at bounding box center [330, 382] width 17 height 17
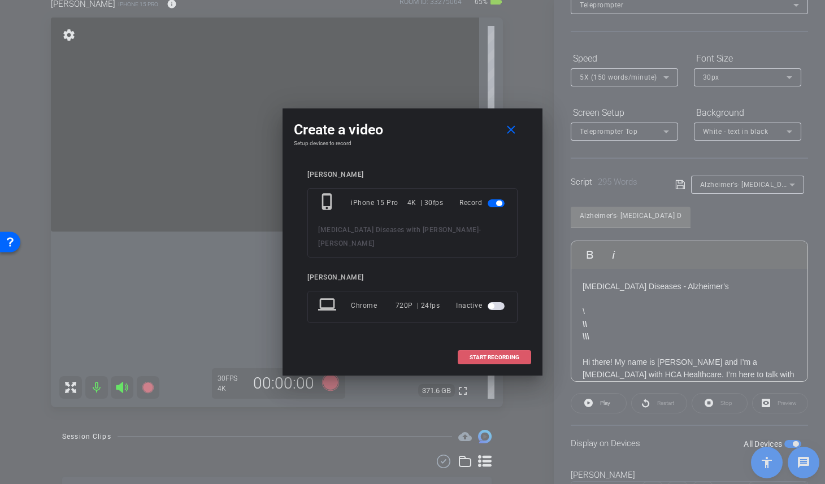
click at [473, 352] on span at bounding box center [494, 357] width 72 height 27
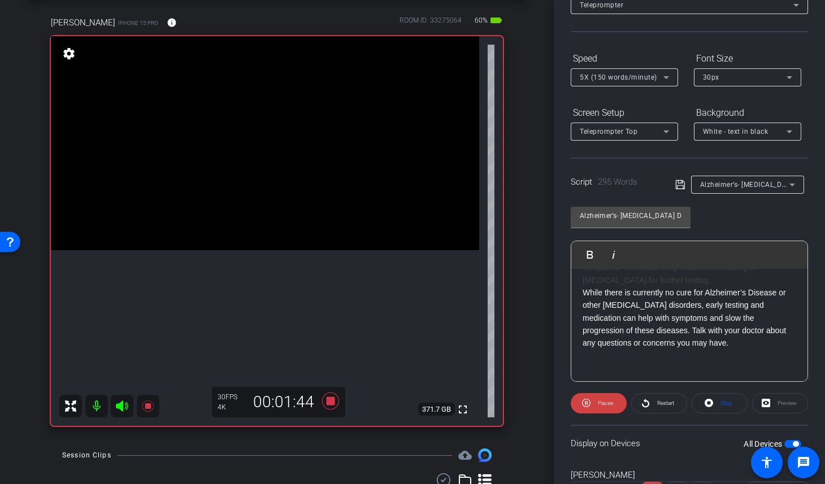
scroll to position [530, 0]
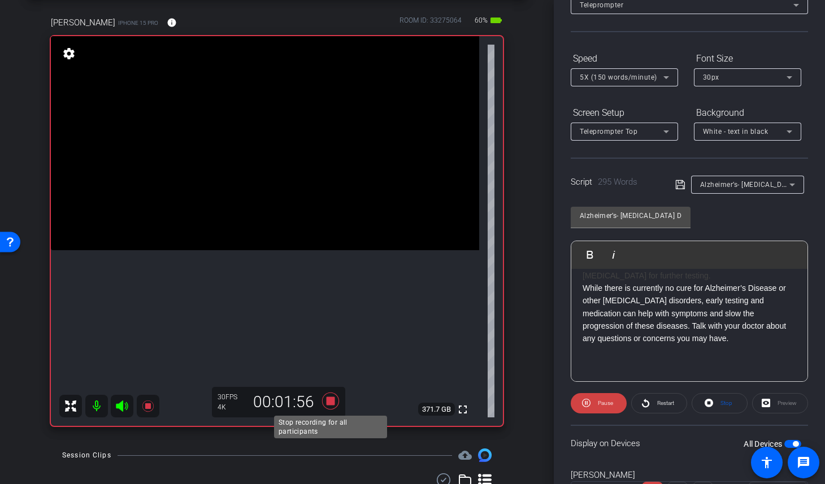
click at [333, 402] on icon at bounding box center [330, 401] width 17 height 17
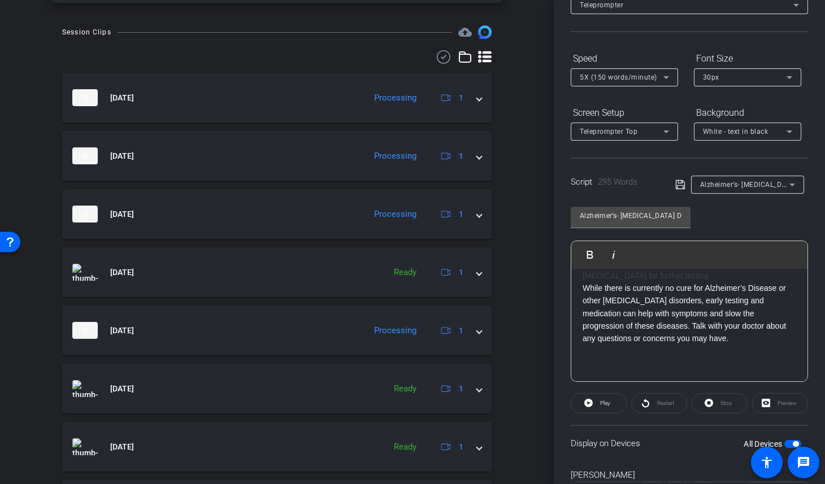
scroll to position [540, 0]
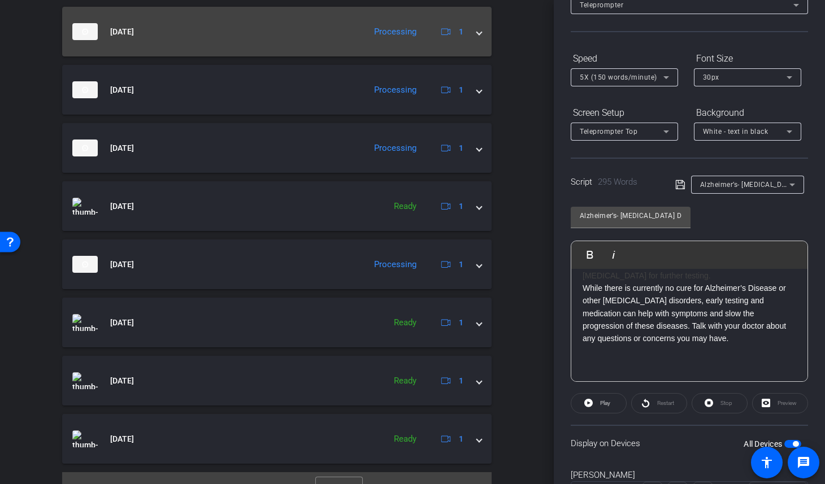
click at [482, 33] on mat-expansion-panel-header "Aug 20, 2025 Processing 1" at bounding box center [277, 32] width 430 height 50
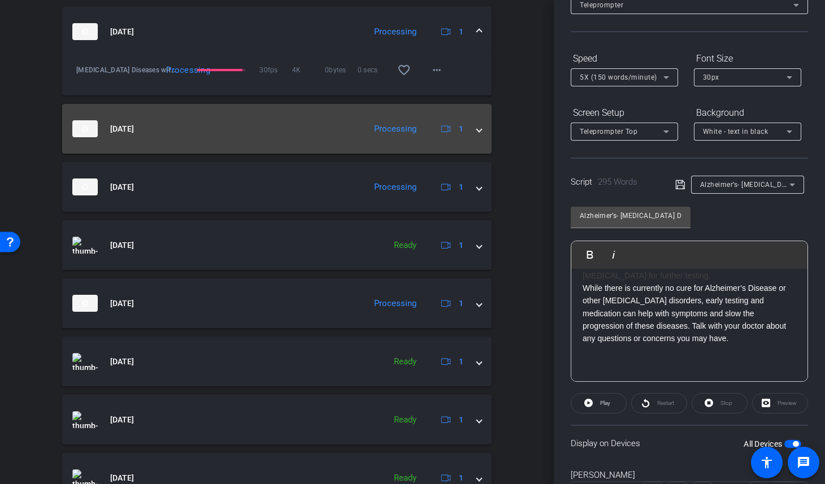
click at [480, 129] on span at bounding box center [479, 129] width 5 height 12
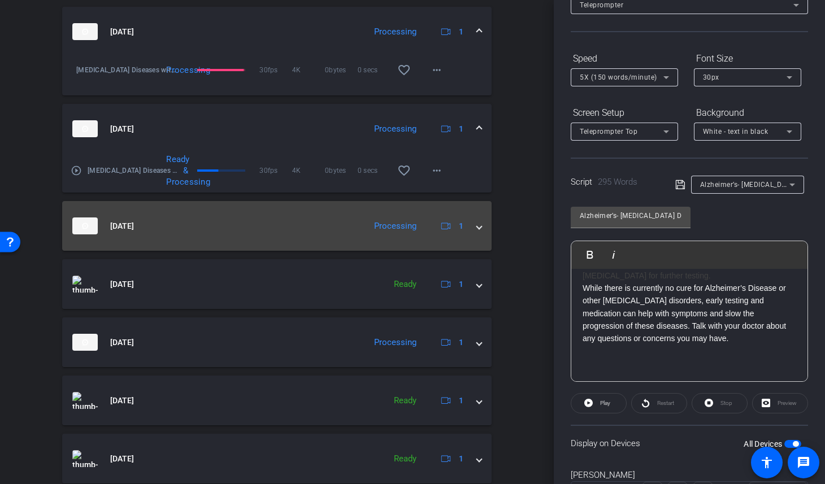
click at [481, 220] on span at bounding box center [479, 226] width 5 height 12
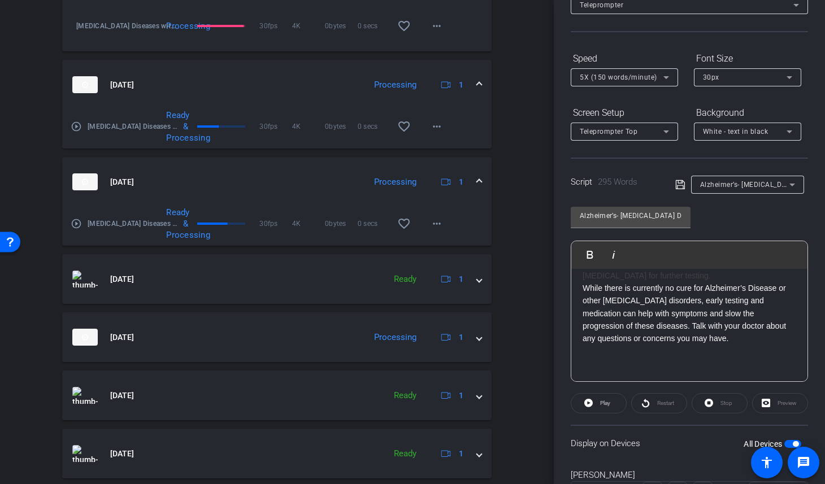
scroll to position [586, 0]
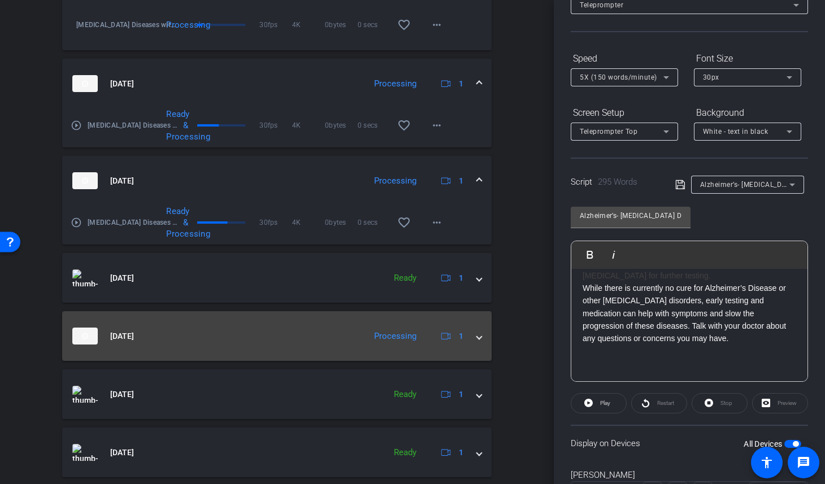
click at [477, 333] on span at bounding box center [479, 337] width 5 height 12
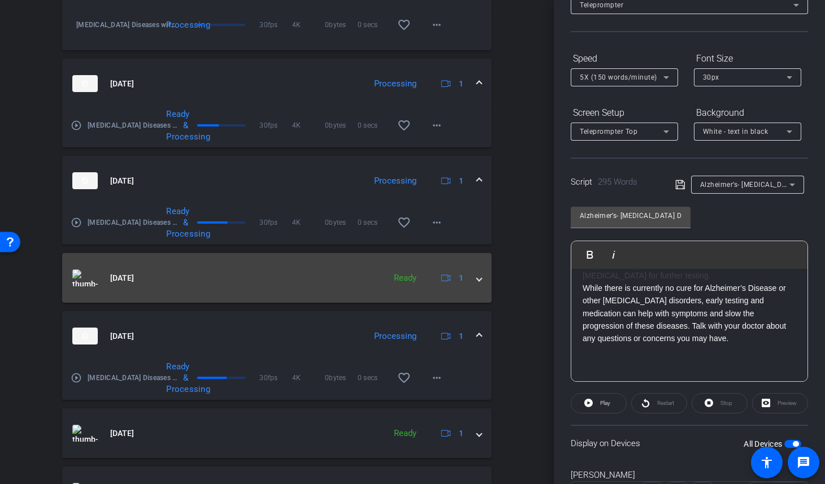
click at [481, 283] on span at bounding box center [479, 278] width 5 height 12
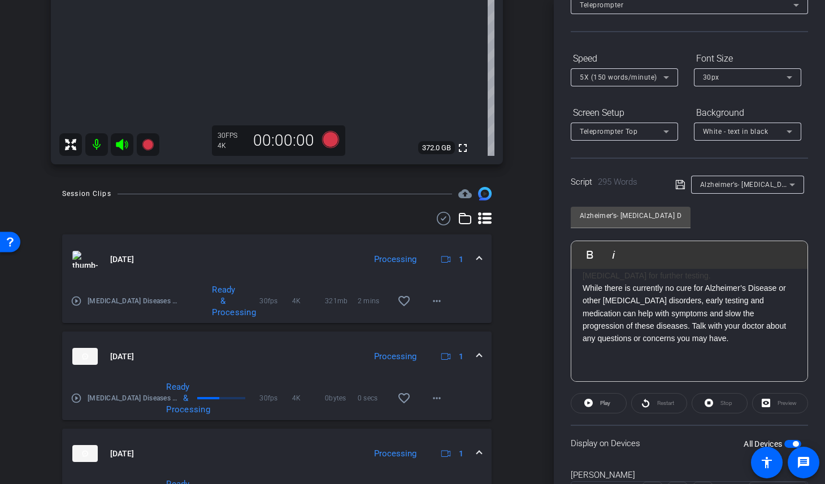
scroll to position [309, 0]
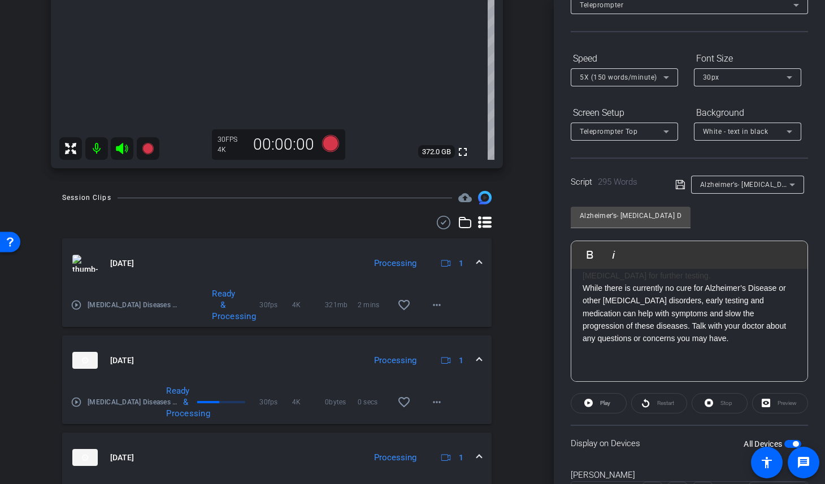
click at [477, 258] on span at bounding box center [479, 264] width 5 height 12
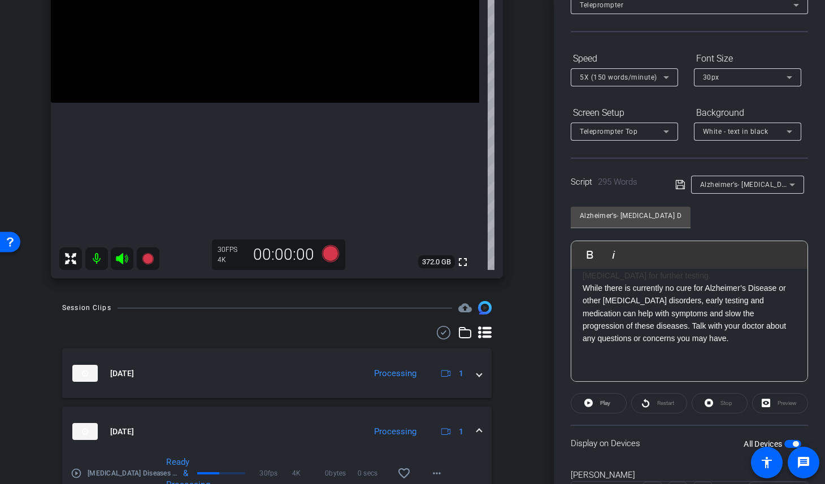
scroll to position [212, 0]
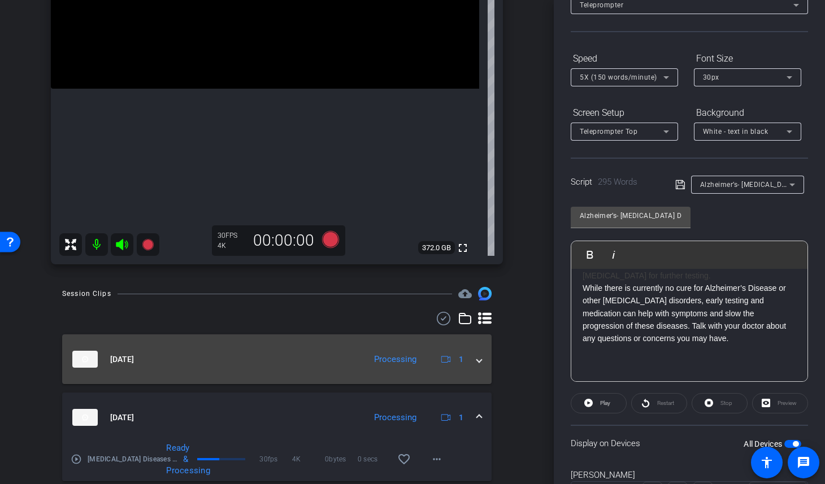
click at [478, 361] on span at bounding box center [479, 360] width 5 height 12
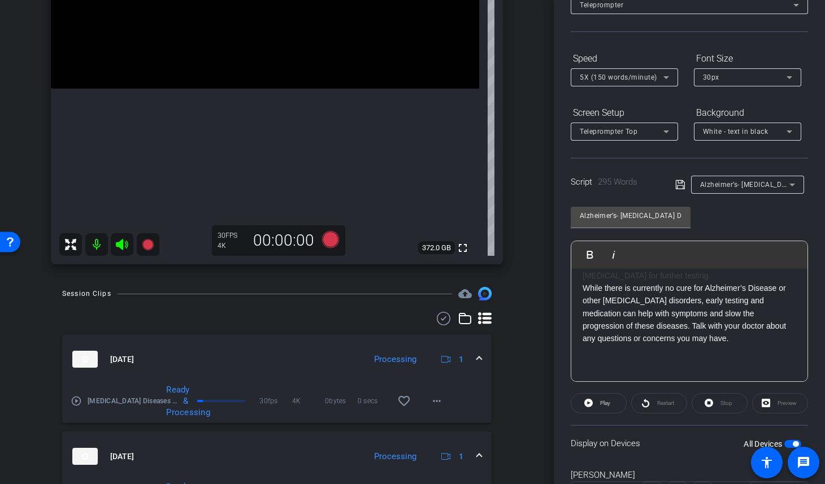
click at [478, 361] on span at bounding box center [479, 360] width 5 height 12
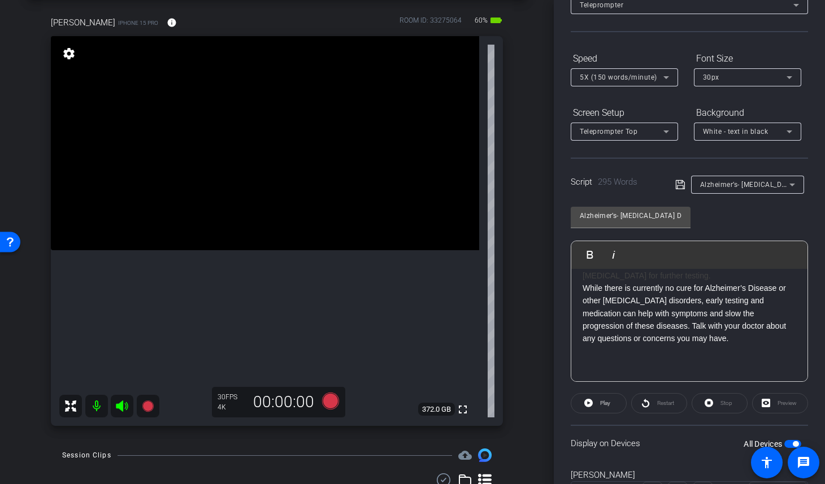
scroll to position [50, 0]
click at [531, 262] on div "arrow_back Neurodegenerative Diseases with Dr. Patterson Back to project Send i…" at bounding box center [277, 192] width 554 height 484
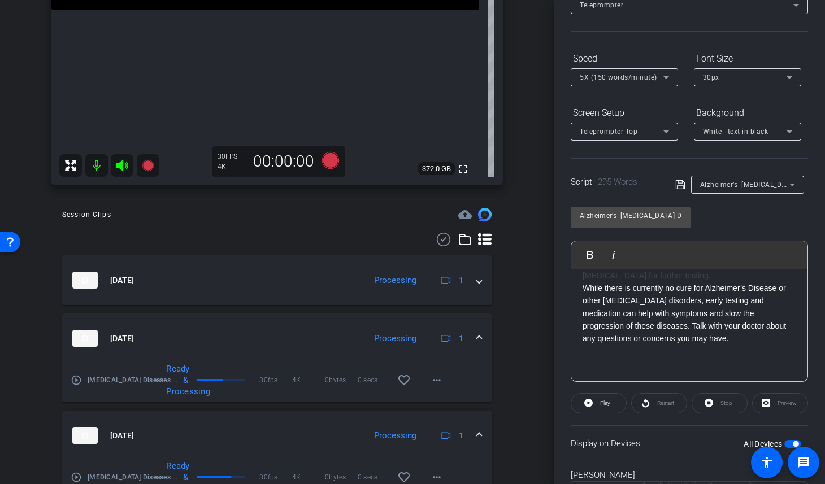
scroll to position [311, 0]
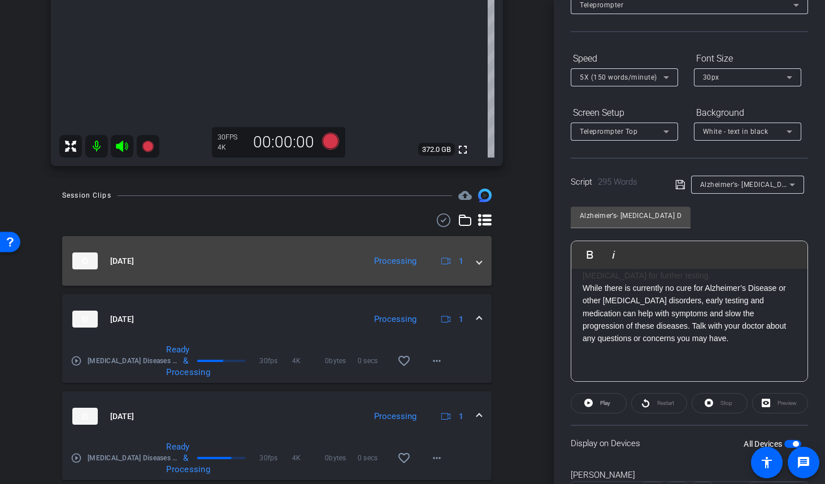
click at [477, 261] on span at bounding box center [479, 261] width 5 height 12
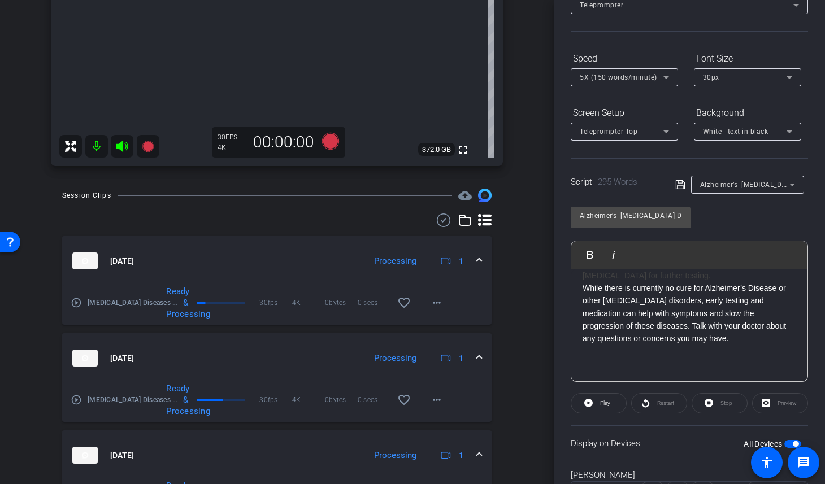
click at [477, 261] on span at bounding box center [479, 261] width 5 height 12
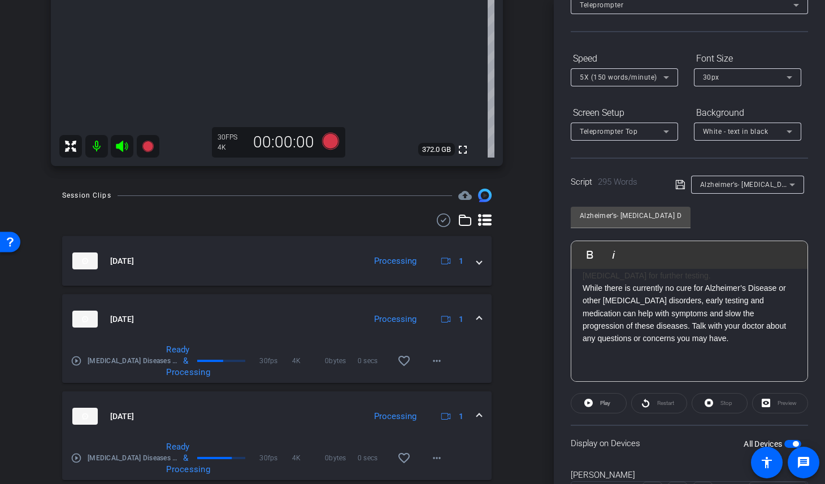
click at [477, 312] on mat-expansion-panel-header "Aug 20, 2025 Processing 1" at bounding box center [277, 319] width 430 height 50
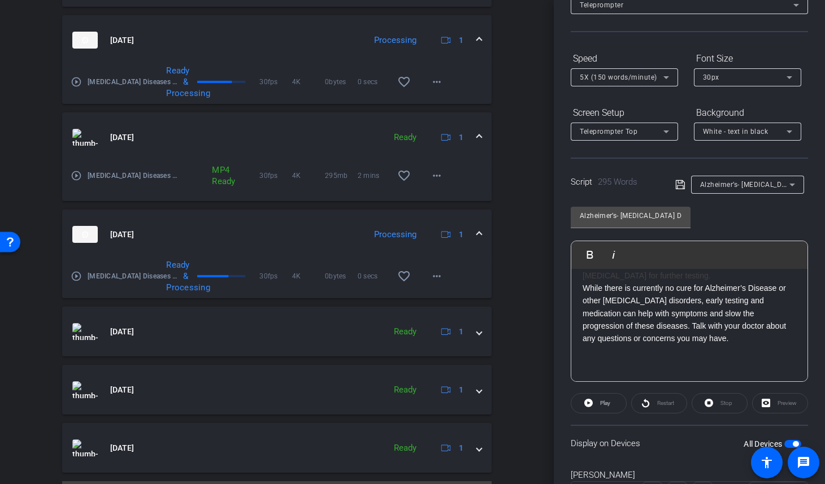
scroll to position [677, 0]
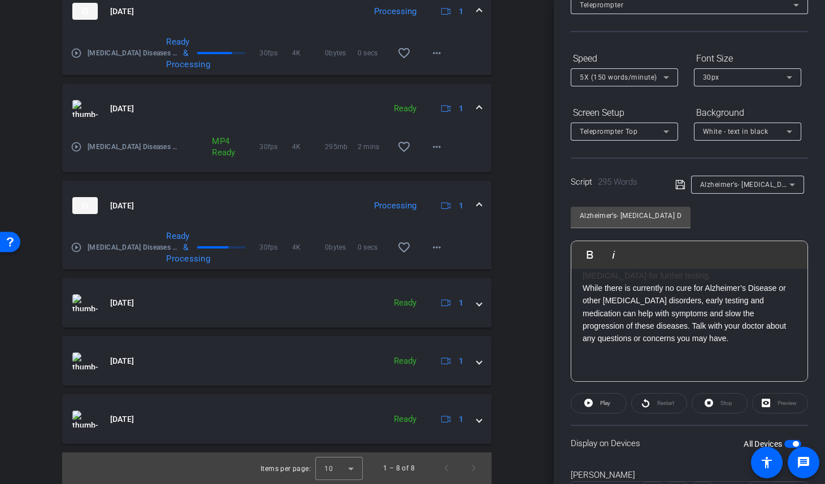
click at [479, 201] on span at bounding box center [479, 206] width 5 height 12
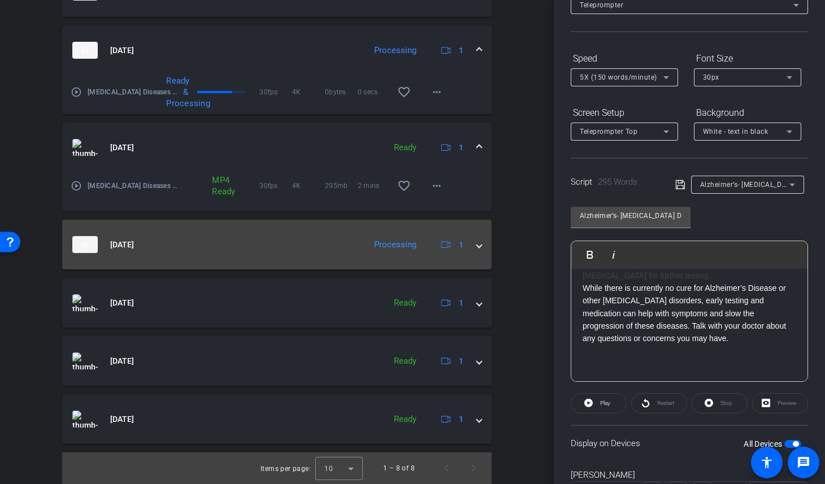
scroll to position [638, 0]
click at [480, 241] on span at bounding box center [479, 245] width 5 height 12
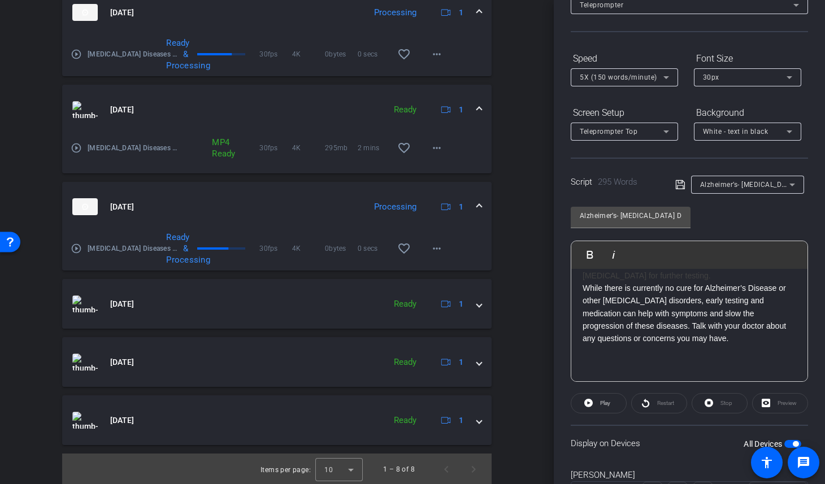
scroll to position [677, 0]
click at [477, 200] on span at bounding box center [479, 206] width 5 height 12
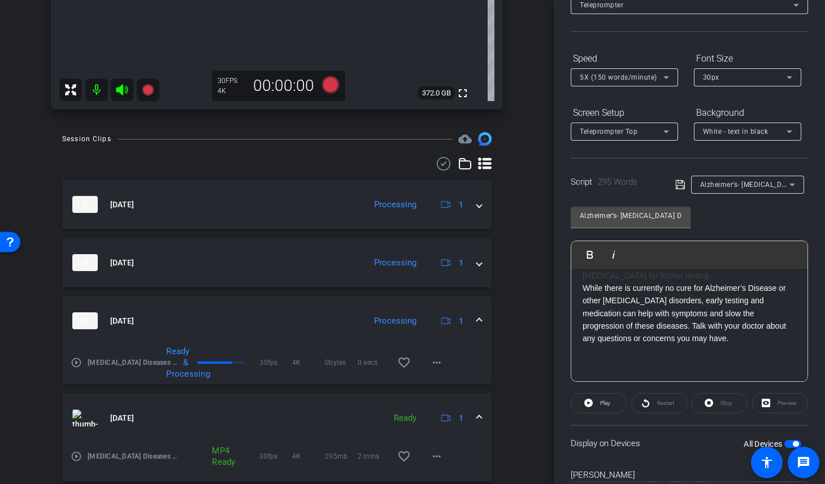
scroll to position [365, 0]
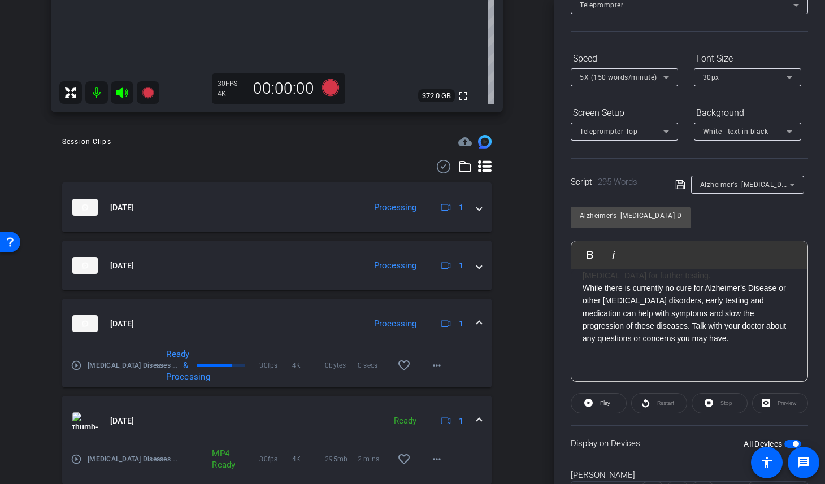
click at [482, 321] on mat-expansion-panel-header "Aug 20, 2025 Processing 1" at bounding box center [277, 324] width 430 height 50
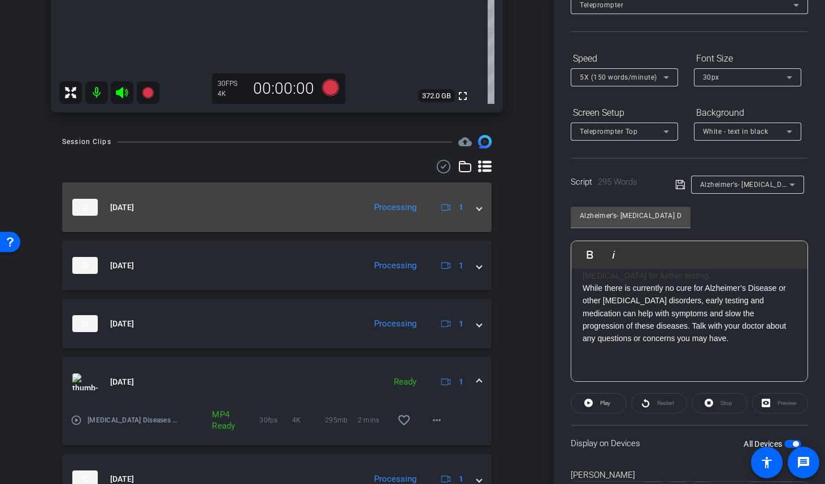
click at [478, 212] on span at bounding box center [479, 208] width 5 height 12
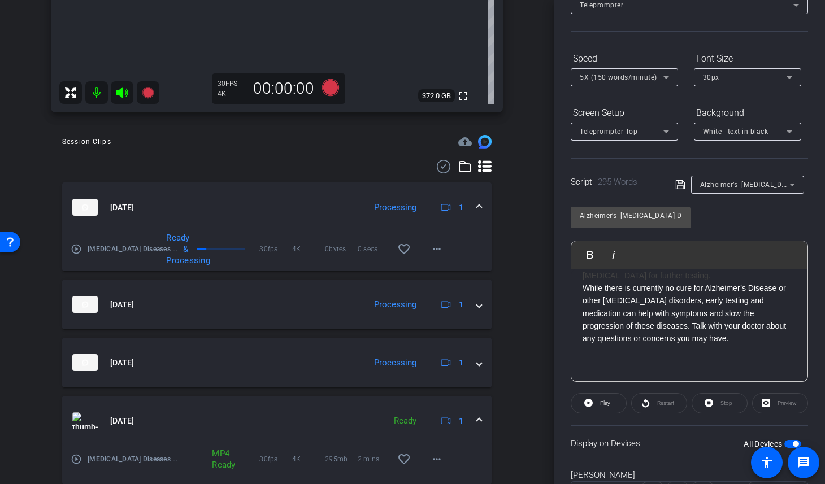
click at [478, 212] on span at bounding box center [479, 208] width 5 height 12
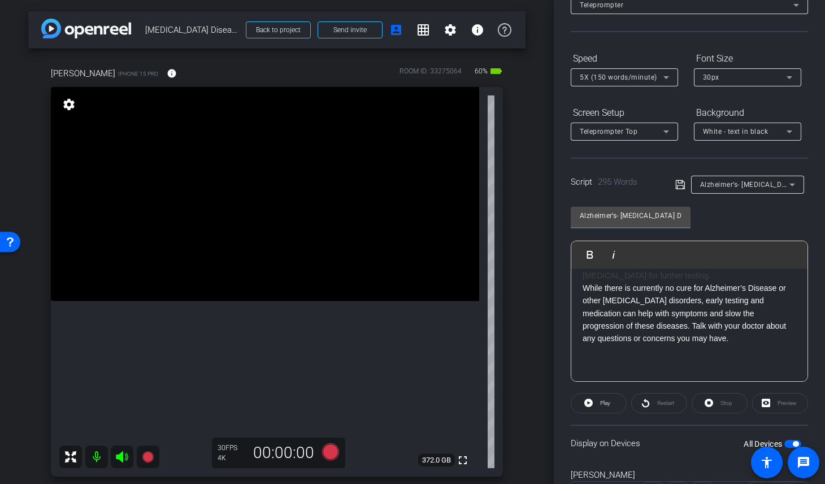
scroll to position [72, 0]
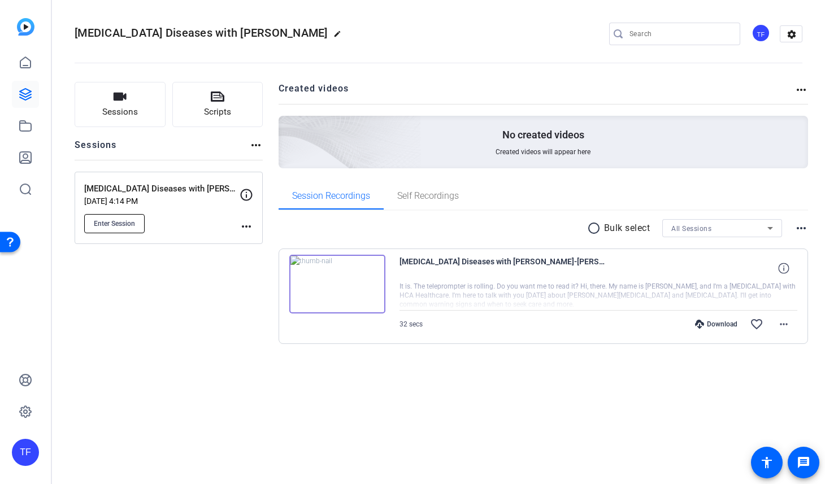
click at [121, 223] on span "Enter Session" at bounding box center [114, 223] width 41 height 9
click at [225, 353] on div "Sessions Scripts Sessions more_horiz Neurodegenerative Diseases with Dr. Patter…" at bounding box center [169, 231] width 188 height 298
click at [208, 422] on div "Neurodegenerative Diseases with Dr. Patt edit TF settings Sessions Scripts Sess…" at bounding box center [438, 242] width 773 height 484
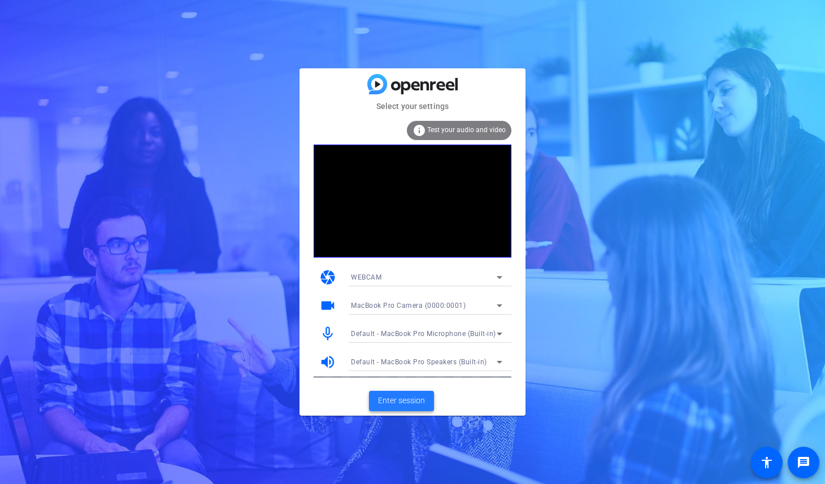
click at [405, 397] on span "Enter session" at bounding box center [401, 401] width 47 height 12
